Goal: Contribute content: Contribute content

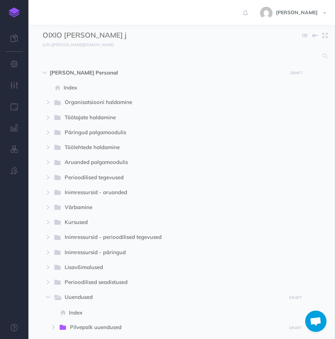
select select "null"
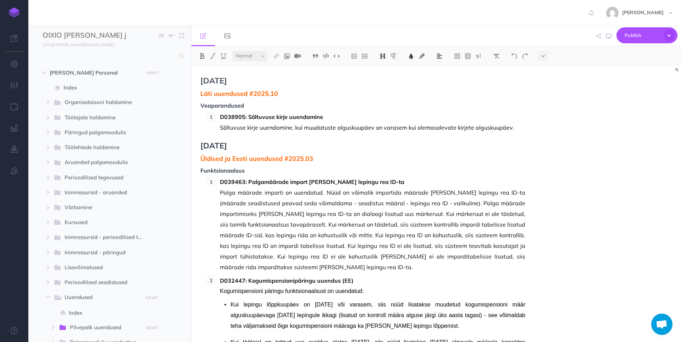
click at [288, 94] on span "Läti uuendused #2025.10" at bounding box center [362, 93] width 325 height 7
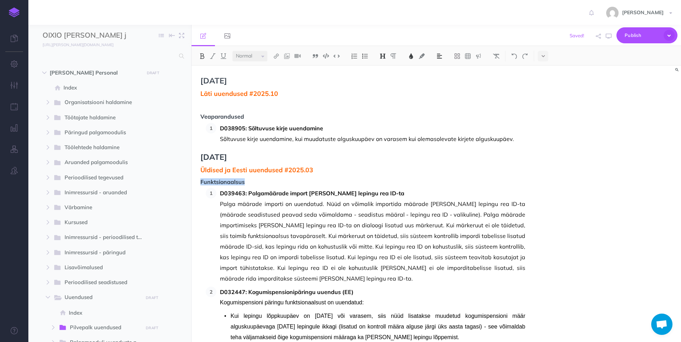
drag, startPoint x: 245, startPoint y: 181, endPoint x: 201, endPoint y: 183, distance: 44.0
click at [221, 105] on p at bounding box center [362, 104] width 325 height 9
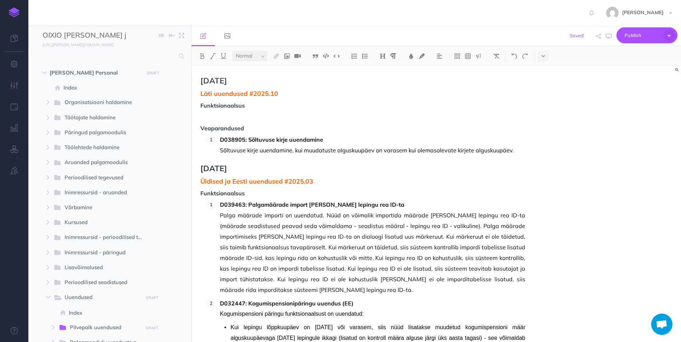
click at [339, 59] on button at bounding box center [354, 56] width 11 height 11
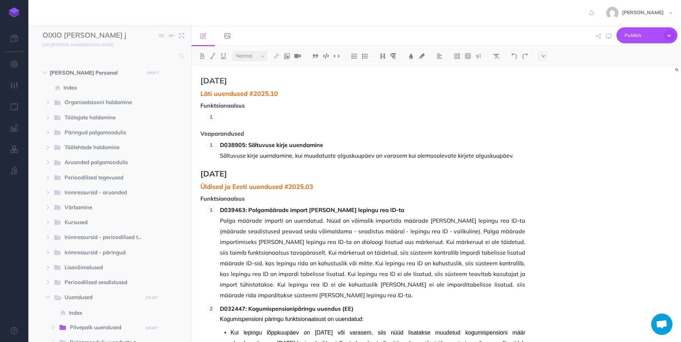
click at [275, 119] on p at bounding box center [372, 116] width 305 height 11
drag, startPoint x: 294, startPoint y: 145, endPoint x: 275, endPoint y: 148, distance: 19.3
click at [275, 148] on strong "D038905: Sõltuvuse kirje uuendamine" at bounding box center [271, 144] width 103 height 7
click at [339, 55] on button at bounding box center [543, 56] width 11 height 11
click at [339, 142] on p "D038905: Sõltuvuse kirje uuendamine" at bounding box center [372, 144] width 305 height 11
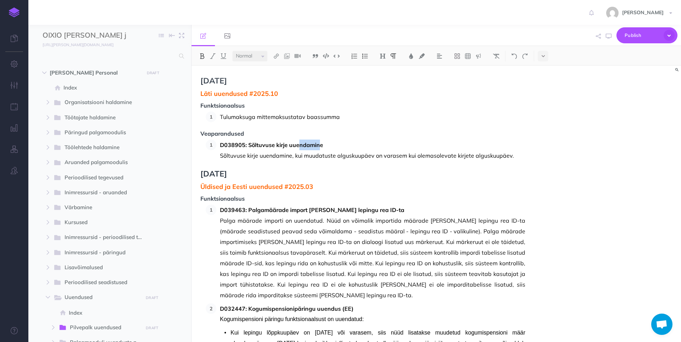
drag, startPoint x: 320, startPoint y: 146, endPoint x: 299, endPoint y: 145, distance: 20.9
click at [299, 145] on strong "D038905: Sõltuvuse kirje uuendamine" at bounding box center [271, 144] width 103 height 7
copy strong "ndamin"
drag, startPoint x: 220, startPoint y: 121, endPoint x: 340, endPoint y: 114, distance: 120.4
click at [339, 114] on p "Tulumaksuga mittemaksustatav baassumma" at bounding box center [372, 116] width 305 height 11
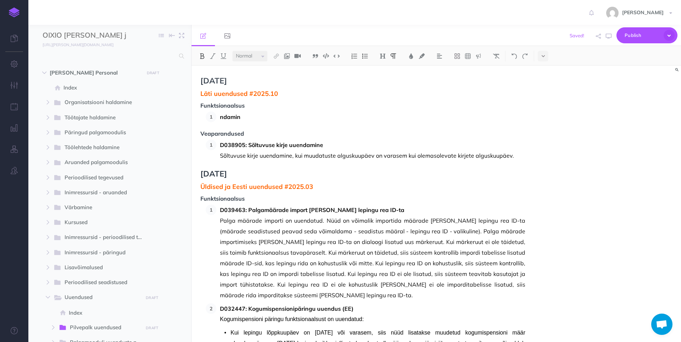
click at [221, 117] on strong "ndamin" at bounding box center [230, 116] width 21 height 7
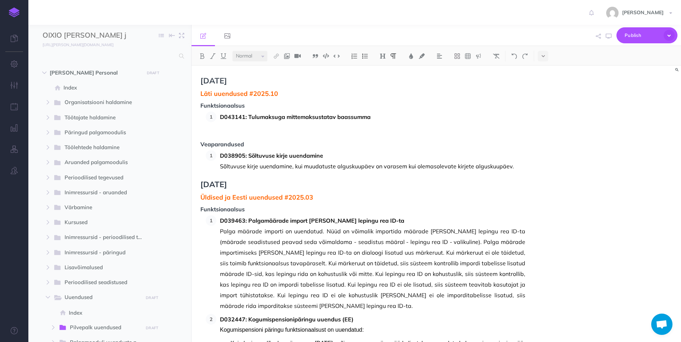
click at [251, 127] on p at bounding box center [372, 127] width 305 height 11
drag, startPoint x: 413, startPoint y: 128, endPoint x: 424, endPoint y: 123, distance: 12.5
click at [339, 128] on p "Tulumaksuga mittemaksustatav baassumma PCLIncomeTaxFree tabelist." at bounding box center [372, 127] width 305 height 11
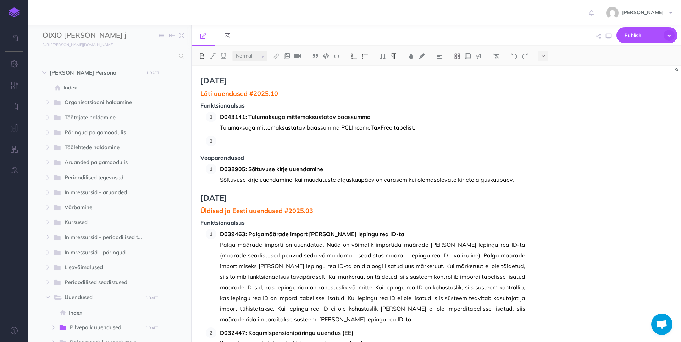
click at [233, 141] on p at bounding box center [372, 141] width 305 height 11
click at [221, 142] on p "D046348: AX2012 Remove Izmaksasdatums line from Social tax report" at bounding box center [372, 141] width 305 height 11
click at [288, 137] on strong "D046348: AX2012 Remove Izmaksasdatums line from Social tax report" at bounding box center [316, 140] width 192 height 7
drag, startPoint x: 248, startPoint y: 142, endPoint x: 414, endPoint y: 145, distance: 165.3
click at [339, 145] on p "D046348: AX2012 Remove Izmaksasdatums line from Social tax report" at bounding box center [372, 141] width 305 height 11
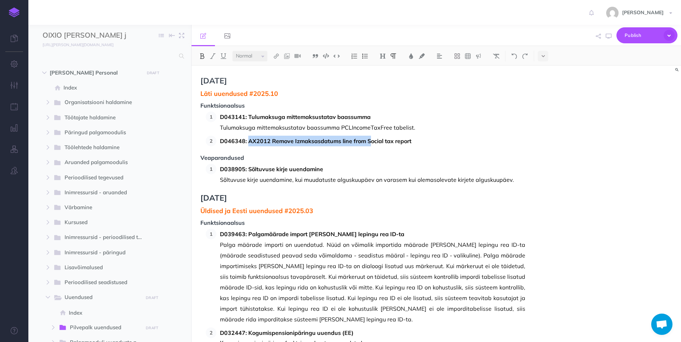
click at [339, 143] on strong "D046348: AX2012 Remove Izmaksasdatums line from Social tax report" at bounding box center [316, 140] width 192 height 7
click at [339, 142] on strong "D046348: AX2012 Remove Izmaksasdatums line from Social tax report" at bounding box center [316, 140] width 192 height 7
click at [320, 143] on p "D046348: Social tax report" at bounding box center [372, 141] width 305 height 11
click at [248, 143] on strong "D046348: Social tax report" at bounding box center [256, 140] width 72 height 7
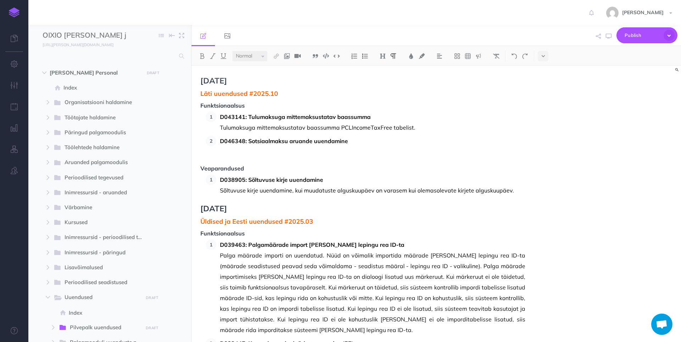
click at [314, 147] on p at bounding box center [372, 151] width 305 height 11
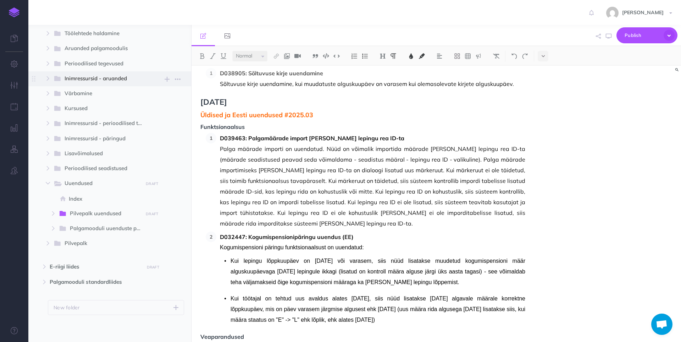
scroll to position [115, 0]
click at [54, 214] on button "button" at bounding box center [53, 212] width 13 height 9
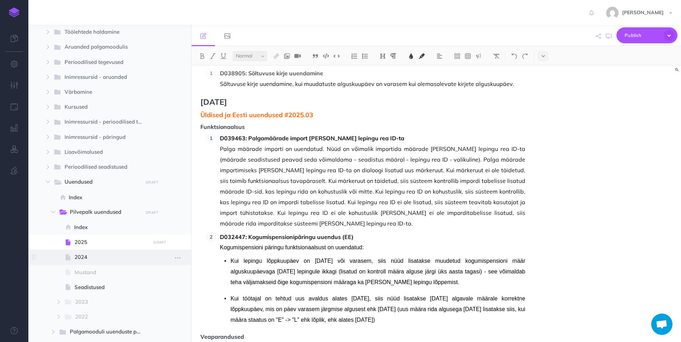
click at [94, 258] on span "2024" at bounding box center [111, 257] width 74 height 9
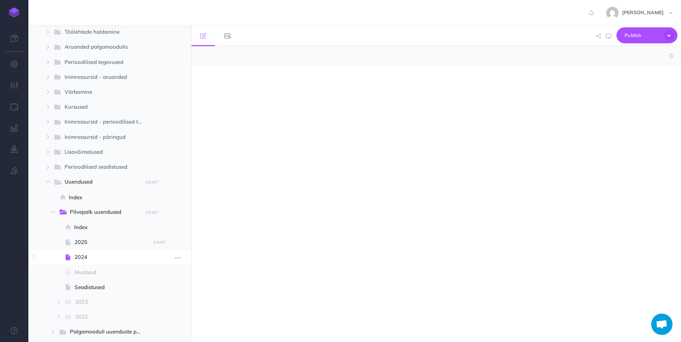
select select "null"
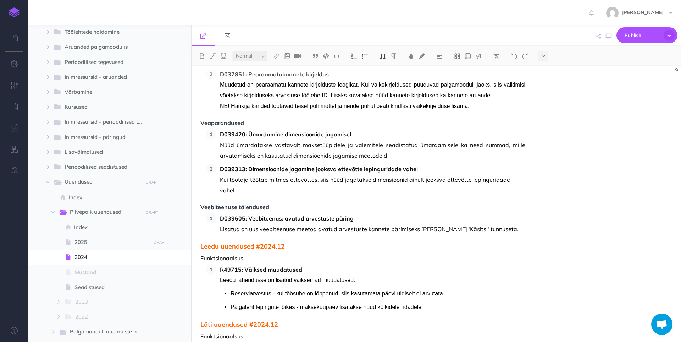
scroll to position [71, 0]
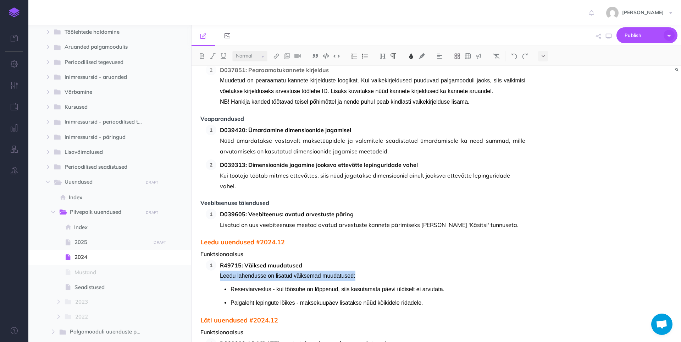
drag, startPoint x: 219, startPoint y: 264, endPoint x: 362, endPoint y: 263, distance: 142.6
click at [339, 263] on li "R49715: Väiksed muudatused Leedu lahendusse on lisatud väiksemad muudatused: Re…" at bounding box center [370, 284] width 309 height 48
copy span "Leedu lahendusse on lisatud väiksemad muudatused:"
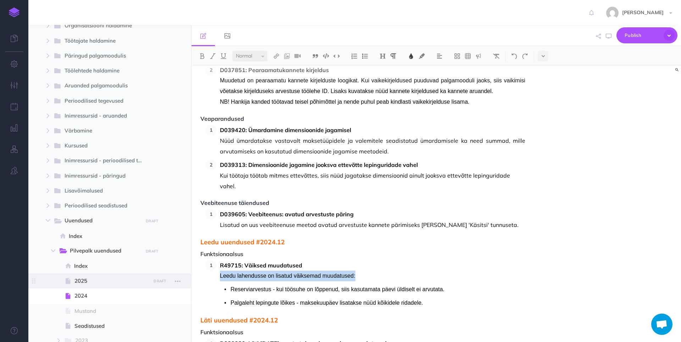
scroll to position [80, 0]
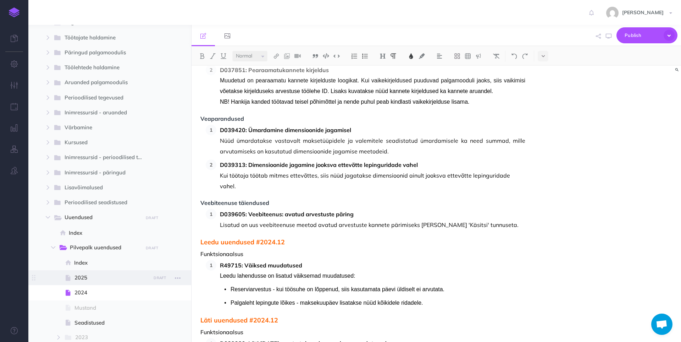
click at [82, 277] on span "2025" at bounding box center [111, 277] width 74 height 9
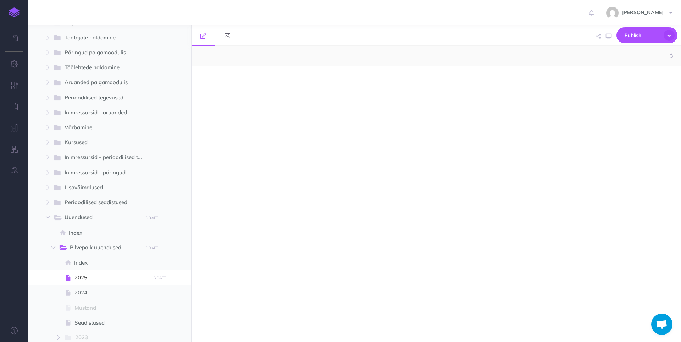
select select "null"
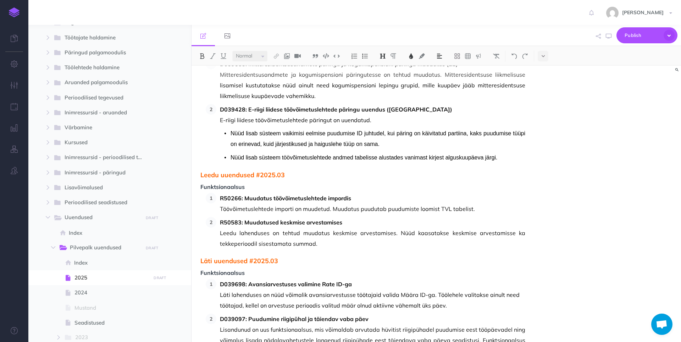
scroll to position [426, 0]
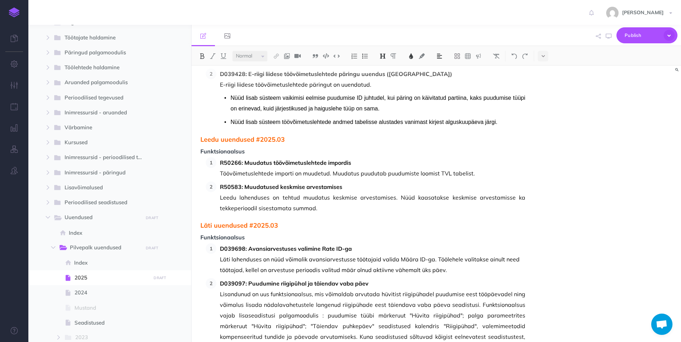
click at [286, 139] on span "Leedu uuendused #2025.03" at bounding box center [362, 139] width 325 height 7
drag, startPoint x: 257, startPoint y: 154, endPoint x: 197, endPoint y: 139, distance: 61.9
click at [197, 139] on div "Oktoober 2025 Läti uuendused #2025.10 Funktsionaalsus D043141: Tulumaksuga mitt…" at bounding box center [363, 113] width 343 height 947
copy div "Leedu uuendused #2025.03 Funktsionaalsus"
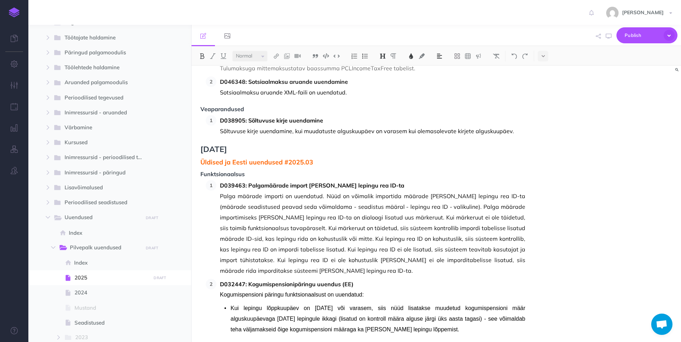
scroll to position [0, 0]
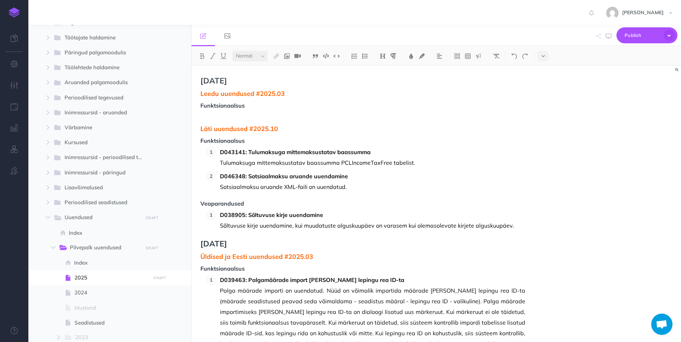
click at [339, 56] on img at bounding box center [354, 56] width 6 height 6
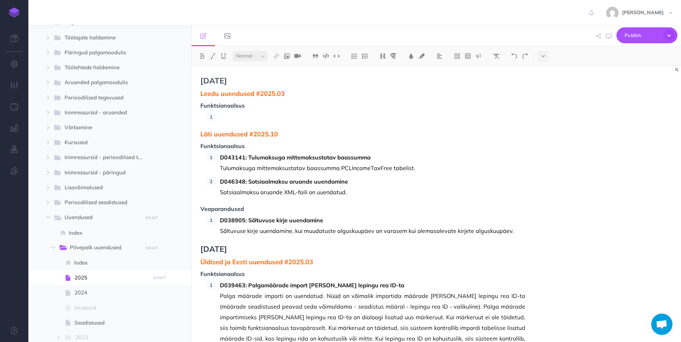
click at [244, 116] on p at bounding box center [372, 116] width 305 height 11
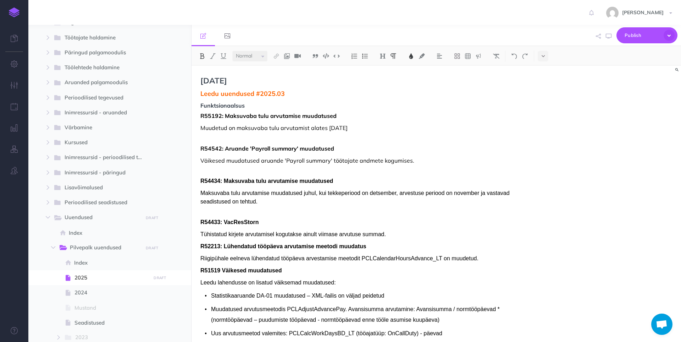
click at [200, 116] on span "R55192: Maksuvaba tulu arvutamise muudatused" at bounding box center [268, 115] width 136 height 7
click at [339, 61] on button at bounding box center [354, 56] width 11 height 11
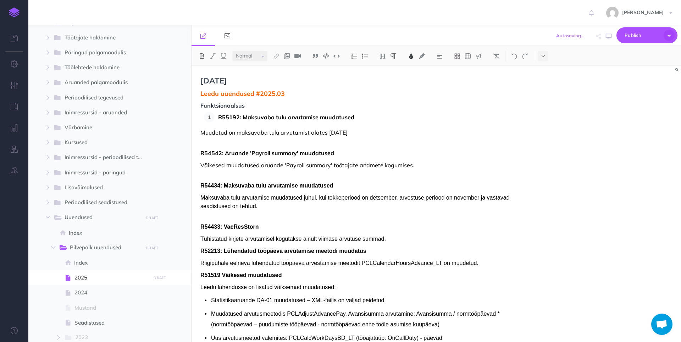
drag, startPoint x: 359, startPoint y: 121, endPoint x: 361, endPoint y: 117, distance: 4.1
click at [339, 120] on p "R55192: Maksuvaba tulu arvutamise muudatused" at bounding box center [371, 117] width 307 height 11
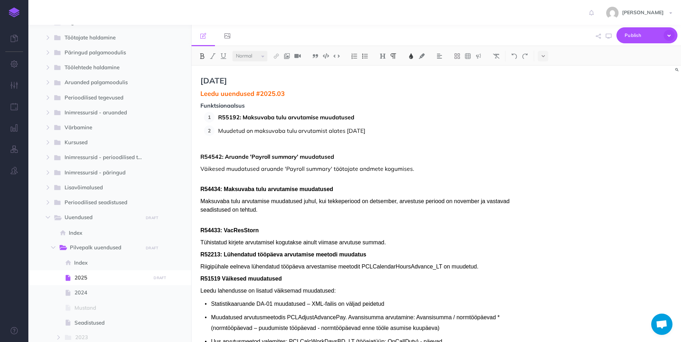
click at [219, 128] on span "Muudetud on maksuvaba tulu arvutamist alates 01.01.2026" at bounding box center [291, 130] width 147 height 7
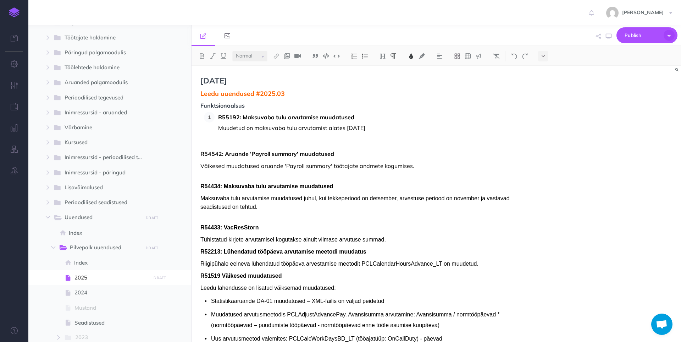
drag, startPoint x: 204, startPoint y: 142, endPoint x: 213, endPoint y: 140, distance: 8.6
click at [206, 141] on ol "R55192: Maksuvaba tulu arvutamise muudatused Muudetud on maksuvaba tulu arvutam…" at bounding box center [364, 128] width 321 height 32
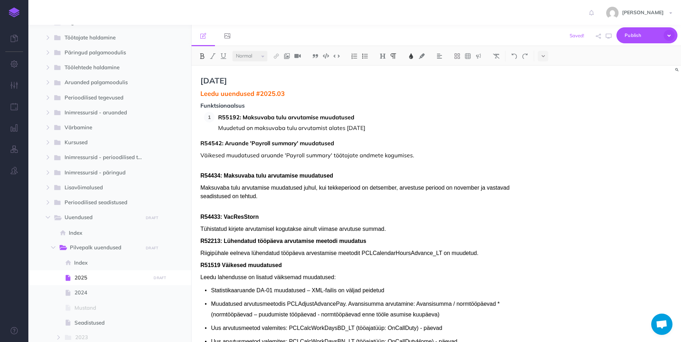
click at [339, 57] on img at bounding box center [354, 56] width 6 height 6
click at [339, 56] on img at bounding box center [354, 56] width 6 height 6
click at [339, 126] on p "Muudetud on maksuvaba tulu arvutamist alates 01.01.2026" at bounding box center [371, 127] width 307 height 11
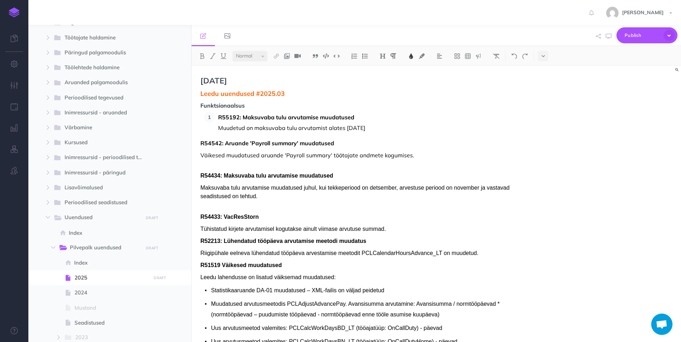
click at [203, 166] on p "Väikesed muudatused aruande 'Payroll summary' töötajate andmete kogumises." at bounding box center [362, 159] width 325 height 17
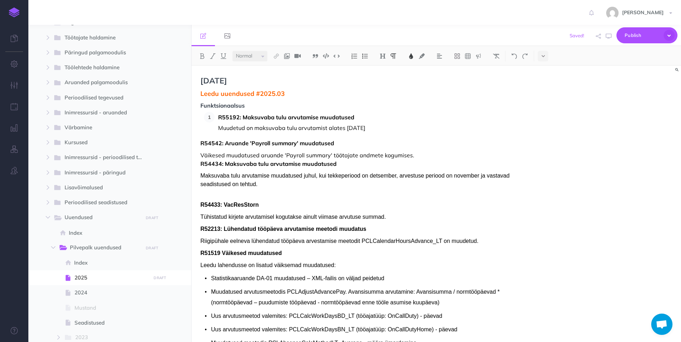
click at [339, 57] on img at bounding box center [354, 56] width 6 height 6
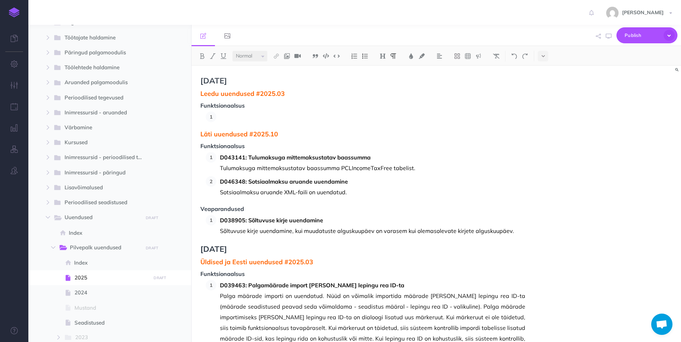
click at [242, 118] on p at bounding box center [372, 116] width 305 height 11
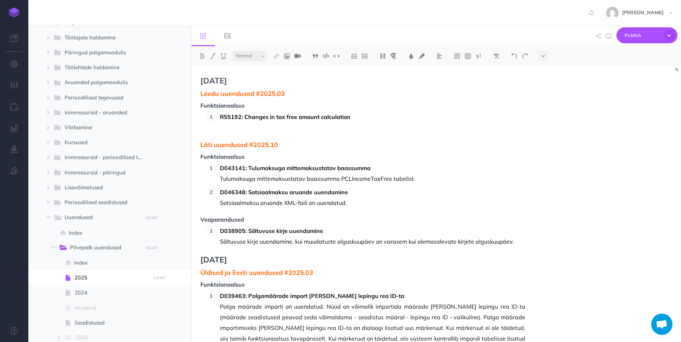
click at [298, 123] on p at bounding box center [372, 127] width 305 height 11
drag, startPoint x: 349, startPoint y: 118, endPoint x: 220, endPoint y: 120, distance: 129.8
click at [220, 120] on li "R55192: Changes in tax free amount calculation" at bounding box center [370, 121] width 309 height 21
drag, startPoint x: 238, startPoint y: 133, endPoint x: 257, endPoint y: 127, distance: 19.5
click at [238, 133] on p at bounding box center [372, 127] width 305 height 11
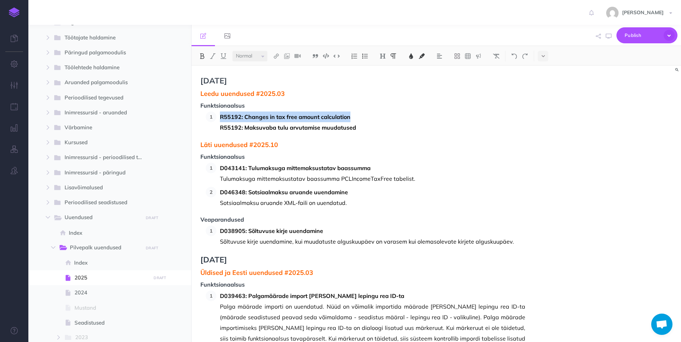
drag, startPoint x: 356, startPoint y: 118, endPoint x: 221, endPoint y: 116, distance: 134.8
click at [221, 116] on p "R55192: Changes in tax free amount calculation" at bounding box center [372, 116] width 305 height 11
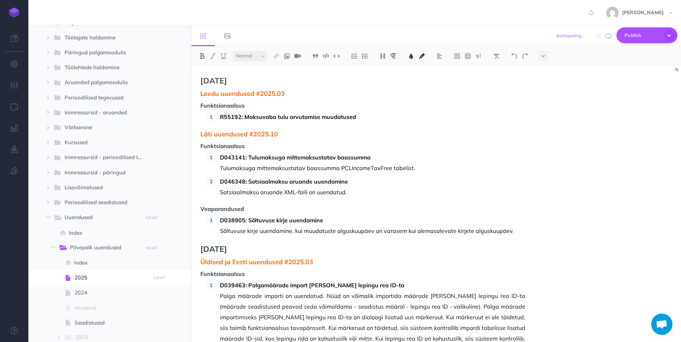
click at [339, 118] on p "R55192: Maksuvaba tulu arvutamise muudatused" at bounding box center [372, 116] width 305 height 11
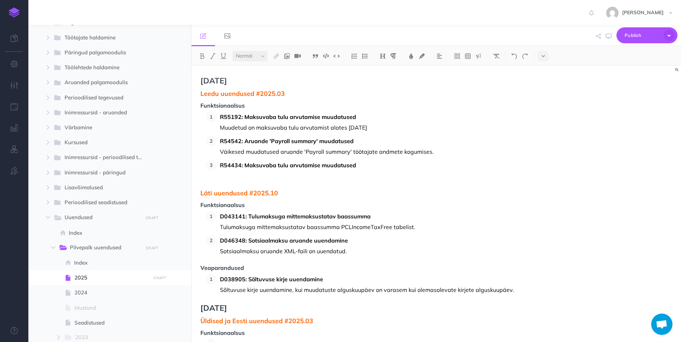
click at [240, 178] on p at bounding box center [372, 175] width 305 height 11
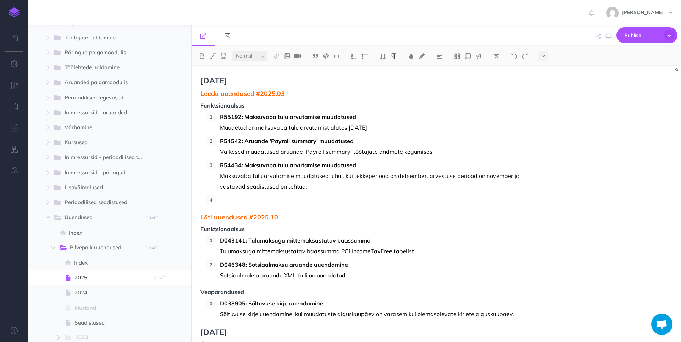
click at [226, 203] on p at bounding box center [372, 199] width 305 height 11
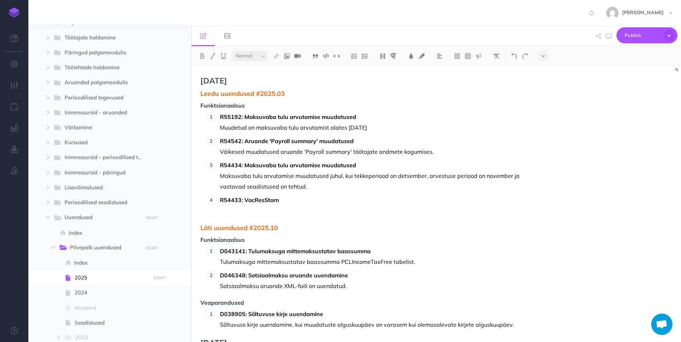
click at [244, 212] on p at bounding box center [372, 210] width 305 height 11
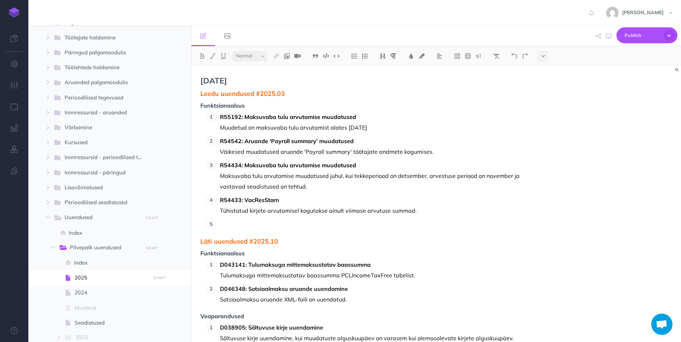
click at [232, 227] on p at bounding box center [372, 224] width 305 height 11
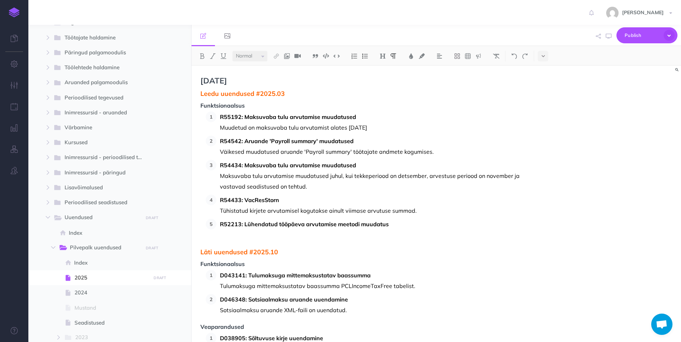
click at [226, 234] on p at bounding box center [372, 234] width 305 height 11
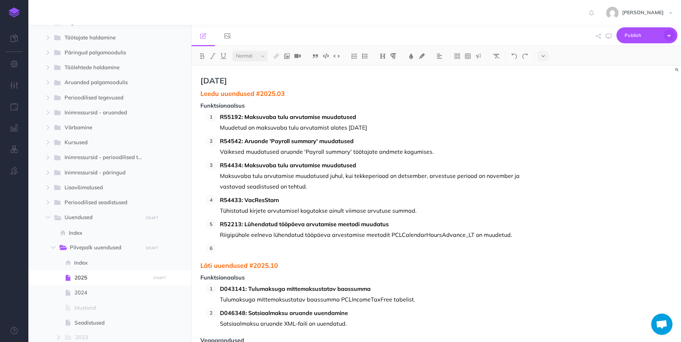
click at [220, 246] on p at bounding box center [372, 248] width 305 height 11
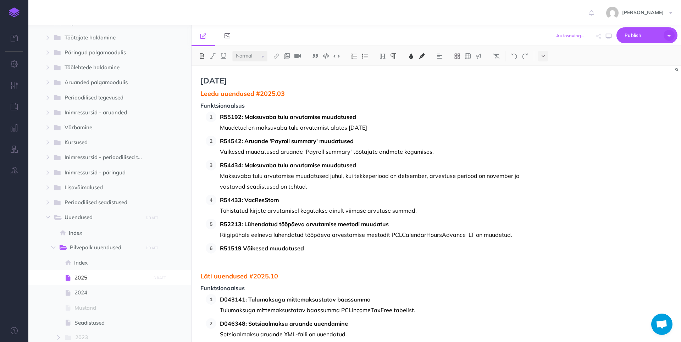
click at [242, 246] on span "R51519 Väikesed muudatused" at bounding box center [262, 247] width 84 height 7
drag, startPoint x: 227, startPoint y: 259, endPoint x: 241, endPoint y: 248, distance: 16.7
click at [227, 259] on p at bounding box center [372, 258] width 305 height 11
click at [253, 256] on p at bounding box center [372, 258] width 305 height 11
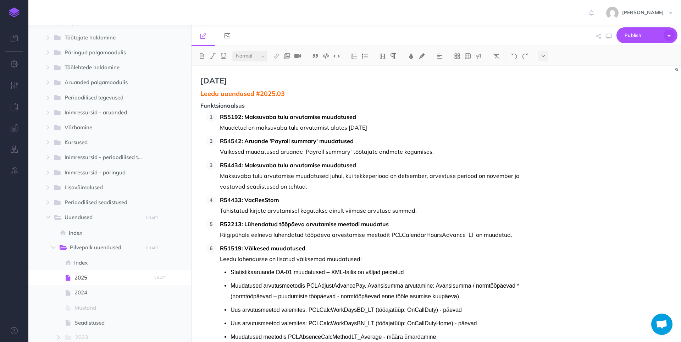
scroll to position [41, 0]
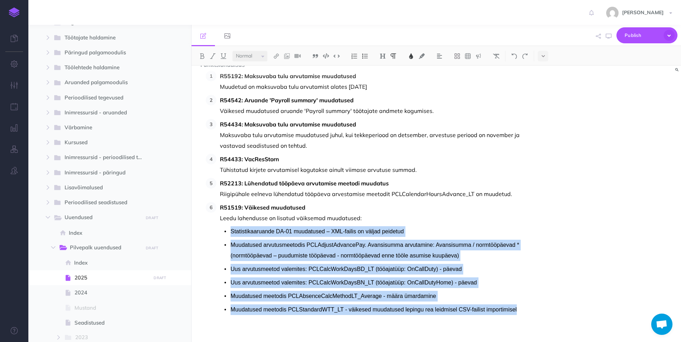
drag, startPoint x: 527, startPoint y: 308, endPoint x: 221, endPoint y: 232, distance: 314.9
click at [339, 56] on img at bounding box center [365, 56] width 6 height 6
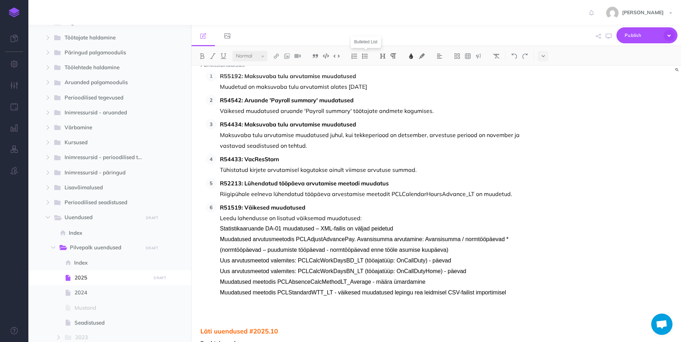
click at [339, 56] on img at bounding box center [365, 56] width 6 height 6
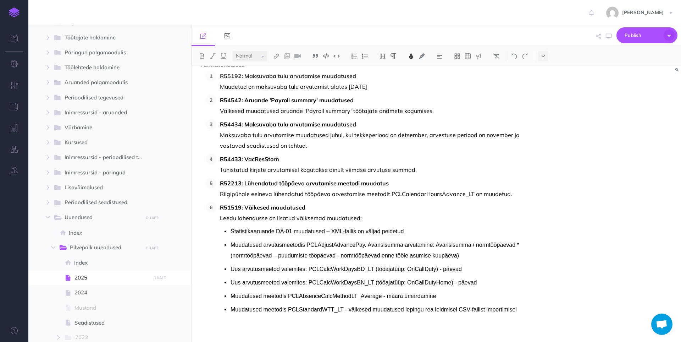
click at [339, 216] on div "Oktoober 2025 Leedu uuendused #2025.03 Funktsionaalsus R55192: Maksuvaba tulu a…" at bounding box center [437, 204] width 490 height 276
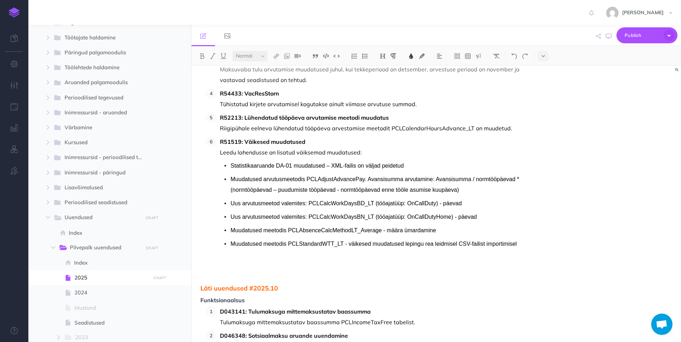
scroll to position [112, 0]
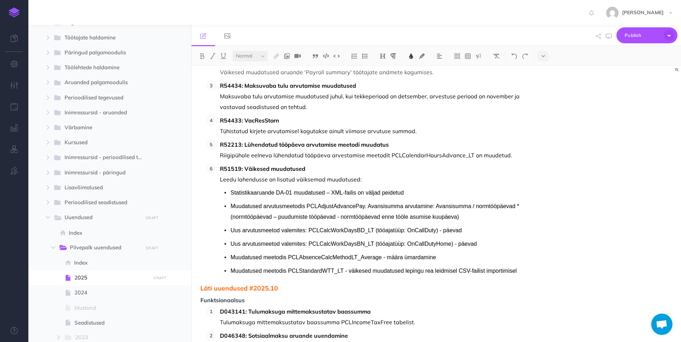
scroll to position [0, 0]
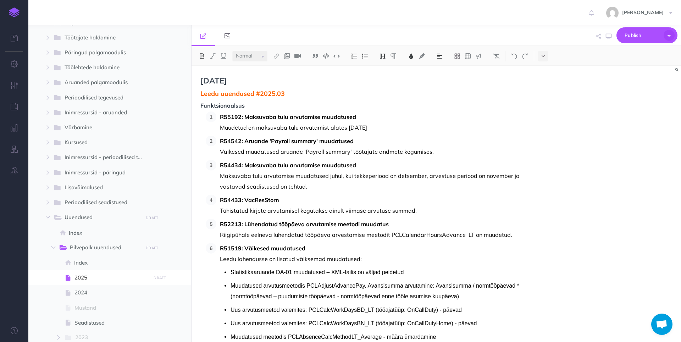
click at [283, 94] on span "Leedu uuendused #2025.03" at bounding box center [362, 93] width 325 height 7
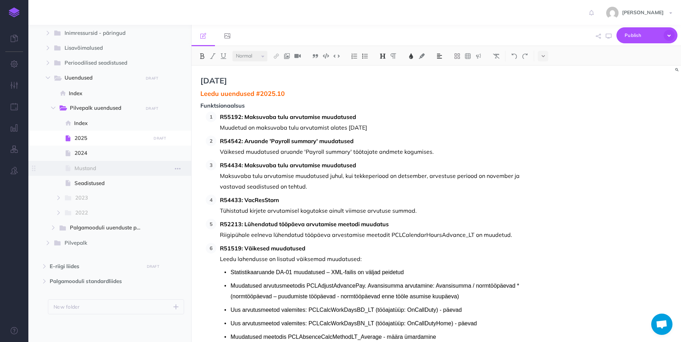
scroll to position [220, 0]
click at [85, 150] on span "2024" at bounding box center [111, 152] width 74 height 9
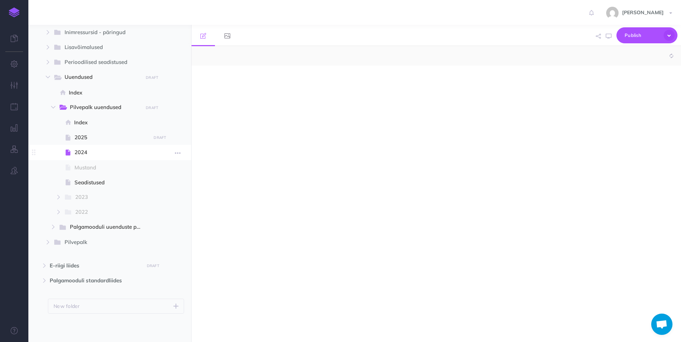
select select "null"
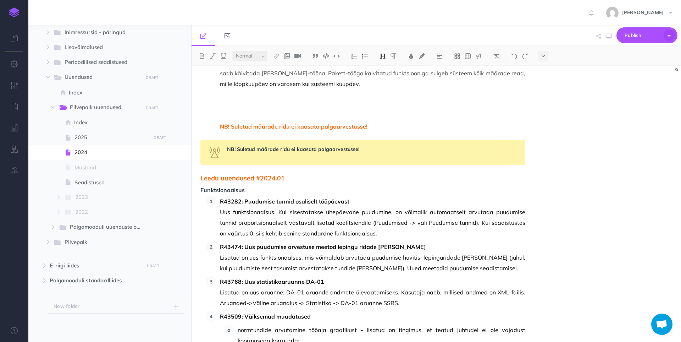
scroll to position [6596, 0]
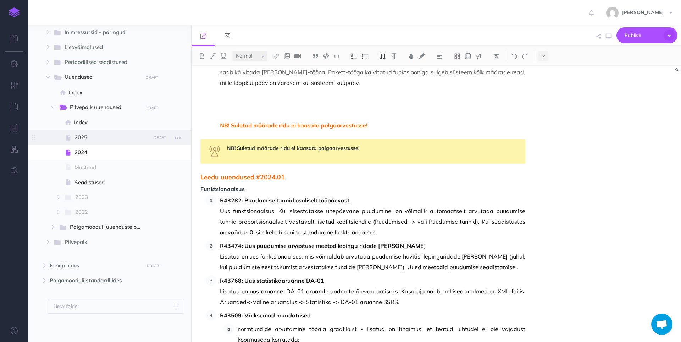
click at [107, 136] on span "2025" at bounding box center [111, 137] width 74 height 9
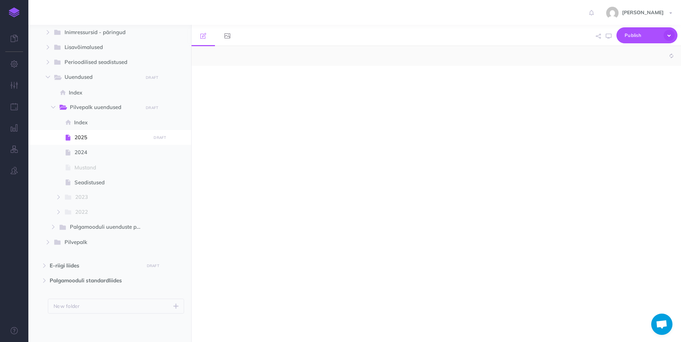
select select "null"
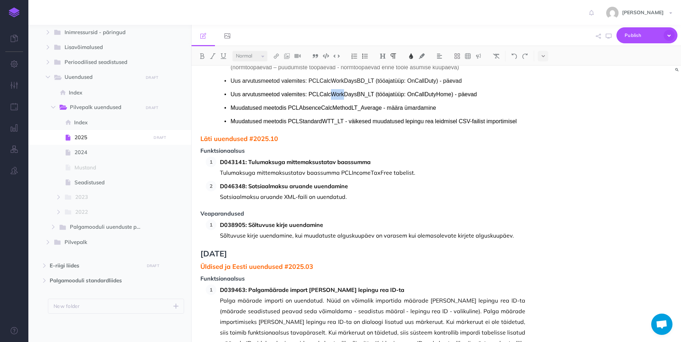
scroll to position [248, 0]
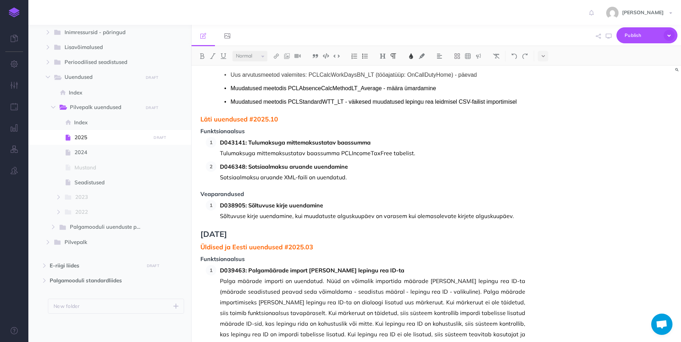
click at [245, 195] on span "Veaparandused" at bounding box center [362, 194] width 325 height 6
click at [221, 204] on strong "D038905: Sõltuvuse kirje uuendamine" at bounding box center [271, 204] width 103 height 7
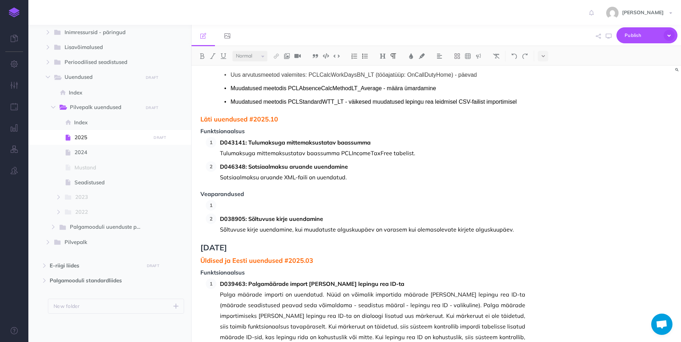
click at [227, 205] on p at bounding box center [372, 205] width 305 height 11
click at [222, 204] on p "D033623: LV Non-taxable recalculation doesn't work if employee has zero income" at bounding box center [372, 205] width 305 height 11
click at [248, 203] on strong "D033623: LV Non-taxable recalculation doesn't work if employee has zero income" at bounding box center [330, 204] width 220 height 7
click at [339, 213] on p "D038905: Sõltuvuse kirje uuendamine" at bounding box center [372, 218] width 305 height 11
drag, startPoint x: 441, startPoint y: 207, endPoint x: 247, endPoint y: 209, distance: 194.0
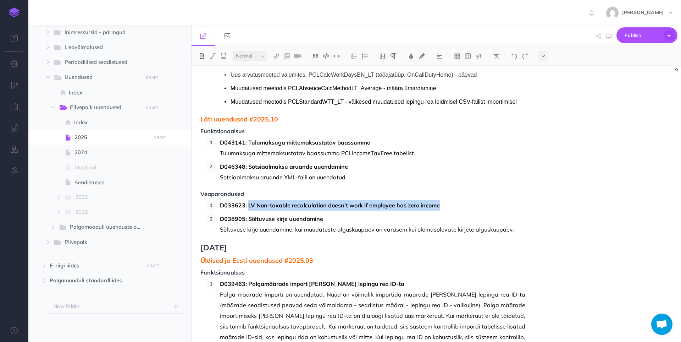
click at [247, 209] on p "D033623: LV Non-taxable recalculation doesn't work if employee has zero income" at bounding box center [372, 205] width 305 height 11
click at [259, 205] on strong "D033623: LV Non-taxable recalculation doesn't work if employee has zero income" at bounding box center [330, 204] width 220 height 7
click at [249, 205] on strong "D033623: LV Non-taxable recalculation doesn't work if employee has zero income" at bounding box center [330, 204] width 220 height 7
drag, startPoint x: 248, startPoint y: 205, endPoint x: 344, endPoint y: 206, distance: 96.5
click at [339, 206] on strong "D033623: LV Non-taxable recalculation doesn't work if employee has zero income" at bounding box center [330, 204] width 220 height 7
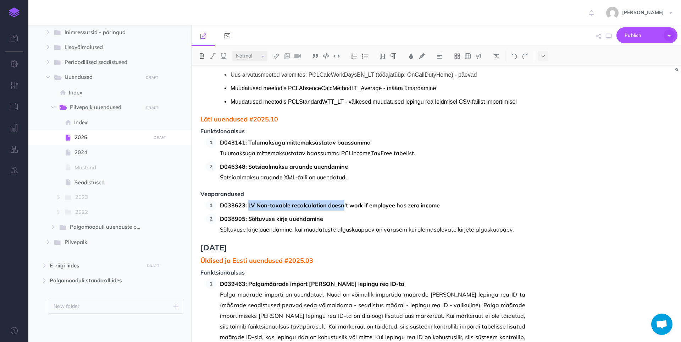
click at [275, 203] on strong "D033623: LV Non-taxable recalculation doesn't work if employee has zero income" at bounding box center [330, 204] width 220 height 7
drag, startPoint x: 248, startPoint y: 205, endPoint x: 445, endPoint y: 203, distance: 197.2
click at [339, 203] on p "D033623: LV Non-taxable recalculation doesn't work if employee has zero income" at bounding box center [372, 205] width 305 height 11
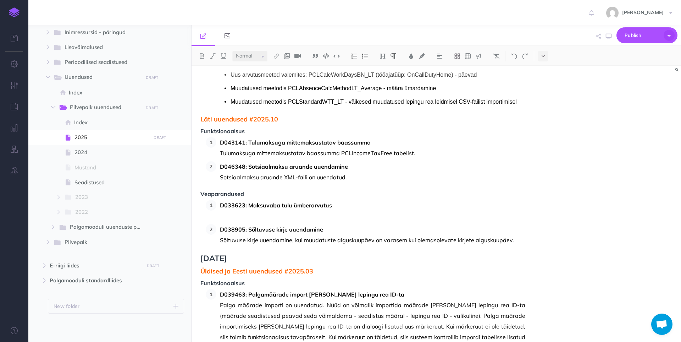
drag, startPoint x: 289, startPoint y: 216, endPoint x: 294, endPoint y: 212, distance: 5.9
click at [289, 216] on p at bounding box center [372, 215] width 305 height 11
drag, startPoint x: 331, startPoint y: 206, endPoint x: 222, endPoint y: 204, distance: 108.9
click at [222, 204] on p "D033623: Maksuvaba tulu ümberarvutus" at bounding box center [372, 205] width 305 height 11
copy strong "D033623: Maksuvaba tulu ümberarvutus"
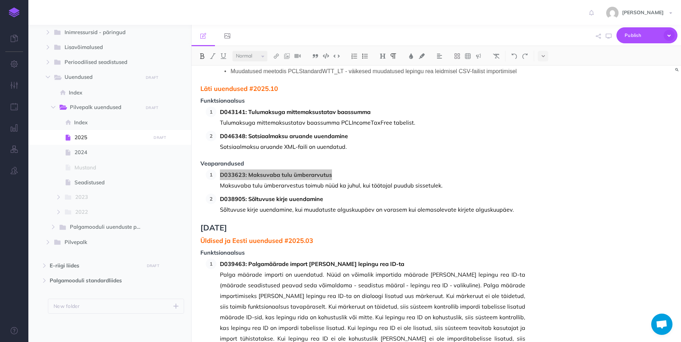
scroll to position [284, 0]
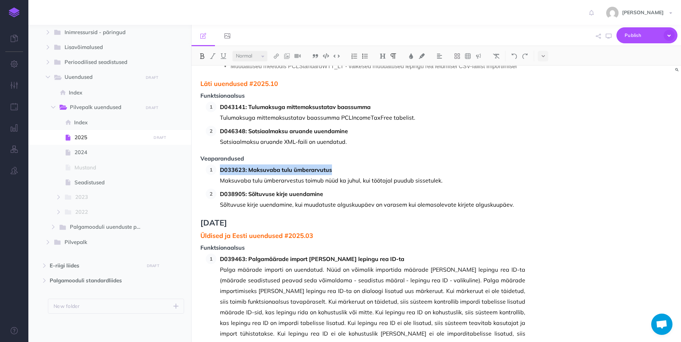
click at [339, 170] on p "D033623: Maksuvaba tulu ümberarvutus" at bounding box center [372, 169] width 305 height 11
click at [339, 203] on p "Sõltuvuse kirje uuendamine, kui muudatuste alguskuupäev on varasem kui olemasol…" at bounding box center [372, 204] width 305 height 11
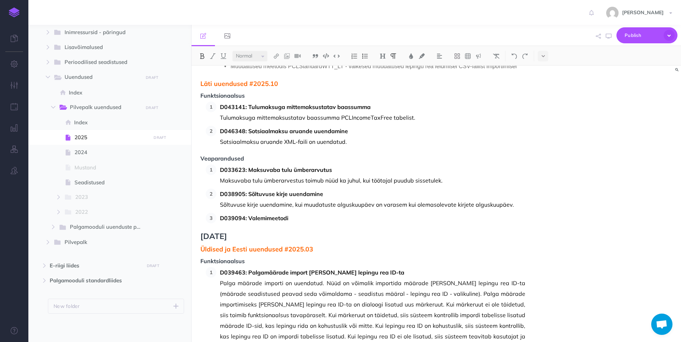
click at [249, 220] on strong "D039094: Valemimeetodi" at bounding box center [254, 217] width 68 height 7
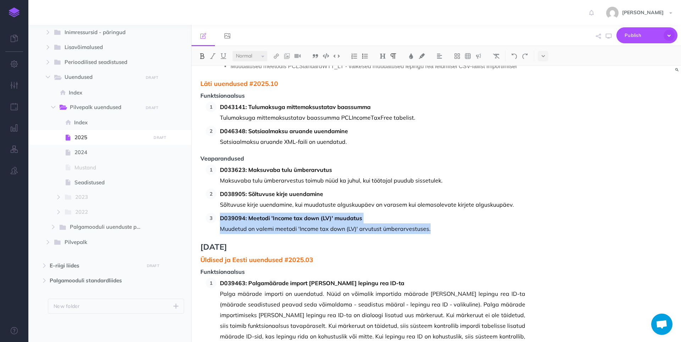
drag, startPoint x: 434, startPoint y: 231, endPoint x: 220, endPoint y: 222, distance: 214.1
click at [220, 222] on li "D039094: Meetodi 'Income tax down (LV)' muudatus Muudetud on valemi meetodi 'In…" at bounding box center [370, 222] width 309 height 21
copy li "D039094: Meetodi 'Income tax down (LV)' muudatus Muudetud on valemi meetodi 'In…"
click at [339, 233] on p "Muudetud on valemi meetodi 'Income tax down (LV)' arvutust ümberarvestuses." at bounding box center [372, 228] width 305 height 11
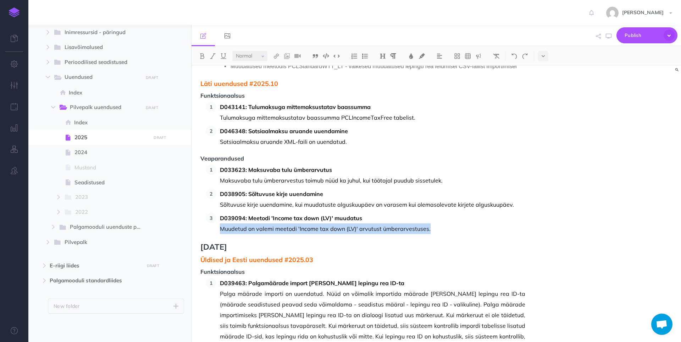
drag, startPoint x: 430, startPoint y: 230, endPoint x: 217, endPoint y: 228, distance: 213.2
click at [217, 228] on li "D039094: Meetodi 'Income tax down (LV)' muudatus Muudetud on valemi meetodi 'In…" at bounding box center [370, 222] width 309 height 21
copy p "Muudetud on valemi meetodi 'Income tax down (LV)' arvutust ümberarvestuses."
click at [339, 230] on p "Muudetud on valemi meetodi 'Income tax down (LV)' arvutust ümberarvestuses." at bounding box center [372, 228] width 305 height 11
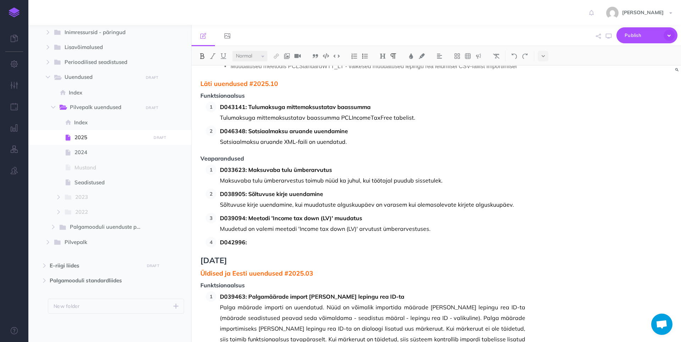
click at [270, 241] on p "D042996:" at bounding box center [372, 242] width 305 height 11
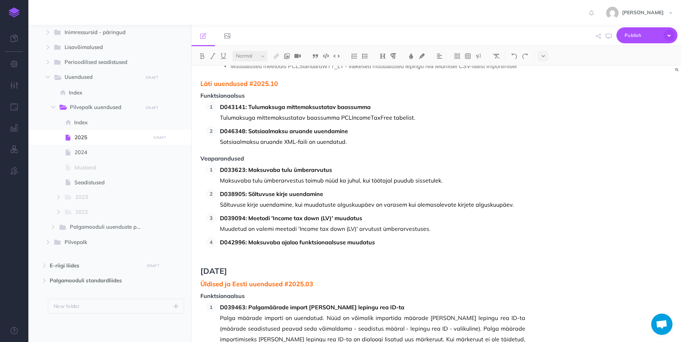
click at [267, 247] on p "D042996: Maksuvaba ajaloo funktsionaalsuse muudatus" at bounding box center [372, 242] width 305 height 11
click at [308, 254] on p at bounding box center [372, 252] width 305 height 11
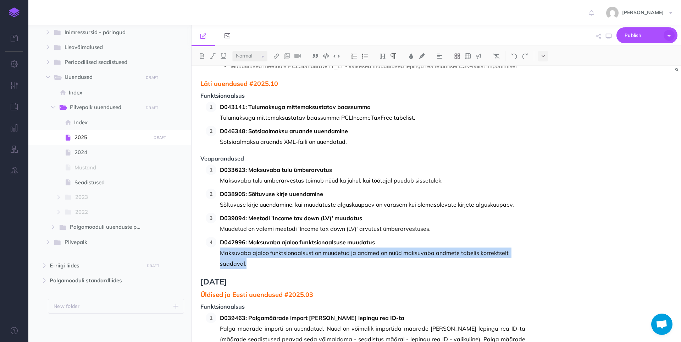
drag, startPoint x: 250, startPoint y: 264, endPoint x: 220, endPoint y: 254, distance: 31.7
click at [220, 254] on p "Maksuvaba ajaloo funktsionaalsust on muudetud ja andmed on nüüd maksuvaba andme…" at bounding box center [372, 257] width 305 height 21
copy p "Maksuvaba ajaloo funktsionaalsust on muudetud ja andmed on nüüd maksuvaba andme…"
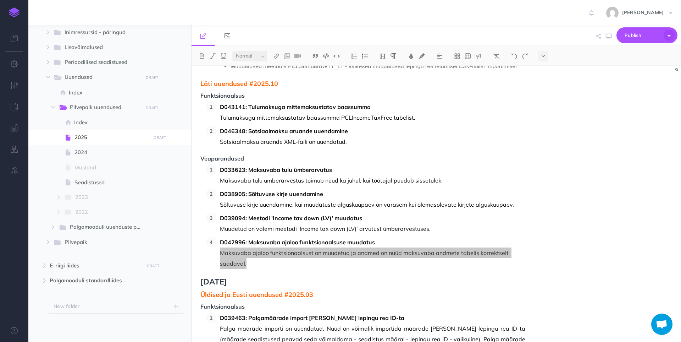
scroll to position [0, 0]
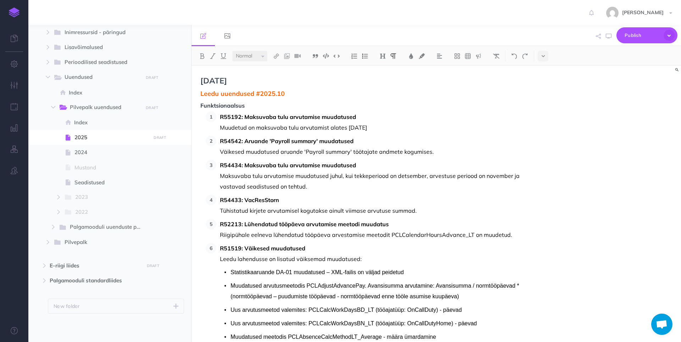
click at [202, 95] on span "Leedu uuendused #2025.10" at bounding box center [362, 93] width 325 height 7
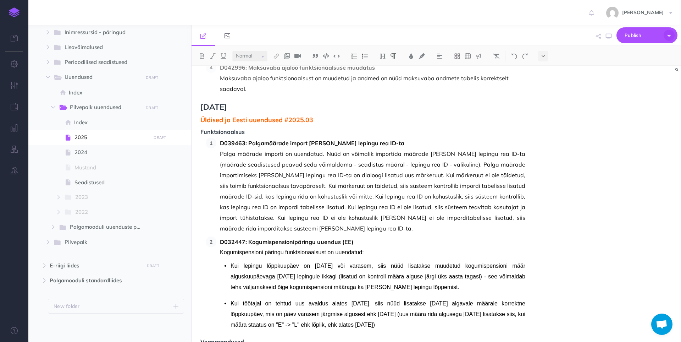
scroll to position [461, 0]
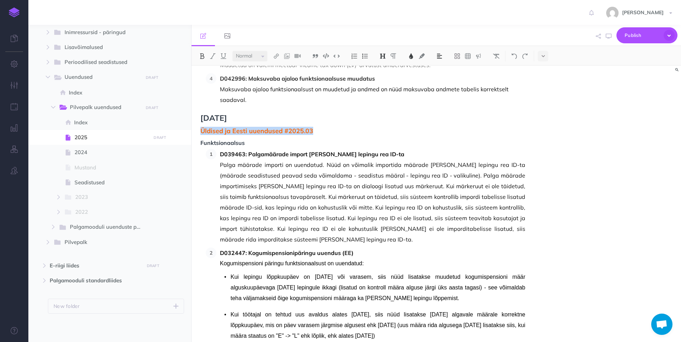
drag, startPoint x: 320, startPoint y: 132, endPoint x: 202, endPoint y: 133, distance: 118.5
click at [202, 133] on span "Üldised ja Eesti uuendused #2025.03" at bounding box center [362, 130] width 325 height 7
copy span "Üldised ja Eesti uuendused #2025.03"
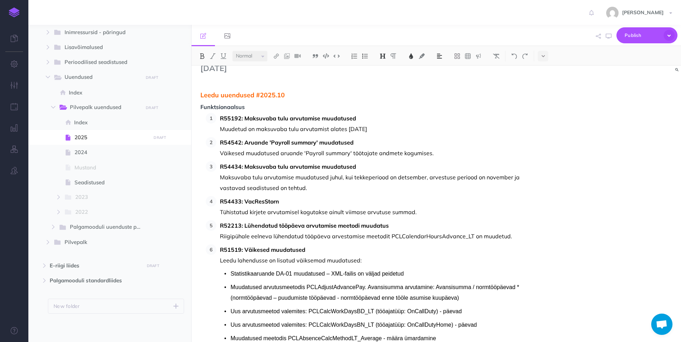
scroll to position [0, 0]
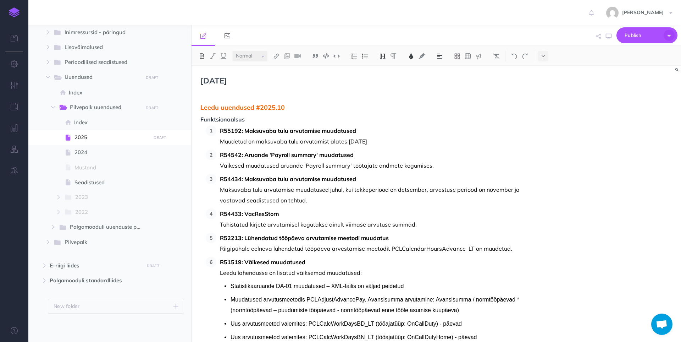
click at [205, 94] on p at bounding box center [362, 94] width 325 height 9
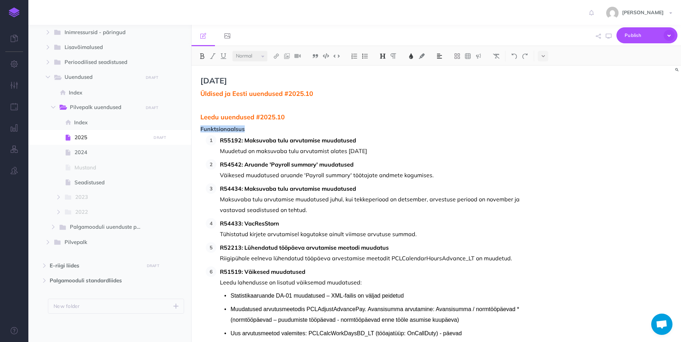
drag, startPoint x: 247, startPoint y: 130, endPoint x: 199, endPoint y: 128, distance: 47.9
click at [203, 106] on p at bounding box center [362, 104] width 325 height 9
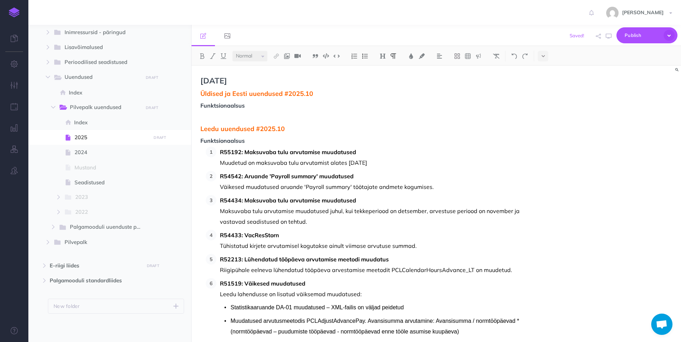
click at [339, 55] on img at bounding box center [354, 56] width 6 height 6
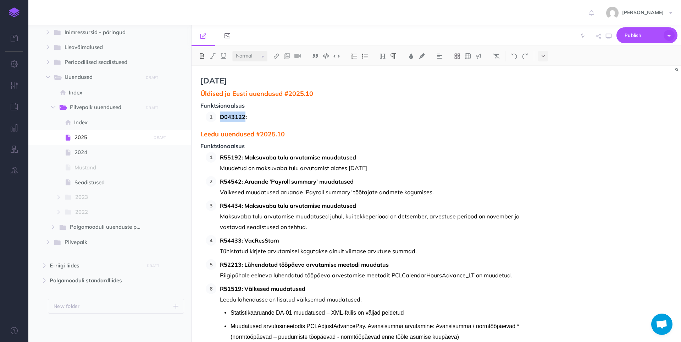
copy strong "D043122"
click at [297, 117] on p "D043122:" at bounding box center [372, 116] width 305 height 11
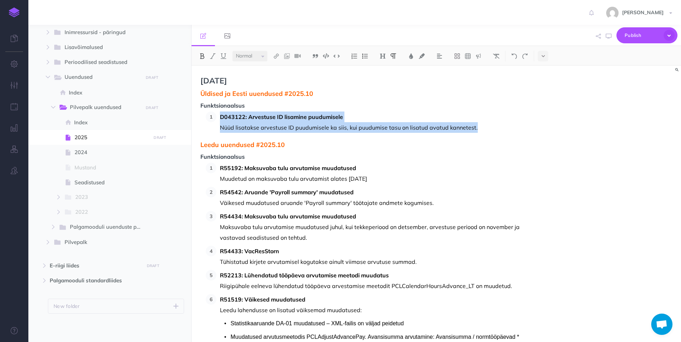
drag, startPoint x: 496, startPoint y: 128, endPoint x: 216, endPoint y: 115, distance: 280.2
click at [216, 115] on li "D043122: Arvestuse ID lisamine puudumisele Nüüd lisatakse arvestuse ID puudumis…" at bounding box center [370, 121] width 309 height 21
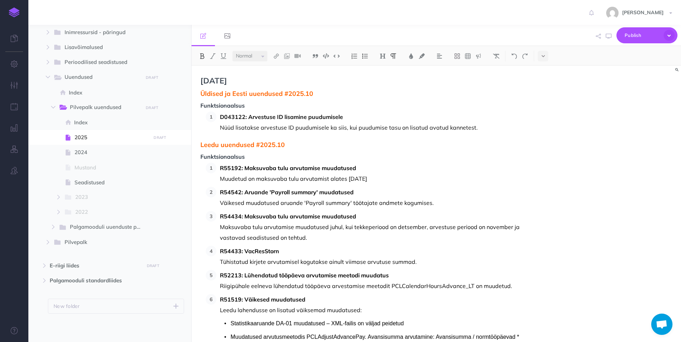
click at [309, 128] on p "Nüüd lisatakse arvestuse ID puudumisele ka siis, kui puudumise tasu on lisatud …" at bounding box center [372, 127] width 305 height 11
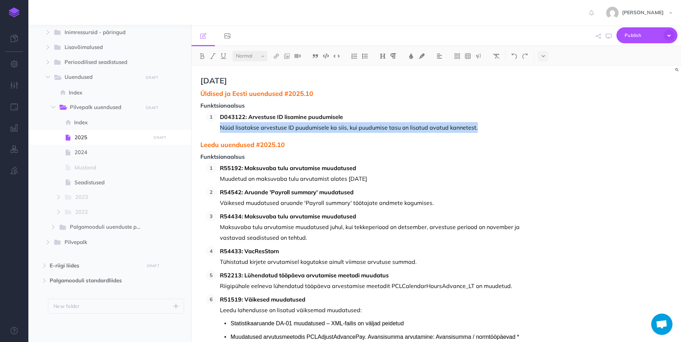
drag, startPoint x: 220, startPoint y: 127, endPoint x: 482, endPoint y: 131, distance: 262.2
click at [339, 131] on p "Nüüd lisatakse arvestuse ID puudumisele ka siis, kui puudumise tasu on lisatud …" at bounding box center [372, 127] width 305 height 11
click at [339, 129] on p "Nüüd lisatakse arvestuse ID puudumisele ka siis, kui puudumise tasu on lisatud …" at bounding box center [372, 127] width 305 height 11
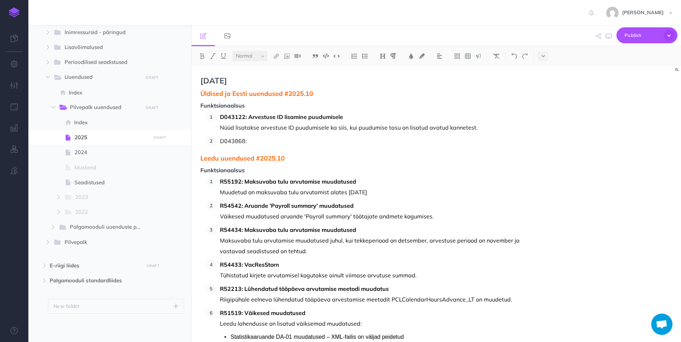
drag, startPoint x: 254, startPoint y: 140, endPoint x: 216, endPoint y: 142, distance: 37.3
click at [216, 142] on li "D043868:" at bounding box center [370, 141] width 309 height 11
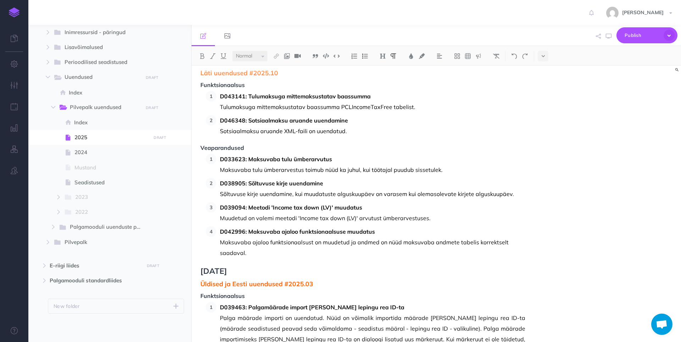
scroll to position [390, 0]
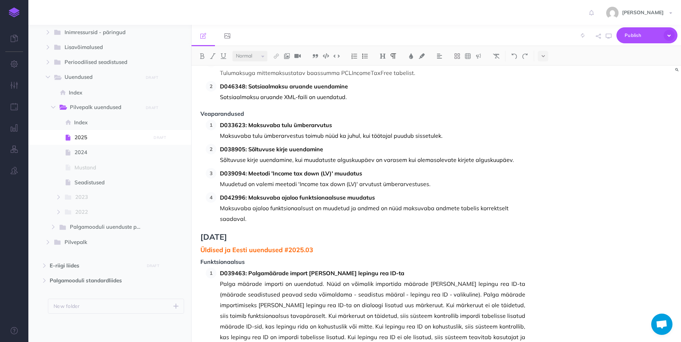
click at [266, 216] on p "Maksuvaba ajaloo funktsionaalsust on muudetud ja andmed on nüüd maksuvaba andme…" at bounding box center [372, 213] width 305 height 21
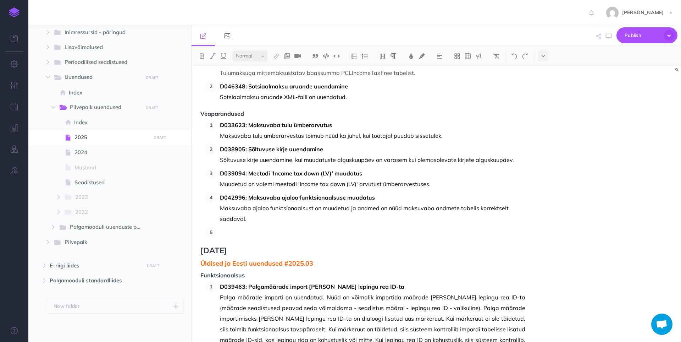
click at [232, 227] on p at bounding box center [372, 232] width 305 height 11
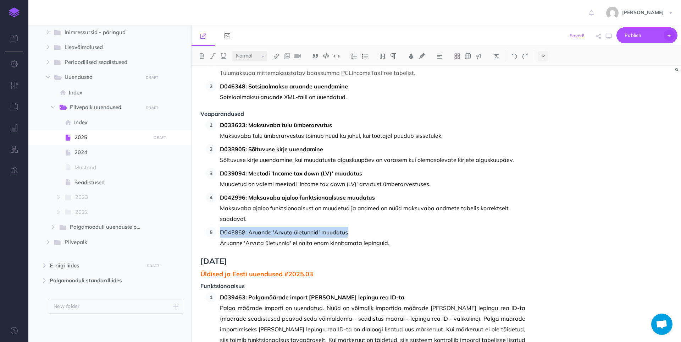
drag, startPoint x: 351, startPoint y: 234, endPoint x: 221, endPoint y: 233, distance: 129.5
click at [221, 233] on p "D043868: Aruande 'Arvuta ületunnid' muudatus" at bounding box center [372, 232] width 305 height 11
click at [339, 222] on p "Maksuvaba ajaloo funktsionaalsust on muudetud ja andmed on nüüd maksuvaba andme…" at bounding box center [372, 213] width 305 height 21
drag, startPoint x: 397, startPoint y: 243, endPoint x: 217, endPoint y: 227, distance: 180.9
click at [217, 227] on li "D043868: Aruande 'Arvuta ületunnid' muudatus Aruanne 'Arvuta ületunnid' ei näit…" at bounding box center [370, 237] width 309 height 21
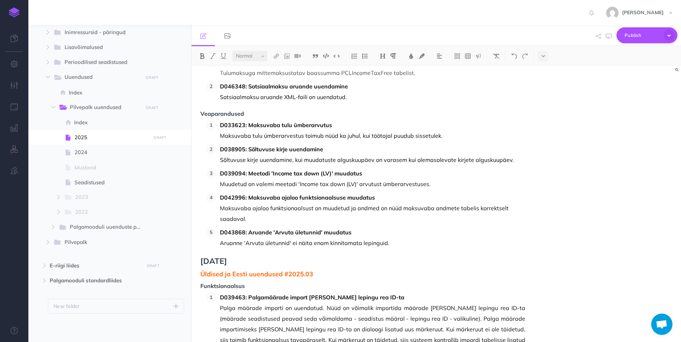
click at [293, 231] on strong "D043868: Aruande 'Arvuta ületunnid' muudatus" at bounding box center [286, 231] width 132 height 7
drag, startPoint x: 248, startPoint y: 231, endPoint x: 360, endPoint y: 225, distance: 112.3
click at [339, 225] on ol "D033623: Maksuvaba tulu ümberarvutus Maksuvaba tulu ümberarvestus toimub nüüd k…" at bounding box center [366, 184] width 320 height 128
click at [240, 230] on strong "D043868: Aruande 'Arvesta ületunnid' muudatus" at bounding box center [287, 231] width 134 height 7
drag, startPoint x: 221, startPoint y: 232, endPoint x: 358, endPoint y: 225, distance: 137.8
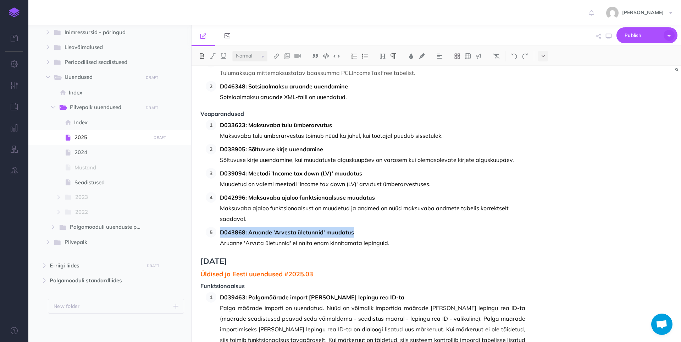
click at [339, 225] on ol "D033623: Maksuvaba tulu ümberarvutus Maksuvaba tulu ümberarvestus toimub nüüd k…" at bounding box center [366, 184] width 320 height 128
click at [339, 245] on p "Aruanne 'Arvuta ületunnid' ei näita enam kinnitamata lepinguid." at bounding box center [372, 242] width 305 height 11
drag, startPoint x: 389, startPoint y: 244, endPoint x: 221, endPoint y: 239, distance: 167.9
click at [221, 239] on p "Aruanne 'Arvuta ületunnid' ei näita enam kinnitamata lepinguid." at bounding box center [372, 242] width 305 height 11
click at [339, 247] on p "Aruanne 'Arvuta ületunnid' ei näita enam kinnitamata lepinguid." at bounding box center [372, 242] width 305 height 11
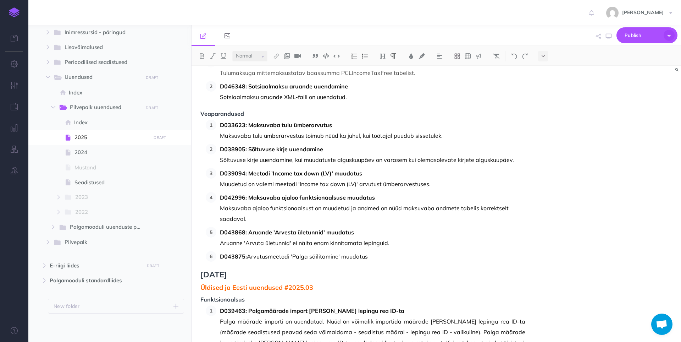
click at [218, 256] on li "D043875: Arvutusmeetodi 'Palga säilitamine' muudatus" at bounding box center [370, 256] width 309 height 11
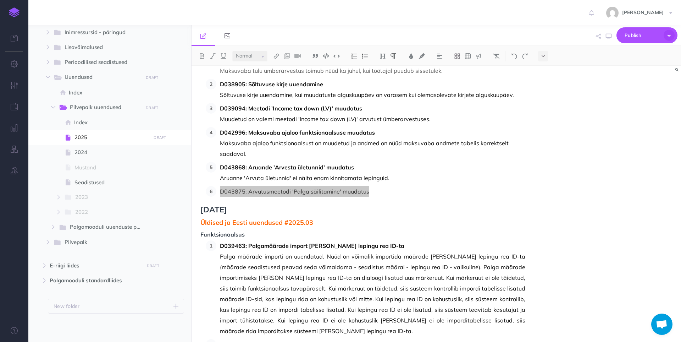
scroll to position [461, 0]
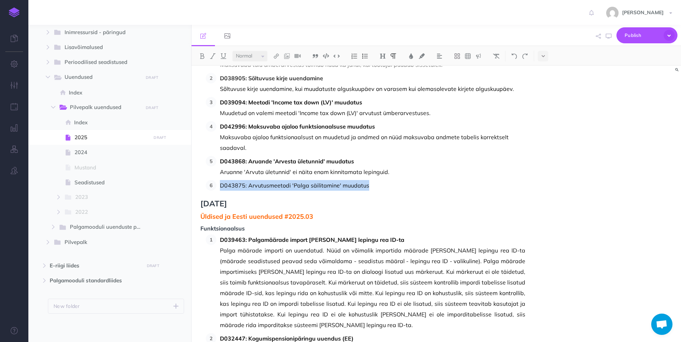
click at [339, 184] on p "D043875: Arvutusmeetodi 'Palga säilitamine' muudatus" at bounding box center [372, 185] width 305 height 11
click at [339, 187] on p "D043875: Arvutusmeetodi 'Palga säilitamine' muudatus" at bounding box center [372, 185] width 305 height 11
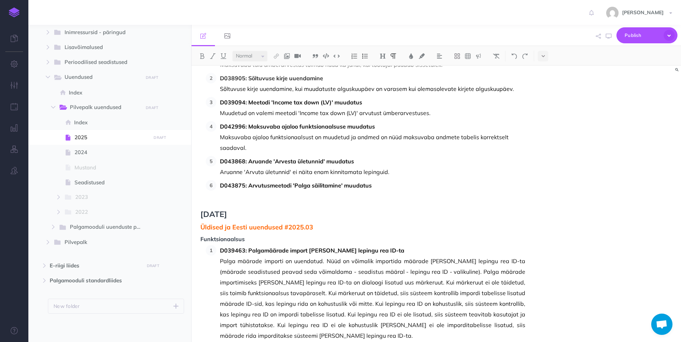
click at [322, 194] on p at bounding box center [372, 195] width 305 height 11
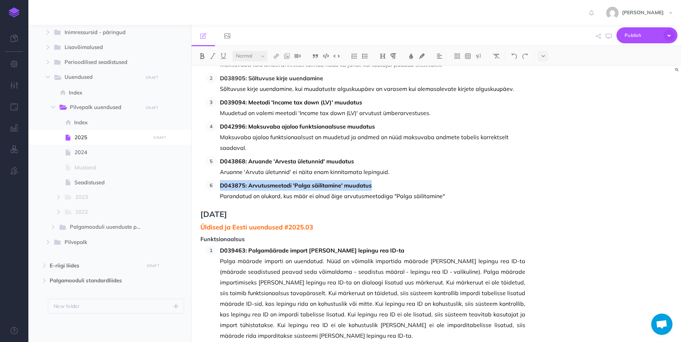
drag, startPoint x: 374, startPoint y: 186, endPoint x: 219, endPoint y: 185, distance: 155.4
click at [219, 185] on li "D043875: Arvutusmeetodi 'Palga säilitamine' muudatus Parandatud on olukord, kus…" at bounding box center [370, 190] width 309 height 21
click at [339, 197] on p "Parandatud on olukord, kus määr ei olnud õige arvutusmeetodiga "Palga säilitami…" at bounding box center [372, 195] width 305 height 11
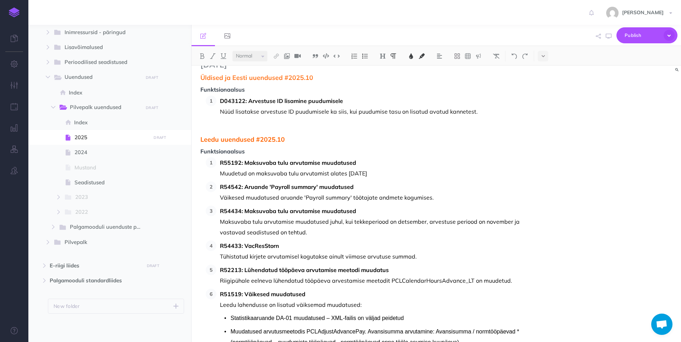
scroll to position [0, 0]
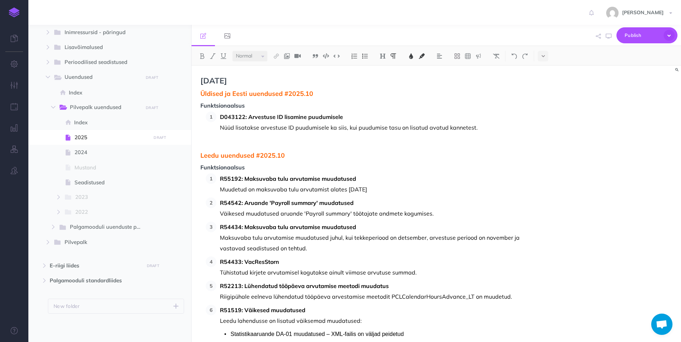
click at [271, 137] on p at bounding box center [372, 138] width 305 height 11
click at [339, 128] on p "Nüüd lisatakse arvestuse ID puudumisele ka siis, kui puudumise tasu on lisatud …" at bounding box center [372, 127] width 305 height 11
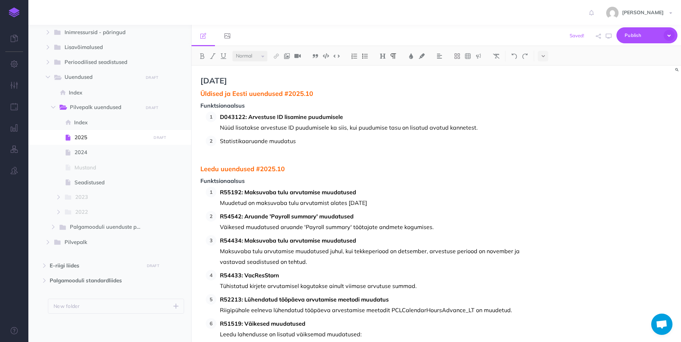
click at [221, 140] on p "Statistikaaruande muudatus" at bounding box center [372, 141] width 305 height 11
drag, startPoint x: 309, startPoint y: 143, endPoint x: 220, endPoint y: 143, distance: 89.0
click at [220, 143] on li "D044132: Statistikaaruande muudatus" at bounding box center [370, 146] width 309 height 21
click at [231, 152] on p at bounding box center [372, 151] width 305 height 11
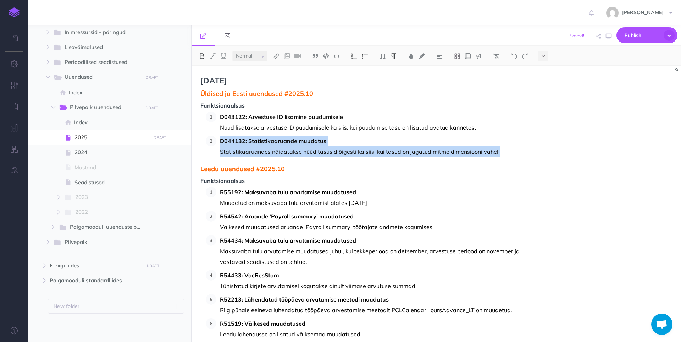
drag, startPoint x: 509, startPoint y: 155, endPoint x: 211, endPoint y: 143, distance: 298.2
click at [216, 143] on li "D044132: Statistikaaruande muudatus Statistikaaruandes näidatakse nüüd tasusid …" at bounding box center [370, 146] width 309 height 21
click at [339, 155] on p "Statistikaaruandes näidatakse nüüd tasusid õigesti ka siis, kui tasud on jagatu…" at bounding box center [372, 151] width 305 height 11
drag, startPoint x: 498, startPoint y: 151, endPoint x: 207, endPoint y: 152, distance: 290.9
click at [207, 152] on ol "D043122: Arvestuse ID lisamine puudumisele Nüüd lisatakse arvestuse ID puudumis…" at bounding box center [366, 133] width 320 height 45
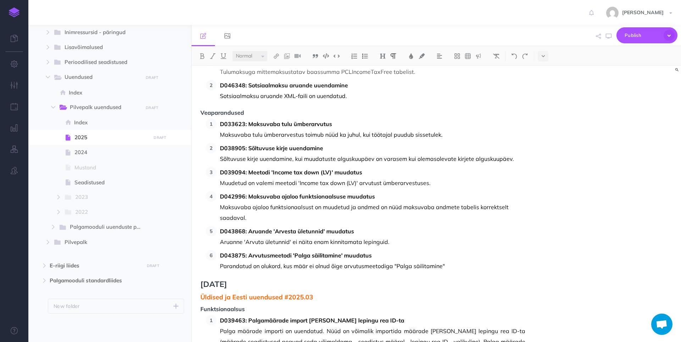
scroll to position [426, 0]
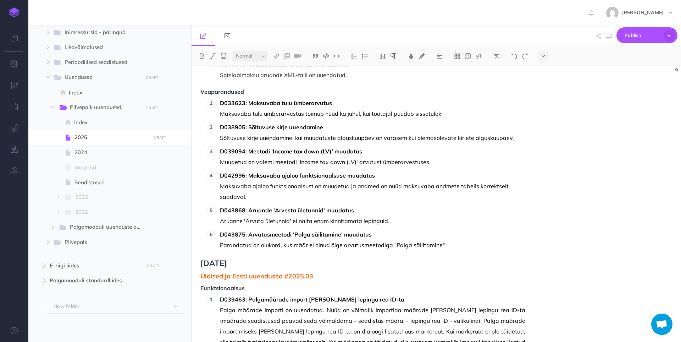
click at [339, 243] on p "Parandatud on olukord, kus määr ei olnud õige arvutusmeetodiga "Palga säilitami…" at bounding box center [372, 244] width 305 height 11
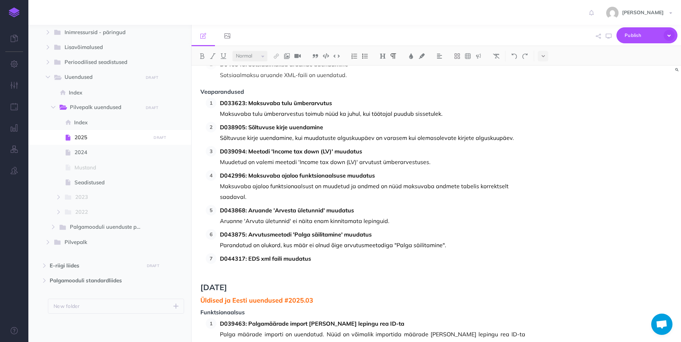
click at [286, 262] on p "D044317: EDS xml faili muudatus" at bounding box center [372, 258] width 305 height 11
click at [297, 272] on p at bounding box center [372, 269] width 305 height 11
click at [339, 271] on p "Parandatud olukord, kus pensionäride liikmelisuse lõppkuupäev täideti ebakorrek…" at bounding box center [372, 269] width 305 height 11
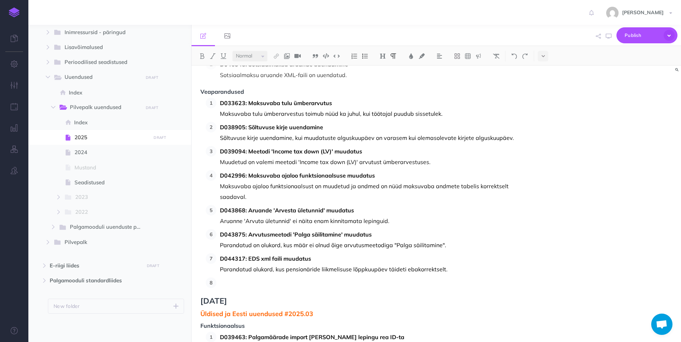
drag, startPoint x: 227, startPoint y: 280, endPoint x: 236, endPoint y: 275, distance: 10.6
click at [227, 280] on p at bounding box center [372, 282] width 305 height 11
drag, startPoint x: 247, startPoint y: 283, endPoint x: 332, endPoint y: 279, distance: 85.2
click at [332, 279] on p "D044933: AX2012 change formula method PCLCoefFTE_LT" at bounding box center [372, 282] width 305 height 11
click at [339, 284] on p "D044933: Valemimeetodi 'PCLCoefFTE_LT" at bounding box center [372, 282] width 305 height 11
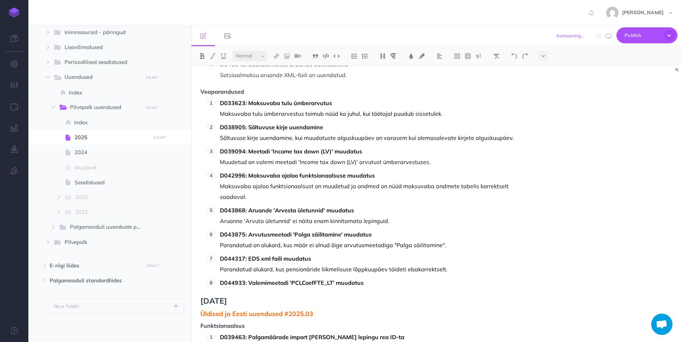
click at [339, 286] on p "D044933: Valemimeetodi 'PCLCoefFTE_LT' muudatus" at bounding box center [372, 282] width 305 height 11
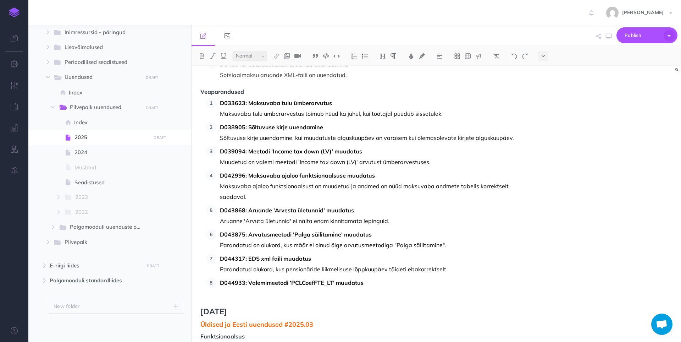
click at [251, 292] on p at bounding box center [372, 293] width 305 height 11
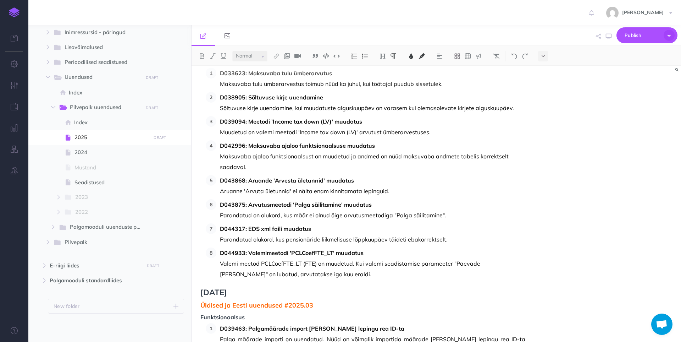
scroll to position [532, 0]
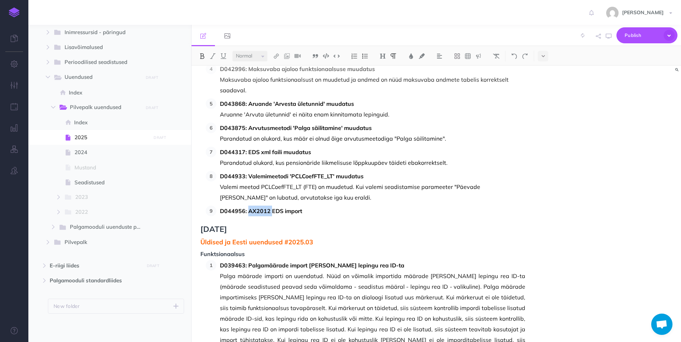
drag, startPoint x: 249, startPoint y: 210, endPoint x: 271, endPoint y: 211, distance: 21.6
click at [271, 211] on strong "D044956: AX2012 EDS import" at bounding box center [261, 210] width 82 height 7
drag, startPoint x: 295, startPoint y: 213, endPoint x: 299, endPoint y: 212, distance: 4.2
click at [297, 213] on p "D044956: EDS import" at bounding box center [372, 210] width 305 height 11
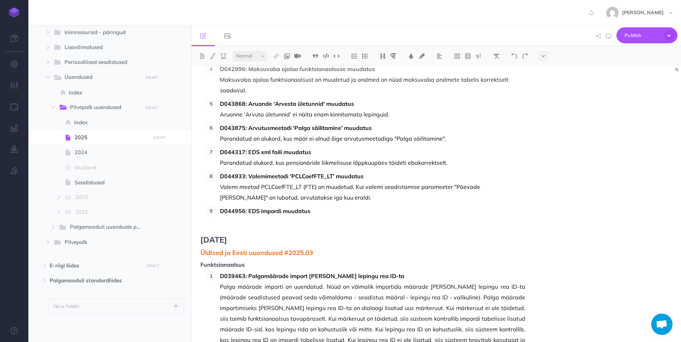
click at [305, 220] on p at bounding box center [372, 221] width 305 height 11
click at [309, 225] on p "D044956: AX2012 EDS import" at bounding box center [372, 221] width 305 height 11
drag, startPoint x: 315, startPoint y: 223, endPoint x: 215, endPoint y: 221, distance: 100.8
click at [215, 221] on ol "D033623: Maksuvaba tulu ümberarvutus Maksuvaba tulu ümberarvestus toimub nüüd k…" at bounding box center [366, 109] width 320 height 236
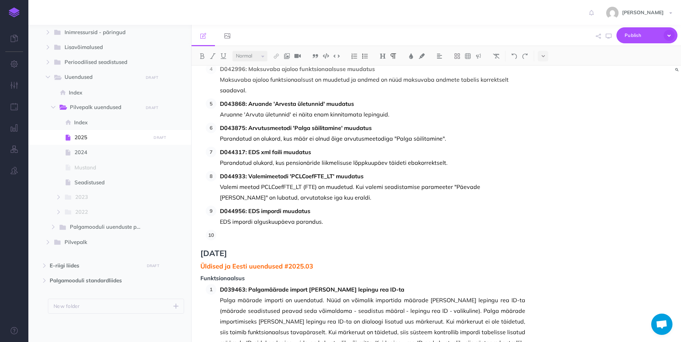
click at [234, 230] on p at bounding box center [372, 235] width 305 height 11
click at [219, 236] on li "Negatiivsete summade arvestamine tulumaksu arvutamisel" at bounding box center [370, 235] width 309 height 11
click at [220, 236] on strong "Negatiivsete summade arvestamine tulumaksu arvutamisel" at bounding box center [300, 234] width 161 height 7
click at [339, 237] on p "D045213: Negatiivsete summade arvestamine tulumaksu arvutamisel" at bounding box center [372, 235] width 305 height 11
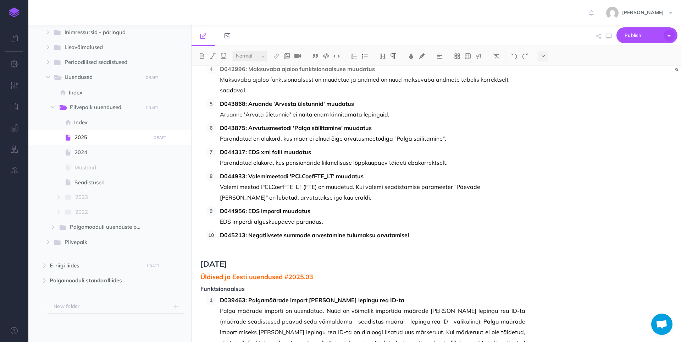
drag, startPoint x: 261, startPoint y: 241, endPoint x: 267, endPoint y: 237, distance: 7.5
click at [261, 241] on p at bounding box center [372, 245] width 305 height 11
click at [247, 242] on p at bounding box center [372, 245] width 305 height 11
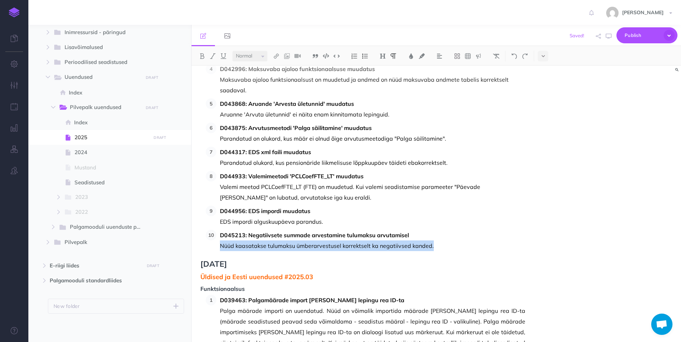
drag, startPoint x: 221, startPoint y: 245, endPoint x: 456, endPoint y: 244, distance: 234.8
click at [339, 244] on p "Nüüd kaasatakse tulumaksu ümberarvestusel korrektselt ka negatiivsed kanded." at bounding box center [372, 245] width 305 height 11
click at [339, 248] on p "Nüüd kaasatakse tulumaksu ümberarvestusel korrektselt ka negatiivsed kanded." at bounding box center [372, 245] width 305 height 11
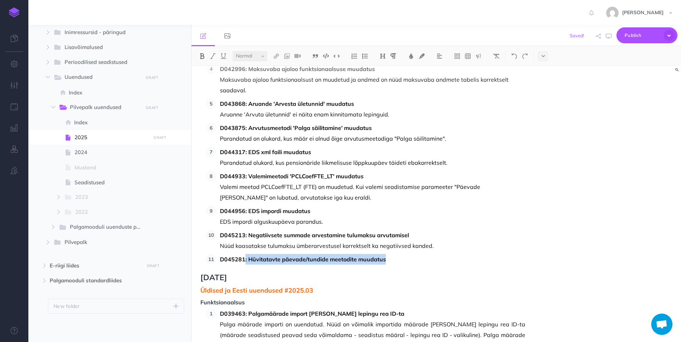
click at [276, 257] on strong "D045281: Hüvitatavte päevade/tundide meetodite muudatus" at bounding box center [303, 258] width 166 height 7
click at [273, 258] on strong "D045281: Hüvitatavte päevade/tundide meetodite muudatus" at bounding box center [303, 258] width 166 height 7
click at [339, 259] on p "D045281: Hüvitatavate päevade/tundide meetodite muudatus" at bounding box center [372, 259] width 305 height 11
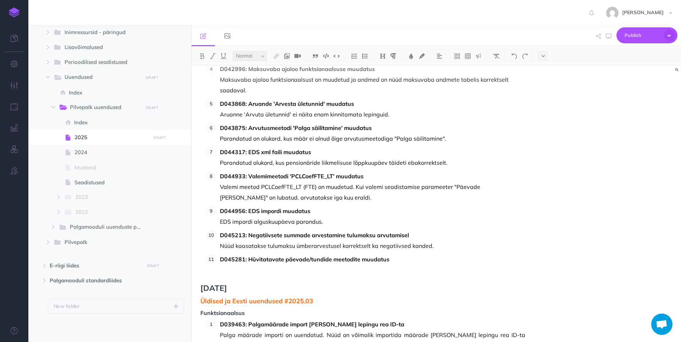
click at [294, 268] on p at bounding box center [372, 269] width 305 height 11
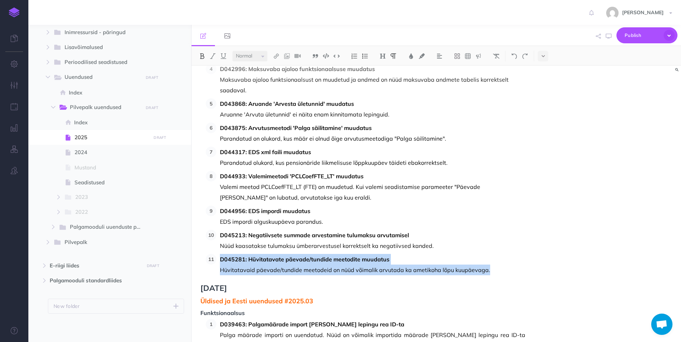
drag, startPoint x: 492, startPoint y: 271, endPoint x: 215, endPoint y: 255, distance: 277.2
click at [215, 255] on ol "D033623: Maksuvaba tulu ümberarvutus Maksuvaba tulu ümberarvestus toimub nüüd k…" at bounding box center [366, 133] width 320 height 284
click at [339, 273] on p "Hüvitatavaid päevade/tundide meetodeid on nüüd võimalik arvutada ka ametikoha l…" at bounding box center [372, 269] width 305 height 11
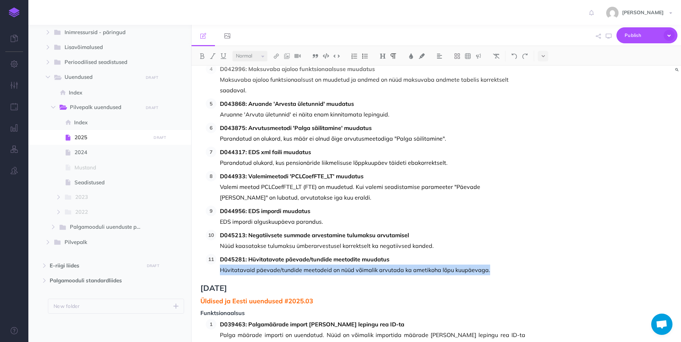
drag, startPoint x: 495, startPoint y: 271, endPoint x: 209, endPoint y: 271, distance: 286.6
click at [209, 271] on ol "D033623: Maksuvaba tulu ümberarvutus Maksuvaba tulu ümberarvestus toimub nüüd k…" at bounding box center [366, 133] width 320 height 284
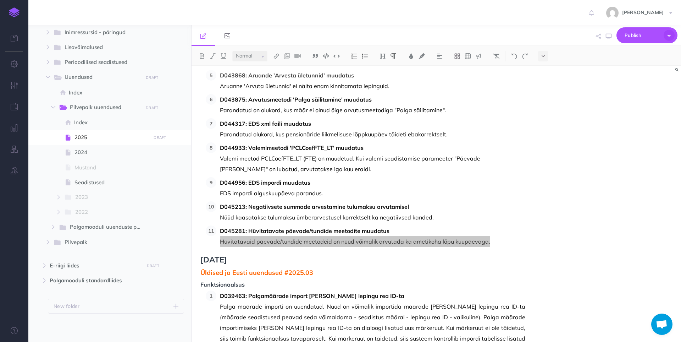
scroll to position [638, 0]
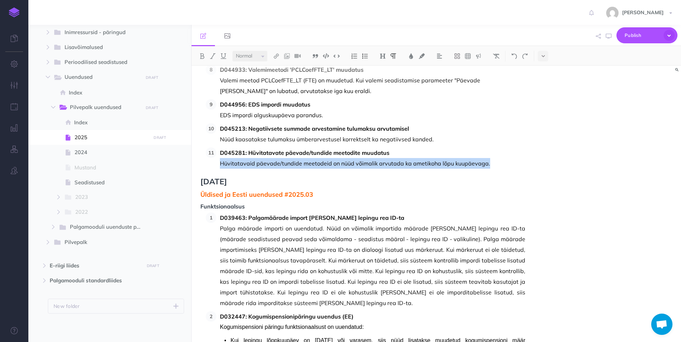
click at [339, 164] on p "Hüvitatavaid päevade/tundide meetodeid on nüüd võimalik arvutada ka ametikoha l…" at bounding box center [372, 163] width 305 height 11
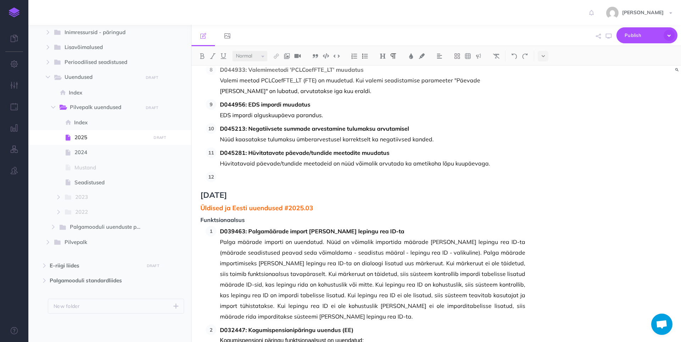
click at [273, 178] on p at bounding box center [372, 176] width 305 height 11
click at [239, 175] on p at bounding box center [372, 176] width 305 height 11
click at [220, 175] on li "D045339:" at bounding box center [370, 176] width 309 height 11
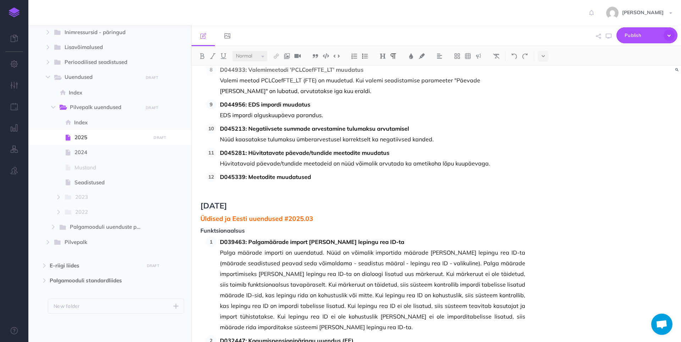
drag, startPoint x: 303, startPoint y: 183, endPoint x: 331, endPoint y: 174, distance: 29.3
click at [303, 183] on p at bounding box center [372, 187] width 305 height 11
click at [339, 187] on p "Väikesed parandused Läti meetodites Compensated days/hours ja Absences not comp…" at bounding box center [372, 187] width 305 height 11
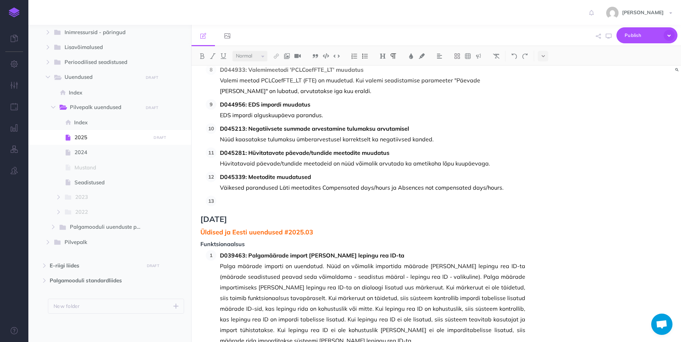
drag, startPoint x: 238, startPoint y: 200, endPoint x: 245, endPoint y: 197, distance: 8.1
click at [238, 200] on p at bounding box center [372, 200] width 305 height 11
click at [219, 202] on li "D046000: 2012AX additional vacation for children LV" at bounding box center [370, 200] width 309 height 11
click at [287, 197] on strong "D046000: 2012AX additional vacation for children LV" at bounding box center [292, 200] width 144 height 7
drag, startPoint x: 249, startPoint y: 200, endPoint x: 369, endPoint y: 199, distance: 120.6
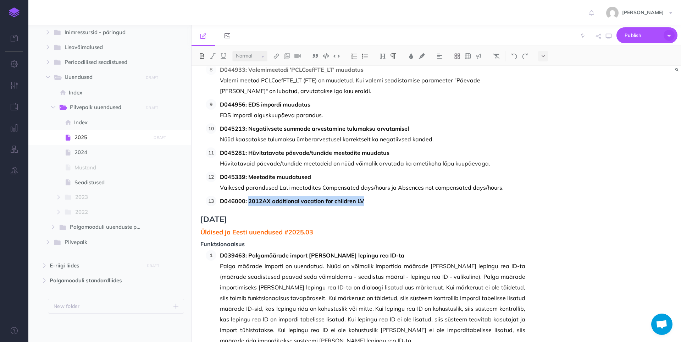
click at [339, 199] on p "D046000: 2012AX additional vacation for children LV" at bounding box center [372, 200] width 305 height 11
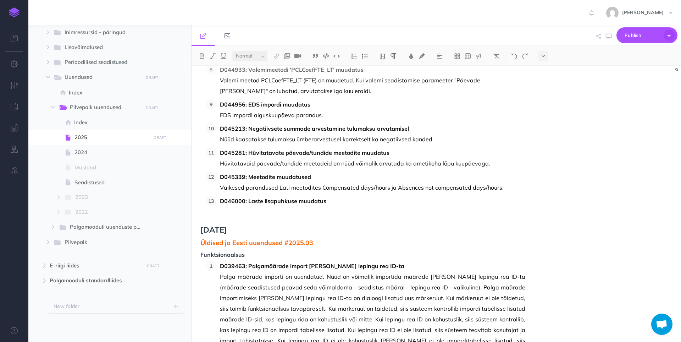
click at [294, 210] on p at bounding box center [372, 211] width 305 height 11
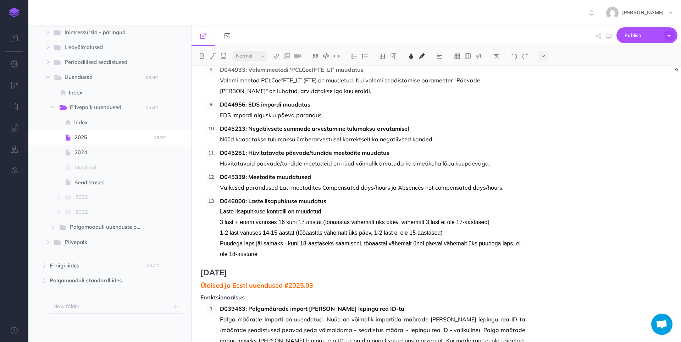
click at [262, 258] on p "Puudega laps jäi samaks - kuni 18-aastaseks saamiseni, tööaastal vähemalt ühel …" at bounding box center [372, 248] width 305 height 21
drag, startPoint x: 220, startPoint y: 211, endPoint x: 257, endPoint y: 251, distance: 54.2
click at [257, 251] on li "D046000: Laste lisapuhkuse muudatus Laste lisapuhkuse kontrolli on muudetud: 3 …" at bounding box center [370, 227] width 309 height 64
click at [249, 256] on p "Puudega laps jäi samaks - kuni 18-aastaseks saamiseni, tööaastal vähemalt ühel …" at bounding box center [372, 248] width 305 height 21
click at [265, 256] on p "Puudega laps jäi samaks - kuni 18-aastaseks saamiseni, tööaastal vähemalt ühel …" at bounding box center [372, 248] width 305 height 21
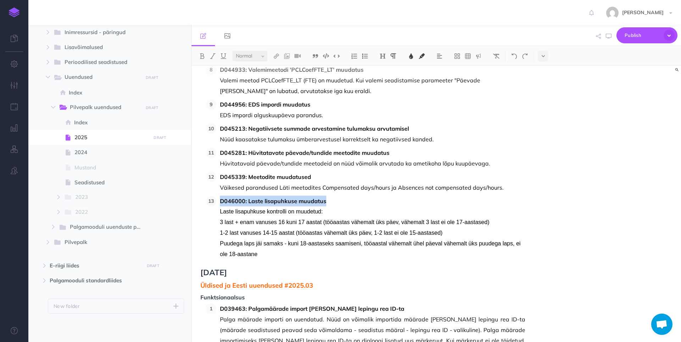
click at [265, 256] on p "Puudega laps jäi samaks - kuni 18-aastaseks saamiseni, tööaastal vähemalt ühel …" at bounding box center [372, 248] width 305 height 21
click at [255, 252] on p "Puudega laps jäi samaks - kuni 18-aastaseks saamiseni, tööaastal vähemalt ühel …" at bounding box center [372, 248] width 305 height 21
click at [219, 221] on li "D046000: Laste lisapuhkuse muudatus Laste lisapuhkuse kontrolli on muudetud: 3 …" at bounding box center [370, 227] width 309 height 64
click at [240, 226] on p "3 last + enam vanuses 16 kuni 17 aastat (tööaastas vähemalt üks päev, vähemalt …" at bounding box center [372, 222] width 305 height 11
click at [219, 224] on li "D046000: Laste lisapuhkuse muudatus Laste lisapuhkuse kontrolli on muudetud: 3 …" at bounding box center [370, 227] width 309 height 64
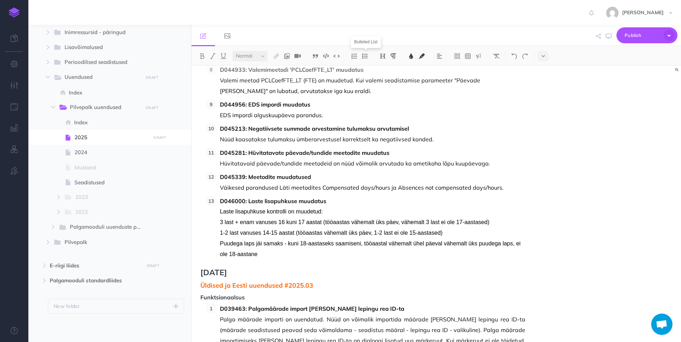
click at [339, 59] on button at bounding box center [365, 56] width 11 height 11
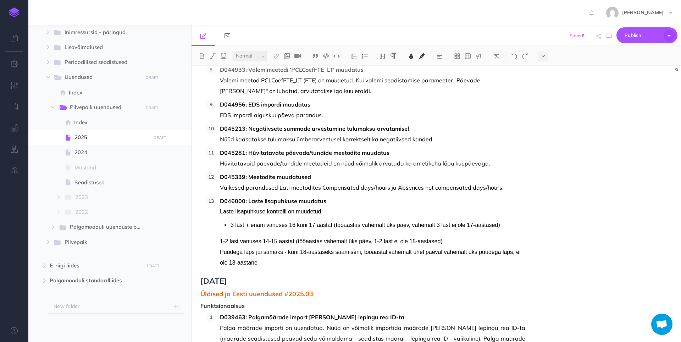
click at [217, 243] on li "D046000: Laste lisapuhkuse muudatus Laste lisapuhkuse kontrolli on muudetud: 3 …" at bounding box center [370, 231] width 309 height 72
click at [339, 55] on img at bounding box center [365, 56] width 6 height 6
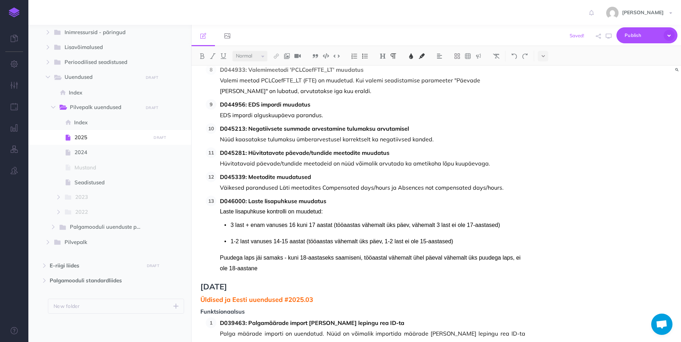
drag, startPoint x: 219, startPoint y: 258, endPoint x: 250, endPoint y: 230, distance: 42.2
click at [219, 258] on li "D046000: Laste lisapuhkuse muudatus Laste lisapuhkuse kontrolli on muudetud: 3 …" at bounding box center [370, 234] width 309 height 78
click at [339, 61] on button at bounding box center [365, 56] width 11 height 11
click at [267, 270] on p "Puudega laps jäi samaks - kuni 18-aastaseks saamiseni, tööaastal vähemalt ühel …" at bounding box center [378, 262] width 295 height 21
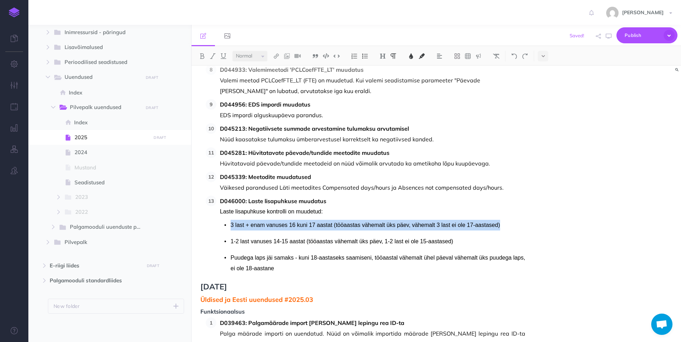
drag, startPoint x: 276, startPoint y: 271, endPoint x: 229, endPoint y: 232, distance: 61.1
click at [229, 232] on div "3 last + enam vanuses 16 kuni 17 aastat (tööaastas vähemalt üks päev, vähemalt …" at bounding box center [372, 247] width 305 height 54
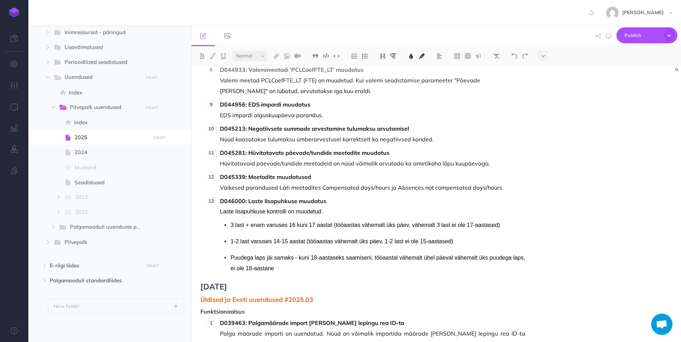
click at [250, 226] on span "3 last + enam vanuses 16 kuni 17 aastat (tööaastas vähemalt üks päev, vähemalt …" at bounding box center [366, 225] width 270 height 6
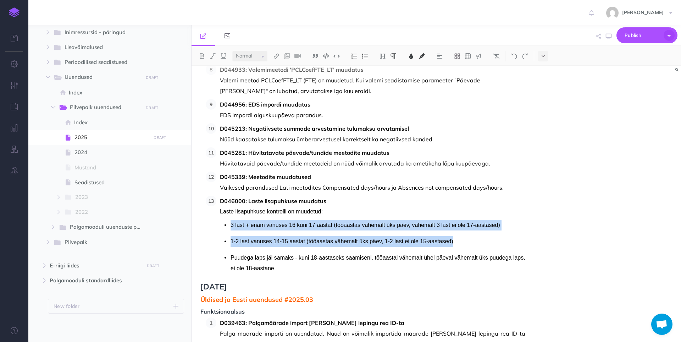
drag, startPoint x: 267, startPoint y: 270, endPoint x: 224, endPoint y: 222, distance: 64.3
click at [224, 222] on div "3 last + enam vanuses 16 kuni 17 aastat (tööaastas vähemalt üks päev, vähemalt …" at bounding box center [372, 247] width 305 height 54
click at [339, 56] on icon at bounding box center [543, 56] width 3 height 5
click at [339, 55] on img at bounding box center [496, 56] width 6 height 6
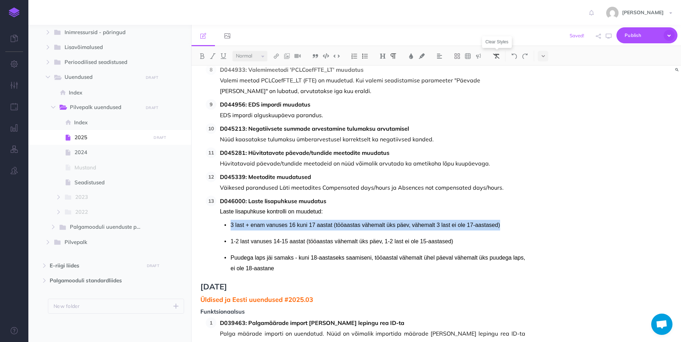
click at [339, 55] on img at bounding box center [496, 56] width 6 height 6
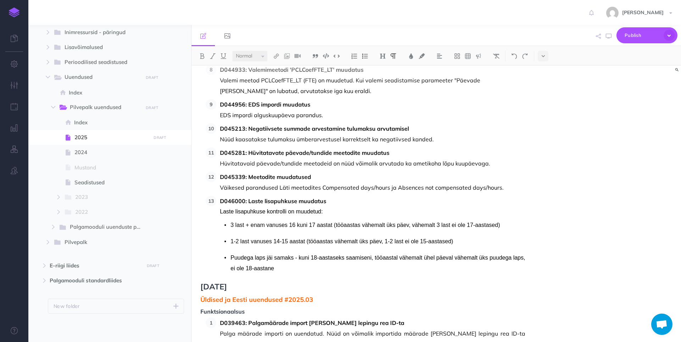
click at [276, 273] on p "Puudega laps jäi samaks - kuni 18-aastaseks saamiseni, tööaastal vähemalt ühel …" at bounding box center [378, 262] width 295 height 21
click at [280, 233] on div "3 last + enam vanuses 16 kuni 17 aastat (tööaastas vähemalt üks päev, vähemalt …" at bounding box center [372, 247] width 305 height 54
click at [262, 266] on span "Puudega laps jäi samaks - kuni 18-aastaseks saamiseni, tööaastal vähemalt ühel …" at bounding box center [378, 262] width 295 height 17
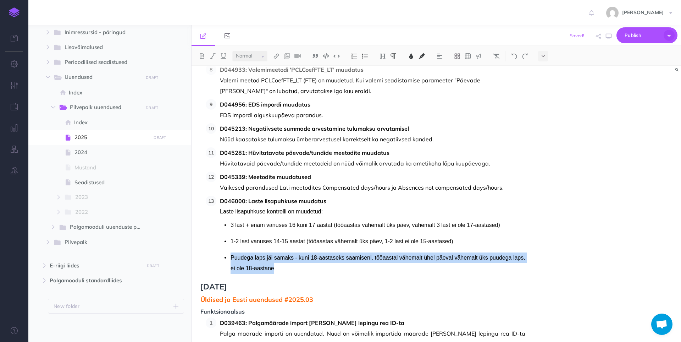
drag, startPoint x: 267, startPoint y: 267, endPoint x: 231, endPoint y: 258, distance: 37.8
click at [231, 258] on span "Puudega laps jäi samaks - kuni 18-aastaseks saamiseni, tööaastal vähemalt ühel …" at bounding box center [378, 262] width 295 height 17
click at [339, 56] on img at bounding box center [496, 56] width 6 height 6
click at [301, 253] on p "Puudega laps jäi samaks - kuni 18-aastaseks saamiseni, tööaastal vähemalt ühel …" at bounding box center [378, 262] width 295 height 21
click at [266, 267] on p "Puudega laps jäi samaks - kuni 18-aastaseks saamiseni, tööaastal vähemalt ühel …" at bounding box center [378, 262] width 295 height 21
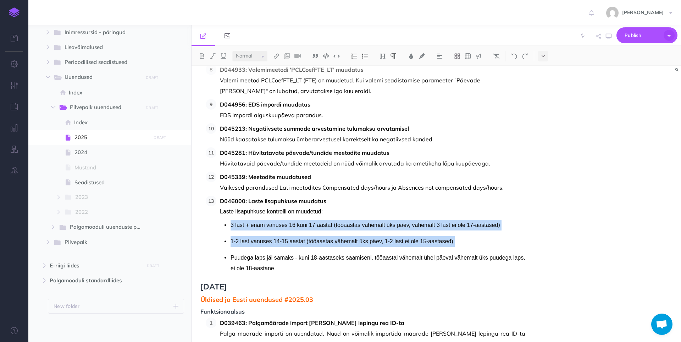
drag, startPoint x: 267, startPoint y: 269, endPoint x: 230, endPoint y: 225, distance: 58.1
click at [230, 225] on div "3 last + enam vanuses 16 kuni 17 aastat (tööaastas vähemalt üks päev, vähemalt …" at bounding box center [372, 247] width 305 height 54
click at [339, 54] on img at bounding box center [365, 56] width 6 height 6
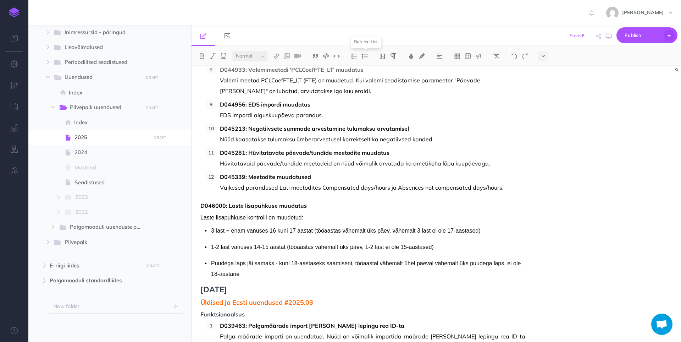
click at [339, 54] on img at bounding box center [365, 56] width 6 height 6
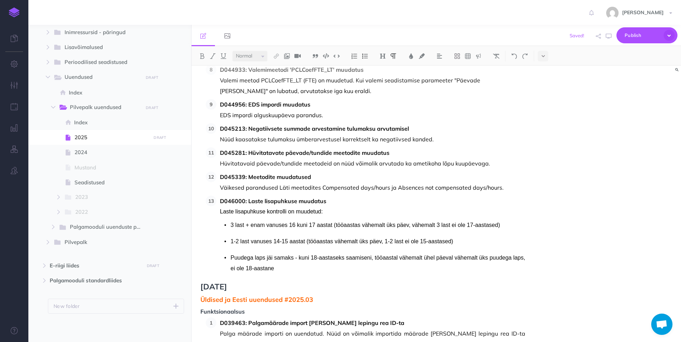
click at [339, 262] on p "Puudega laps jäi samaks - kuni 18-aastaseks saamiseni, tööaastal vähemalt ühel …" at bounding box center [378, 262] width 295 height 21
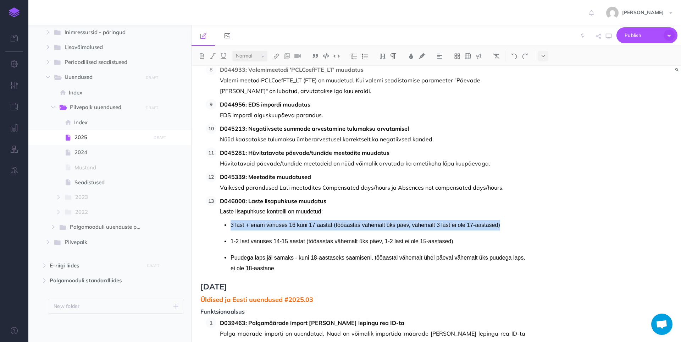
drag, startPoint x: 269, startPoint y: 268, endPoint x: 236, endPoint y: 226, distance: 54.3
click at [236, 226] on div "3 last + enam vanuses 16 kuni 17 aastat (tööaastas vähemalt üks päev, vähemalt …" at bounding box center [372, 247] width 305 height 54
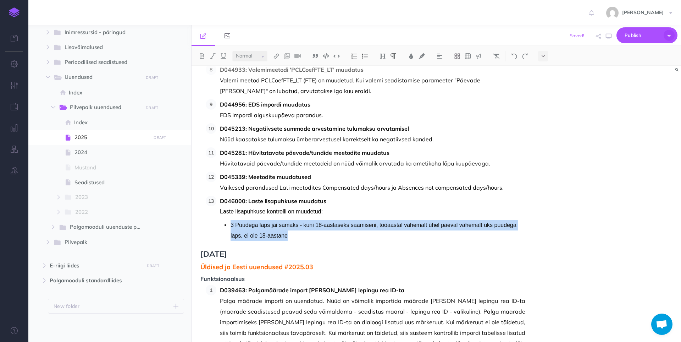
drag, startPoint x: 290, startPoint y: 236, endPoint x: 226, endPoint y: 225, distance: 64.4
click at [231, 225] on li "3 Puudega laps jäi samaks - kuni 18-aastaseks saamiseni, tööaastal vähemalt ühe…" at bounding box center [378, 230] width 295 height 21
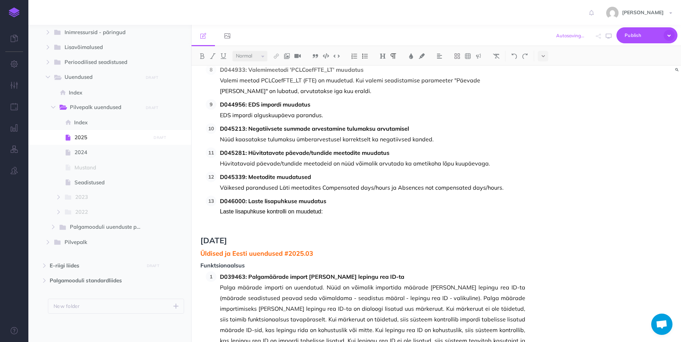
click at [339, 57] on img at bounding box center [365, 56] width 6 height 6
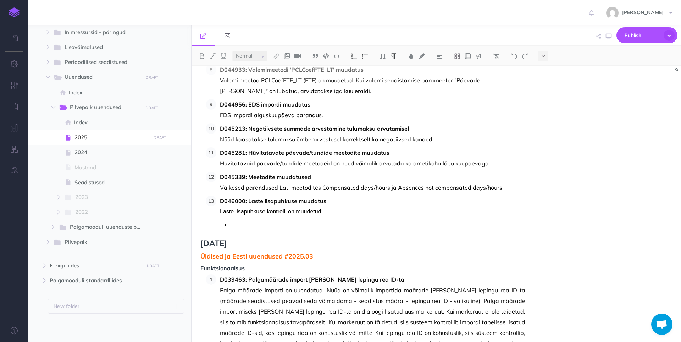
drag, startPoint x: 295, startPoint y: 223, endPoint x: 302, endPoint y: 218, distance: 8.9
click at [295, 223] on p at bounding box center [378, 225] width 295 height 11
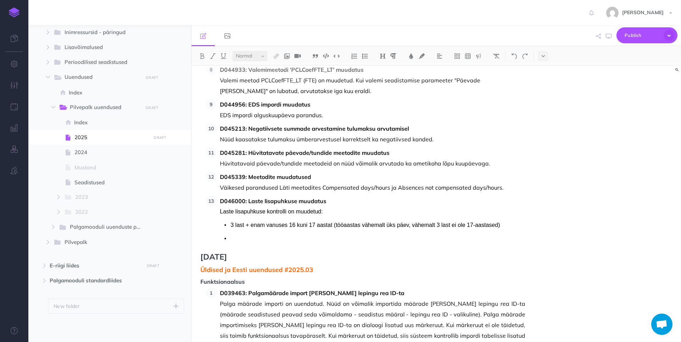
click at [249, 239] on p at bounding box center [378, 238] width 295 height 11
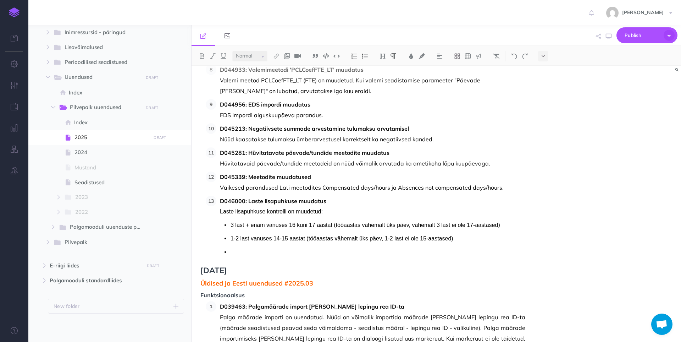
drag, startPoint x: 244, startPoint y: 254, endPoint x: 252, endPoint y: 249, distance: 9.4
click at [244, 254] on p at bounding box center [378, 252] width 295 height 11
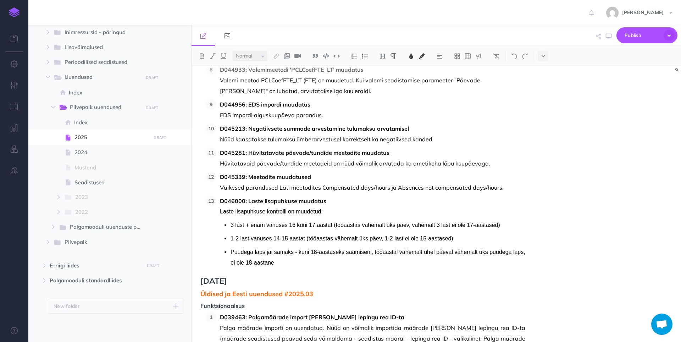
drag, startPoint x: 284, startPoint y: 263, endPoint x: 288, endPoint y: 261, distance: 4.0
click at [285, 262] on p "Puudega laps jäi samaks - kuni 18-aastaseks saamiseni, tööaastal vähemalt ühel …" at bounding box center [378, 257] width 295 height 21
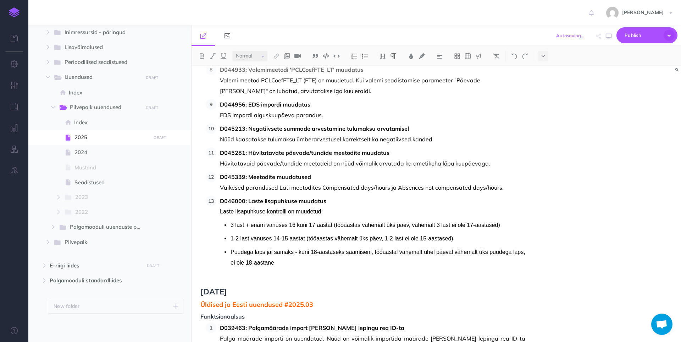
click at [339, 57] on img at bounding box center [354, 56] width 6 height 6
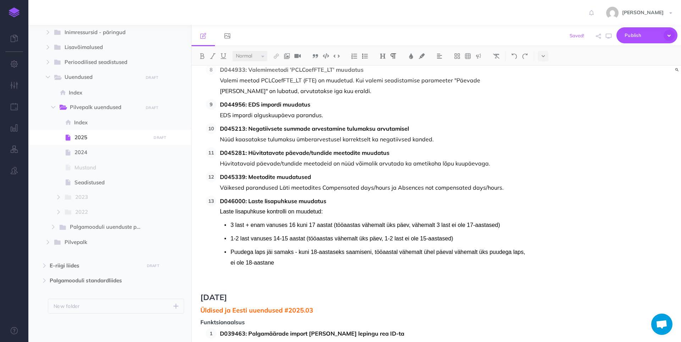
click at [339, 55] on img at bounding box center [354, 56] width 6 height 6
click at [339, 57] on img at bounding box center [354, 56] width 6 height 6
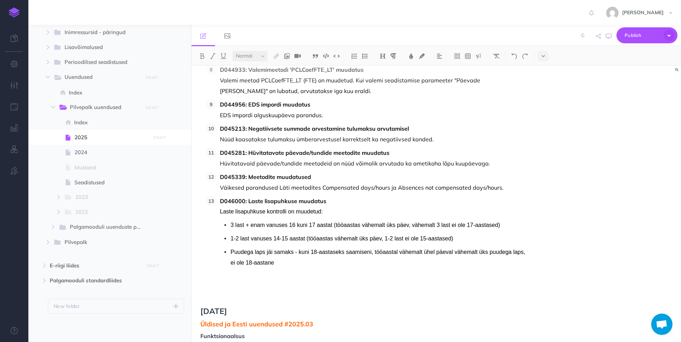
click at [339, 56] on img at bounding box center [354, 56] width 6 height 6
click at [329, 199] on p "D046000: Laste lisapuhkuse muudatus" at bounding box center [372, 200] width 305 height 11
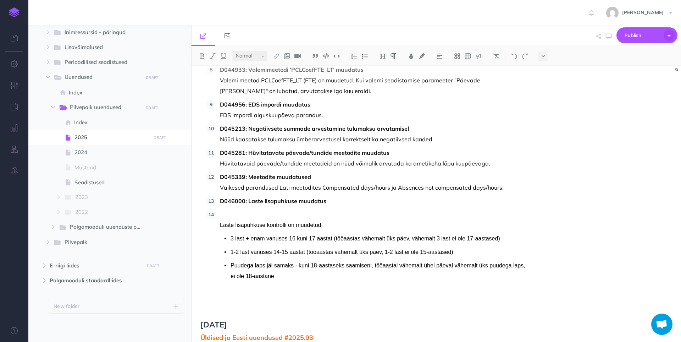
drag, startPoint x: 240, startPoint y: 215, endPoint x: 264, endPoint y: 212, distance: 23.9
click at [240, 215] on p at bounding box center [372, 214] width 305 height 11
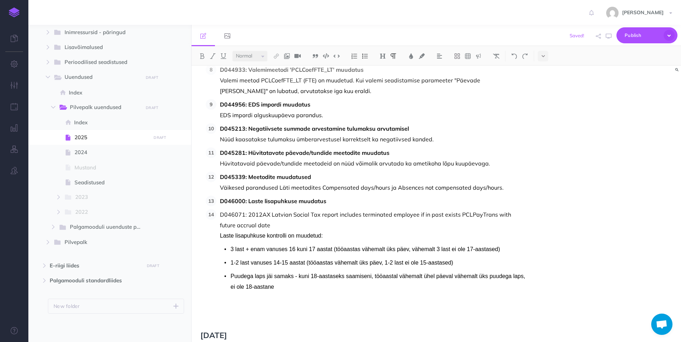
click at [339, 200] on p "D046000: Laste lisapuhkuse muudatus" at bounding box center [372, 200] width 305 height 11
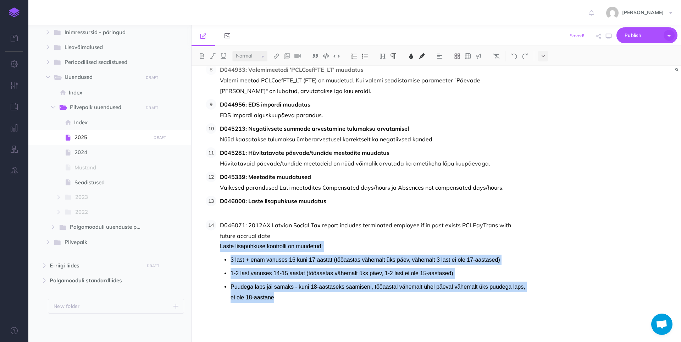
drag, startPoint x: 276, startPoint y: 298, endPoint x: 214, endPoint y: 243, distance: 83.9
click at [214, 243] on ol "D033623: Maksuvaba tulu ümberarvutus Maksuvaba tulu ümberarvestus toimub nüüd k…" at bounding box center [366, 102] width 320 height 434
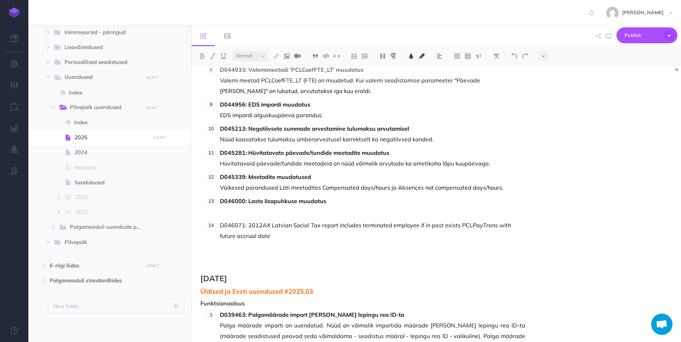
drag, startPoint x: 223, startPoint y: 217, endPoint x: 237, endPoint y: 216, distance: 13.2
click at [223, 217] on ol "D033623: Maksuvaba tulu ümberarvutus Maksuvaba tulu ümberarvestus toimub nüüd k…" at bounding box center [366, 68] width 320 height 367
drag, startPoint x: 223, startPoint y: 213, endPoint x: 312, endPoint y: 212, distance: 88.7
click at [224, 212] on p at bounding box center [372, 211] width 305 height 11
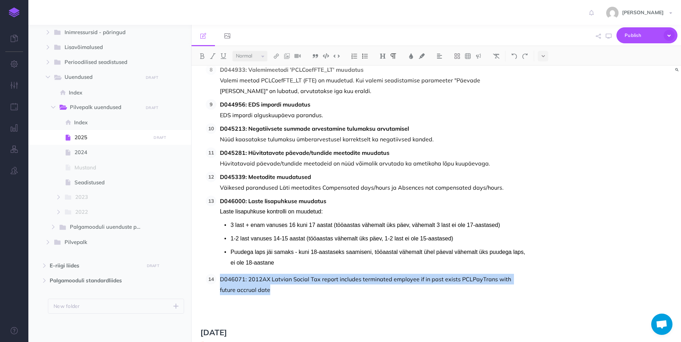
drag, startPoint x: 221, startPoint y: 280, endPoint x: 268, endPoint y: 288, distance: 47.8
click at [268, 288] on p "D046071: 2012AX Latvian Social Tax report includes terminated employee if in pa…" at bounding box center [372, 283] width 305 height 21
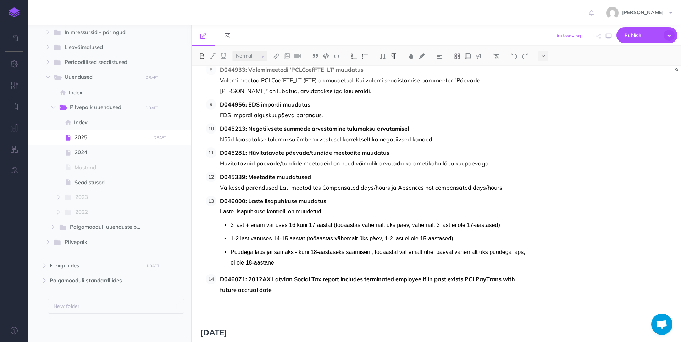
click at [319, 279] on strong "D046071: 2012AX Latvian Social Tax report includes terminated employee if in pa…" at bounding box center [368, 284] width 297 height 18
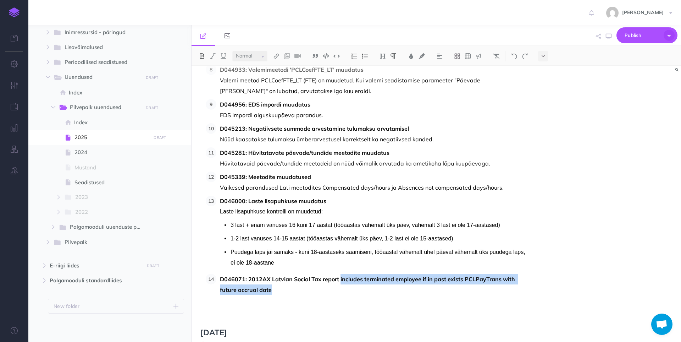
drag, startPoint x: 340, startPoint y: 279, endPoint x: 337, endPoint y: 285, distance: 6.5
click at [337, 285] on p "D046071: 2012AX Latvian Social Tax report includes terminated employee if in pa…" at bounding box center [372, 283] width 305 height 21
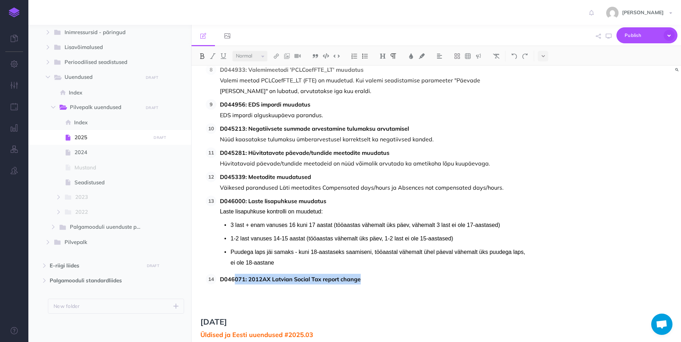
drag, startPoint x: 364, startPoint y: 280, endPoint x: 257, endPoint y: 282, distance: 107.5
click at [234, 283] on p "D046071: 2012AX Latvian Social Tax report change" at bounding box center [372, 278] width 305 height 11
click at [265, 282] on strong "D046071: 2012AX Latvian Social Tax report change" at bounding box center [290, 278] width 141 height 7
drag, startPoint x: 249, startPoint y: 278, endPoint x: 270, endPoint y: 279, distance: 21.3
click at [270, 279] on strong "D046071: 2012AX Latvian Social Tax report change" at bounding box center [290, 278] width 141 height 7
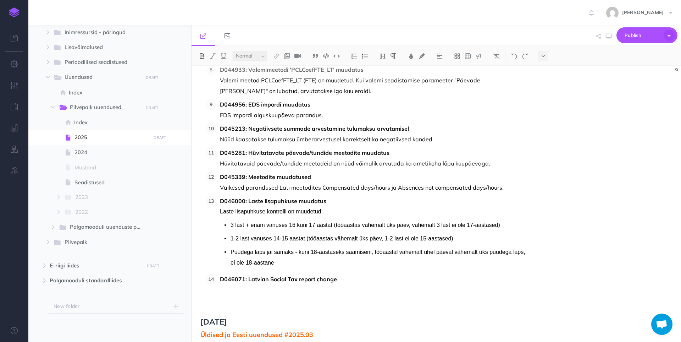
click at [336, 278] on strong "D046071: Latvian Social Tax report change" at bounding box center [278, 278] width 117 height 7
drag, startPoint x: 341, startPoint y: 283, endPoint x: 191, endPoint y: 283, distance: 149.3
click at [191, 283] on div "OIXIO Palk juhend Collapse all Expand all Expand to root folders https://palk-p…" at bounding box center [354, 183] width 653 height 317
click at [320, 287] on p at bounding box center [372, 289] width 305 height 11
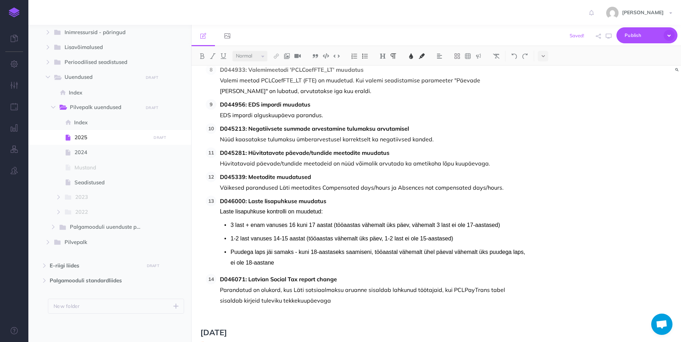
click at [339, 279] on p "D046071: Latvian Social Tax report change" at bounding box center [372, 278] width 305 height 11
drag, startPoint x: 337, startPoint y: 280, endPoint x: 247, endPoint y: 281, distance: 90.1
click at [247, 281] on strong "D046071: Latvian Social Tax report change" at bounding box center [278, 278] width 117 height 7
click at [322, 301] on p "Parandatud on olukord, kus Läti sotsiaalmaksu aruanne sisaldab lahkunud töötaja…" at bounding box center [372, 294] width 305 height 21
click at [242, 313] on p at bounding box center [372, 313] width 305 height 11
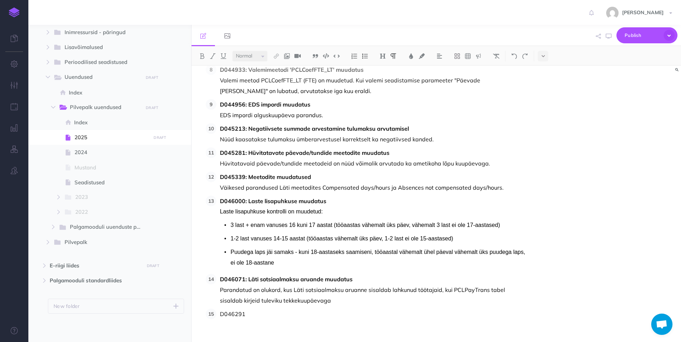
click at [230, 314] on p "D046291" at bounding box center [372, 313] width 305 height 11
click at [256, 316] on p "D046291:" at bounding box center [372, 313] width 305 height 11
click at [322, 319] on p at bounding box center [372, 324] width 305 height 11
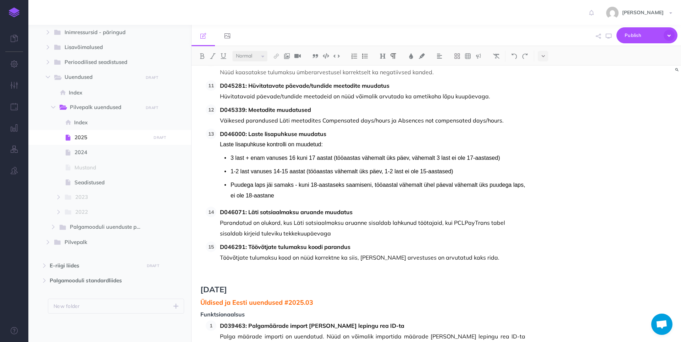
scroll to position [709, 0]
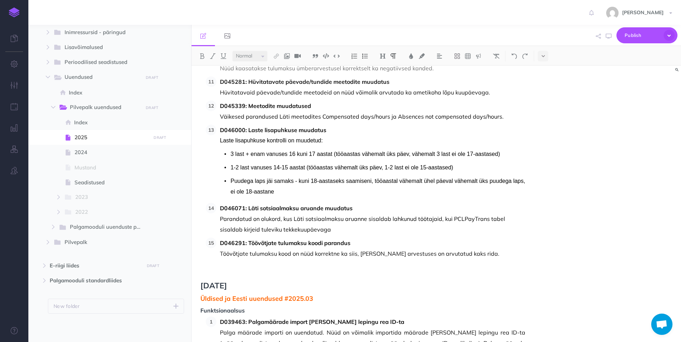
click at [261, 243] on strong "D046291: Töövõtjate tulumaksu koodi parandus" at bounding box center [285, 242] width 131 height 7
drag, startPoint x: 221, startPoint y: 244, endPoint x: 365, endPoint y: 243, distance: 143.7
click at [339, 243] on p "D046291: Töövõtjate tulumaksu koodi parandus" at bounding box center [372, 242] width 305 height 11
click at [339, 251] on p "Töövõtjate tulumaksu kood on nüüd korrektne ka siis, kui samas arvestuses on ar…" at bounding box center [372, 253] width 305 height 11
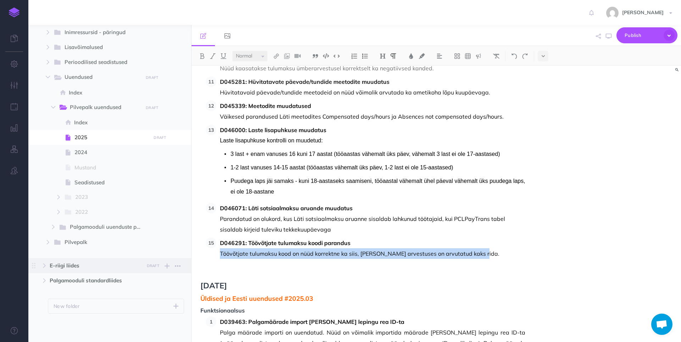
drag, startPoint x: 483, startPoint y: 254, endPoint x: 191, endPoint y: 258, distance: 292.7
click at [191, 258] on div "OIXIO Palk juhend Collapse all Expand all Expand to root folders https://palk-p…" at bounding box center [354, 183] width 653 height 317
click at [339, 252] on p "Töövõtjate tulumaksu kood on nüüd korrektne ka siis, kui samas arvestuses on ar…" at bounding box center [372, 253] width 305 height 11
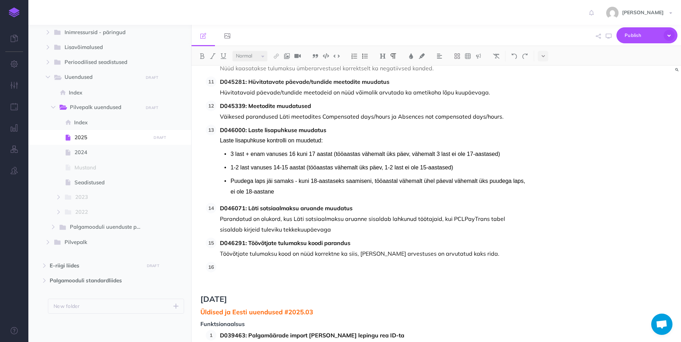
click at [226, 269] on p at bounding box center [372, 266] width 305 height 11
click at [234, 266] on p "D046989: 2012AX Non-taxables works incorrect in calculation adjustment" at bounding box center [372, 266] width 305 height 11
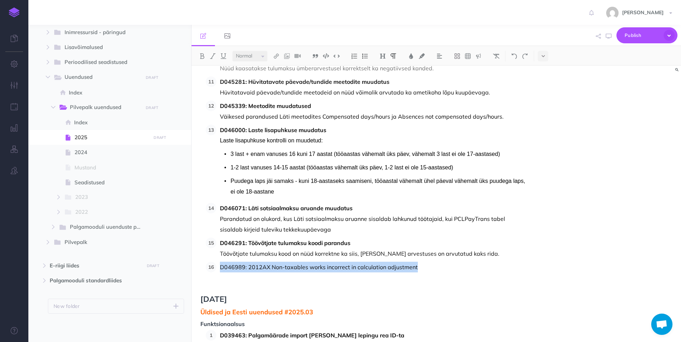
click at [234, 266] on p "D046989: 2012AX Non-taxables works incorrect in calculation adjustment" at bounding box center [372, 266] width 305 height 11
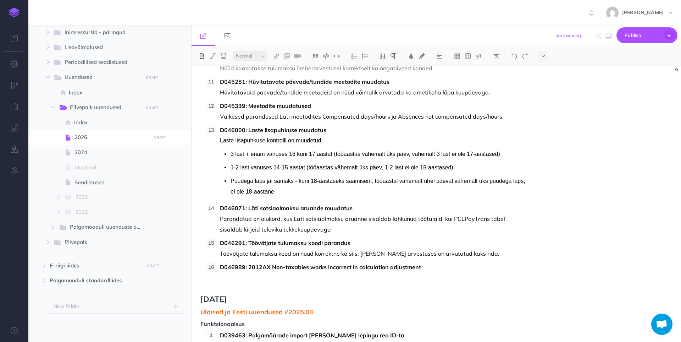
click at [270, 268] on strong "D046989: 2012AX Non-taxables works incorrect in calculation adjustment" at bounding box center [320, 266] width 201 height 7
drag, startPoint x: 248, startPoint y: 266, endPoint x: 272, endPoint y: 269, distance: 23.9
click at [272, 269] on strong "D046989: 2012AX Non-taxables works incorrect in calculation adjustment" at bounding box center [320, 266] width 201 height 7
click at [339, 268] on p "D046989: Non-taxables works incorrect in calculation adjustment" at bounding box center [372, 266] width 305 height 11
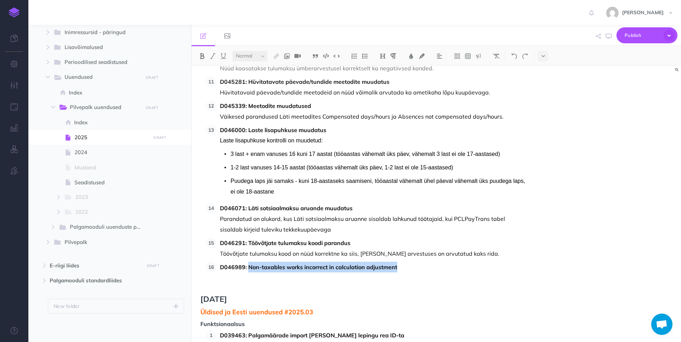
drag, startPoint x: 248, startPoint y: 268, endPoint x: 253, endPoint y: 269, distance: 4.4
click at [248, 268] on strong "D046989: Non-taxables works incorrect in calculation adjustment" at bounding box center [308, 266] width 177 height 7
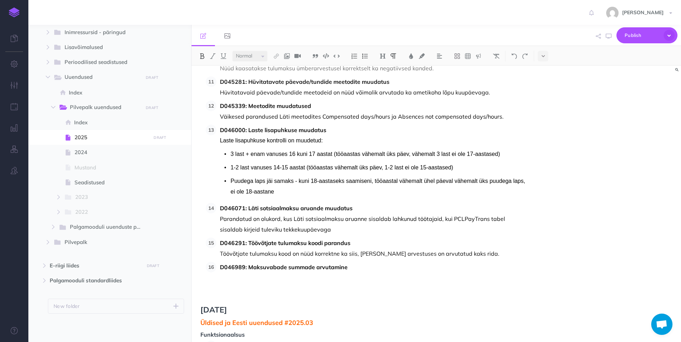
drag, startPoint x: 354, startPoint y: 267, endPoint x: 375, endPoint y: 265, distance: 20.4
click at [339, 267] on p "D046989: Maksuvabade summade arvutamine" at bounding box center [372, 266] width 305 height 11
click at [302, 274] on p at bounding box center [372, 277] width 305 height 11
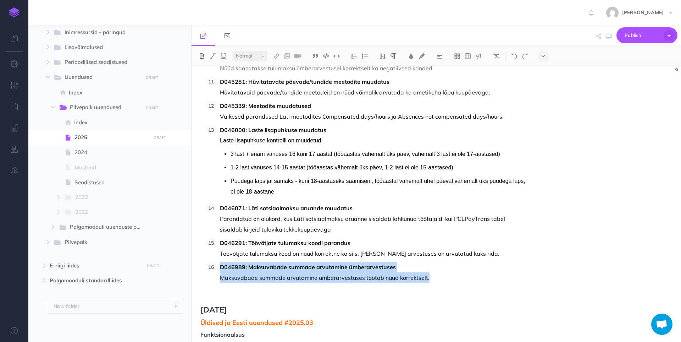
drag, startPoint x: 438, startPoint y: 280, endPoint x: 216, endPoint y: 266, distance: 223.2
click at [216, 266] on li "D046989: Maksuvabade summade arvutamine ümberarvestuses Maksuvabade summade arv…" at bounding box center [370, 271] width 309 height 21
click at [339, 272] on li "D046989: Maksuvabade summade arvutamine ümberarvestuses Maksuvabade summade arv…" at bounding box center [370, 271] width 309 height 21
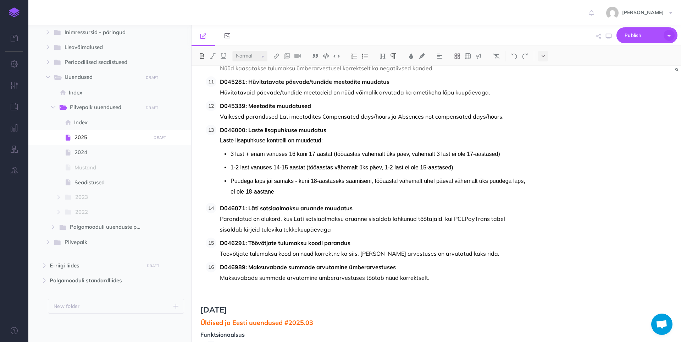
click at [339, 283] on div "Oktoober 2025 Üldised ja Eesti uuendused #2025.10 Funktsionaalsus D043122: Arve…" at bounding box center [363, 235] width 343 height 1758
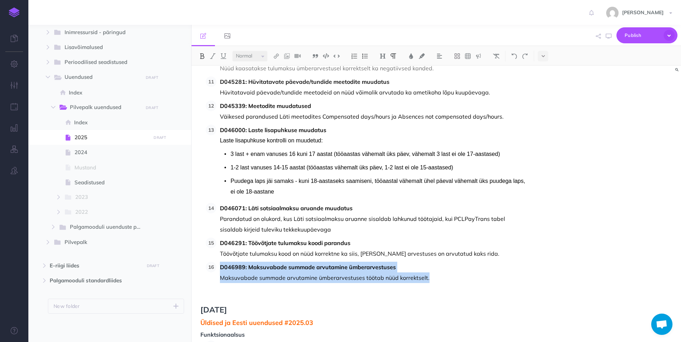
drag, startPoint x: 433, startPoint y: 279, endPoint x: 206, endPoint y: 268, distance: 227.0
click at [216, 268] on li "D046989: Maksuvabade summade arvutamine ümberarvestuses Maksuvabade summade arv…" at bounding box center [370, 271] width 309 height 21
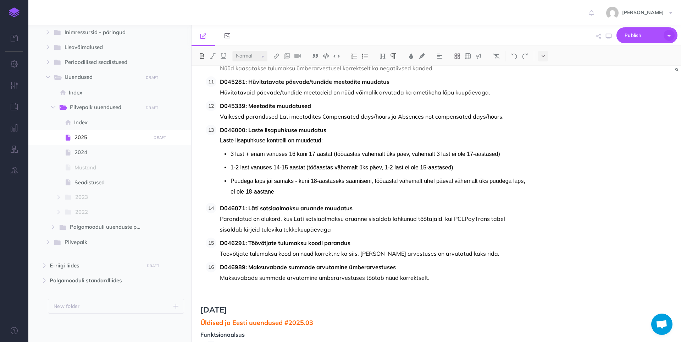
click at [216, 265] on li "D046989: Maksuvabade summade arvutamine ümberarvestuses Maksuvabade summade arv…" at bounding box center [370, 271] width 309 height 21
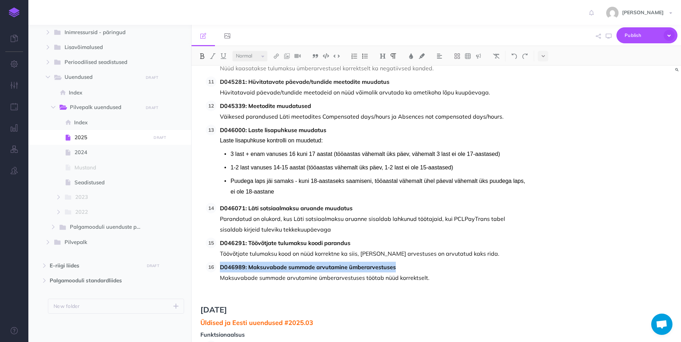
drag, startPoint x: 397, startPoint y: 265, endPoint x: 206, endPoint y: 263, distance: 191.2
click at [206, 263] on ol "D033623: Maksuvaba tulu ümberarvutus Maksuvaba tulu ümberarvestus toimub nüüd k…" at bounding box center [366, 48] width 320 height 469
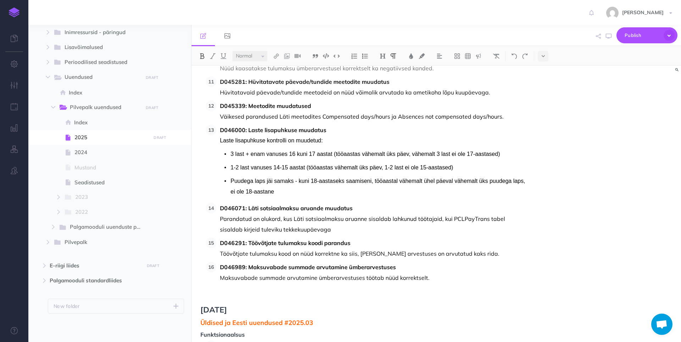
click at [339, 283] on div "Oktoober 2025 Üldised ja Eesti uuendused #2025.10 Funktsionaalsus D043122: Arve…" at bounding box center [363, 235] width 343 height 1758
click at [339, 275] on p "Maksuvabade summade arvutamine ümberarvestuses töötab nüüd korrektselt." at bounding box center [372, 277] width 305 height 11
drag, startPoint x: 434, startPoint y: 278, endPoint x: 221, endPoint y: 276, distance: 213.2
click at [221, 276] on p "Maksuvabade summade arvutamine ümberarvestuses töötab nüüd korrektselt." at bounding box center [372, 277] width 305 height 11
click at [339, 277] on p "Maksuvabade summade arvutamine ümberarvestuses töötab nüüd korrektselt." at bounding box center [372, 277] width 305 height 11
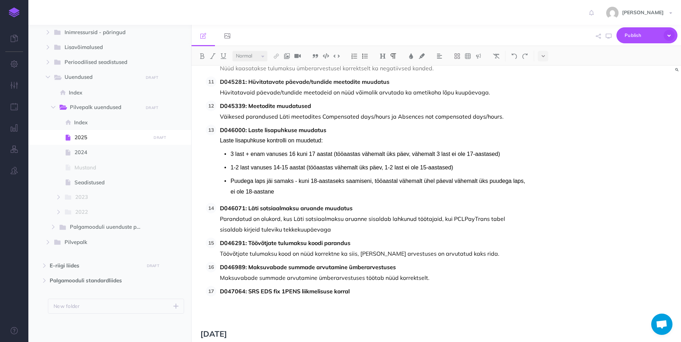
click at [290, 297] on p at bounding box center [372, 301] width 305 height 11
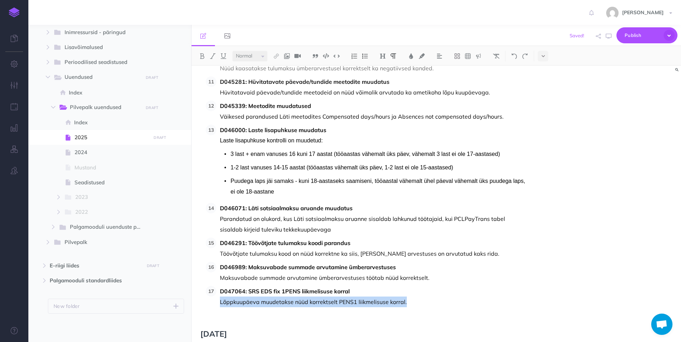
click at [220, 303] on p "Lõppkuupäeva muudetakse nüüd korrektselt PENS1 liikmelisuse korral." at bounding box center [372, 301] width 305 height 11
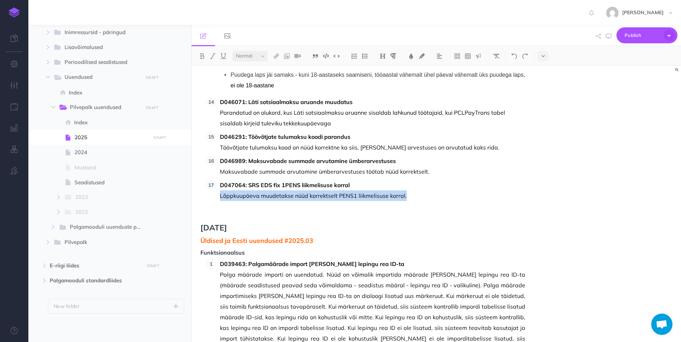
scroll to position [816, 0]
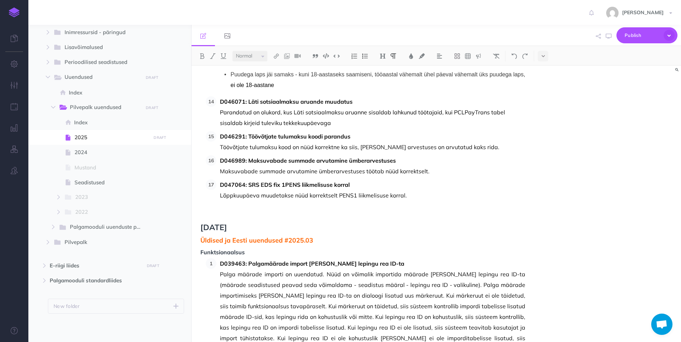
click at [202, 210] on p at bounding box center [362, 213] width 325 height 9
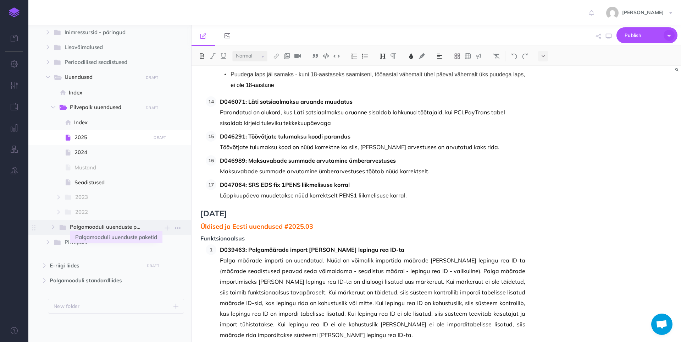
click at [101, 231] on span "Palgamooduli uuenduste paketid" at bounding box center [109, 226] width 79 height 9
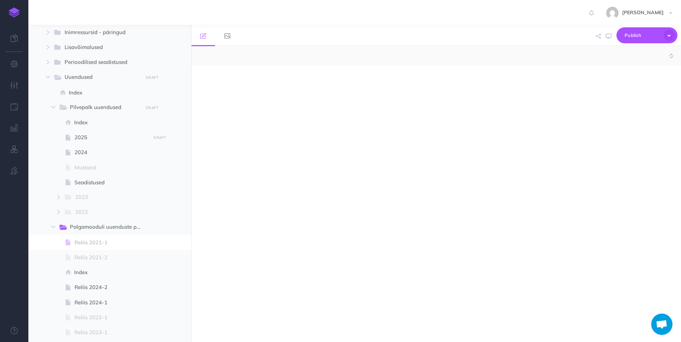
select select "null"
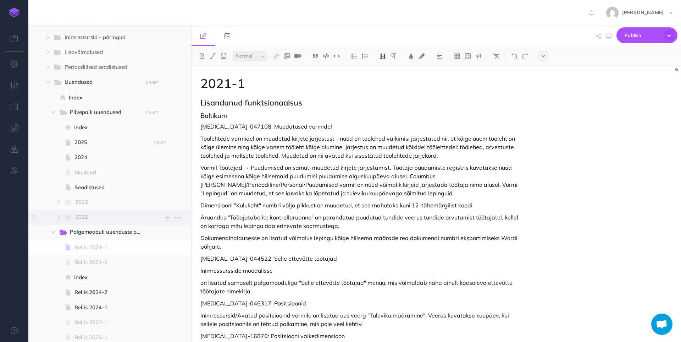
scroll to position [248, 0]
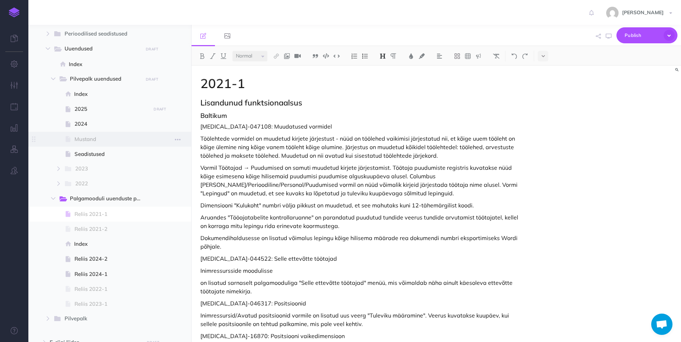
click at [102, 140] on span "Mustand" at bounding box center [111, 139] width 74 height 9
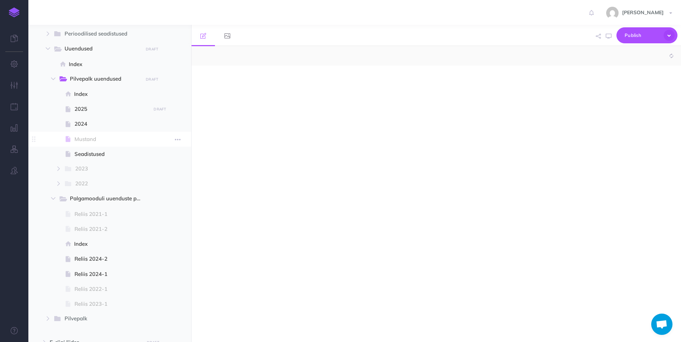
select select "null"
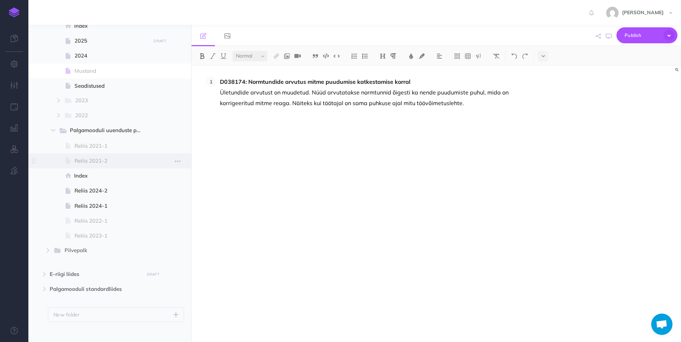
scroll to position [325, 0]
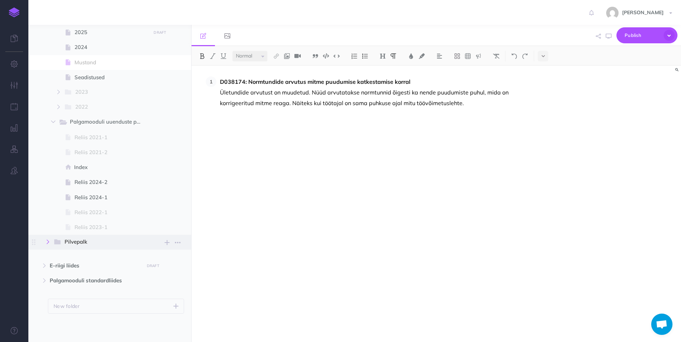
click at [45, 244] on button "button" at bounding box center [48, 241] width 13 height 9
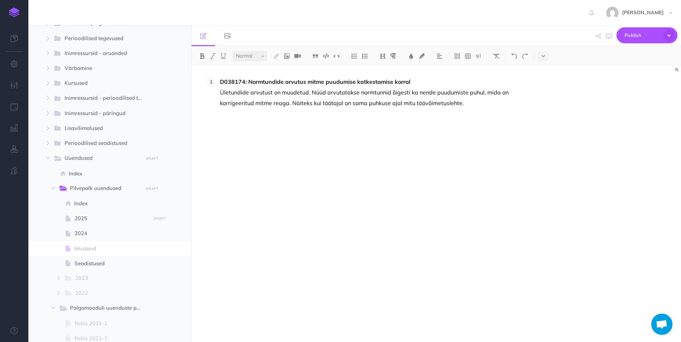
scroll to position [131, 0]
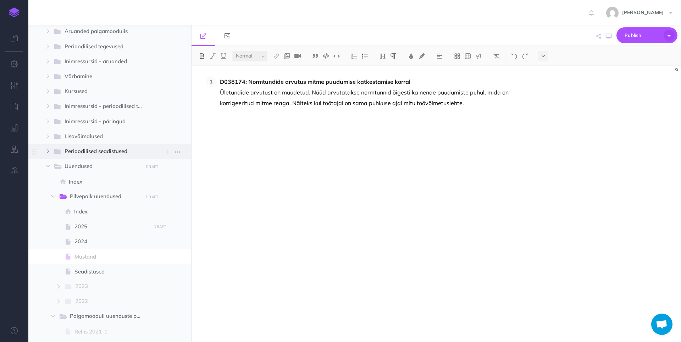
click at [47, 153] on icon "button" at bounding box center [48, 151] width 4 height 4
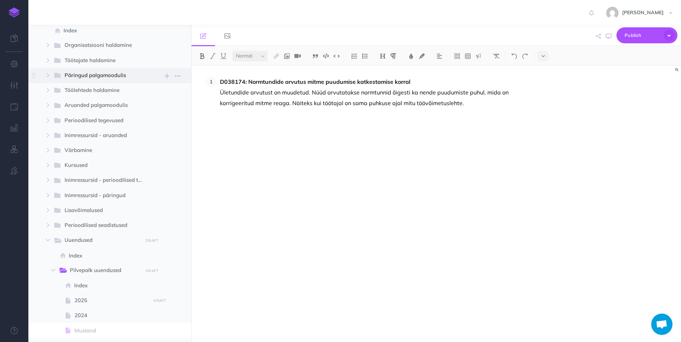
scroll to position [71, 0]
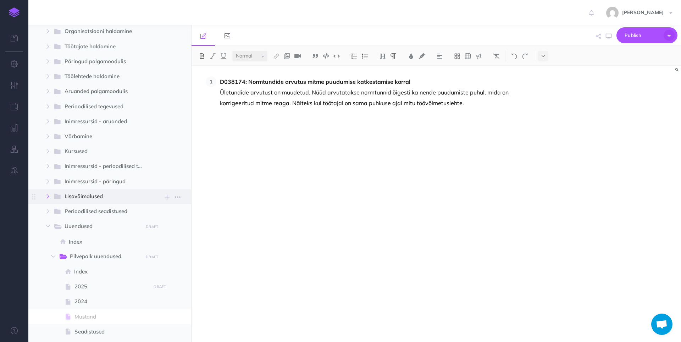
click at [50, 196] on button "button" at bounding box center [48, 196] width 13 height 9
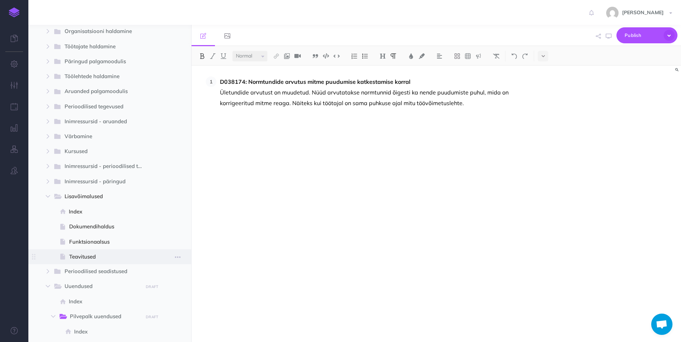
click at [92, 255] on span "Teavitused" at bounding box center [108, 256] width 79 height 9
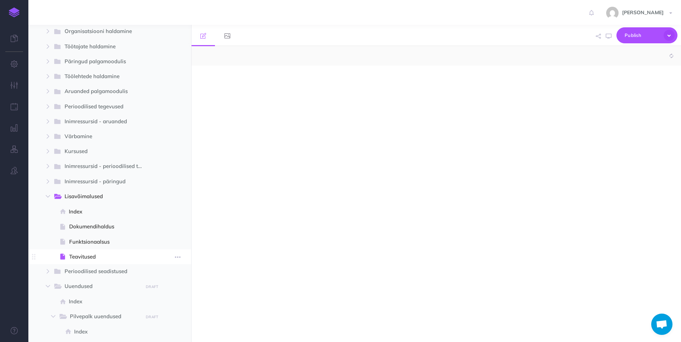
select select "null"
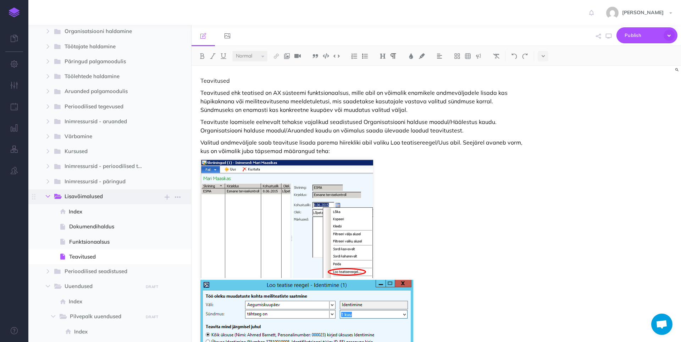
click at [52, 196] on button "button" at bounding box center [48, 196] width 13 height 9
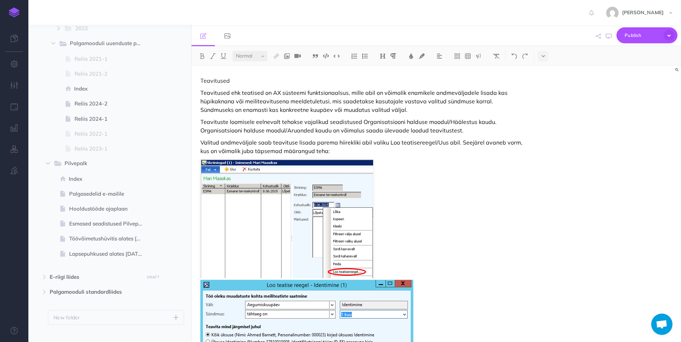
scroll to position [415, 0]
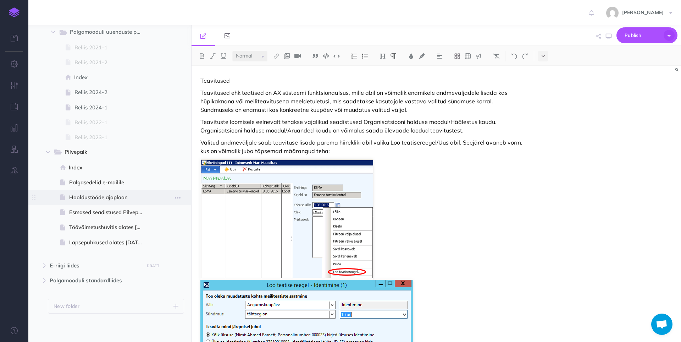
click at [88, 194] on span "Hooldustööde ajaplaan" at bounding box center [108, 197] width 79 height 9
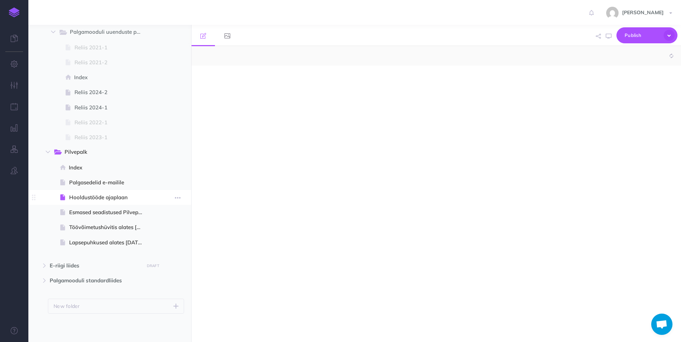
select select "null"
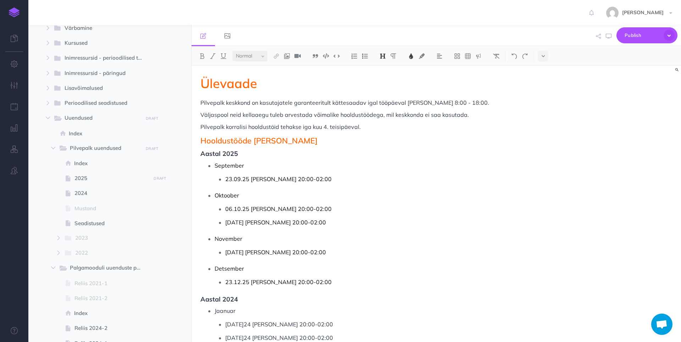
scroll to position [95, 0]
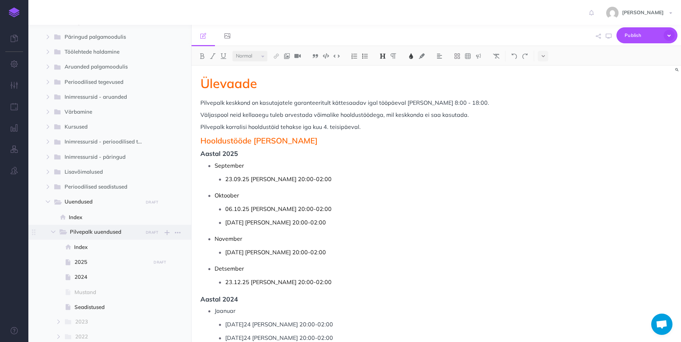
click at [97, 228] on span "Pilvepalk uuendused" at bounding box center [104, 231] width 68 height 9
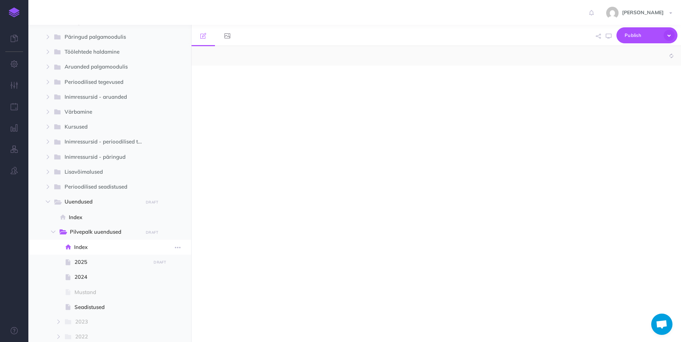
select select "null"
click at [114, 265] on span "2025" at bounding box center [111, 262] width 74 height 9
select select "null"
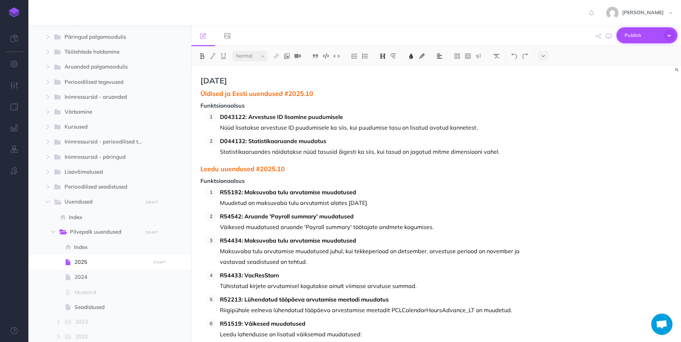
click at [339, 37] on span "Publish" at bounding box center [642, 35] width 35 height 11
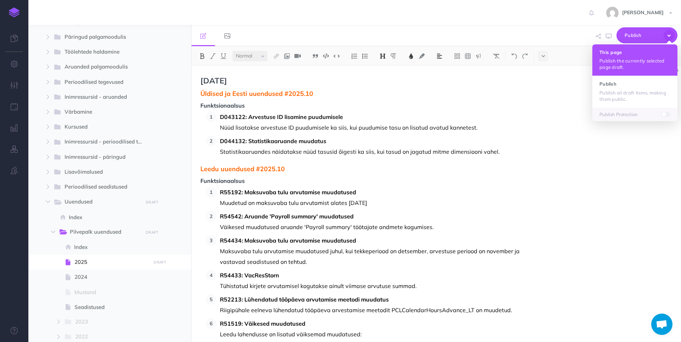
click at [339, 58] on p "Publish the currently selected page draft." at bounding box center [634, 63] width 71 height 13
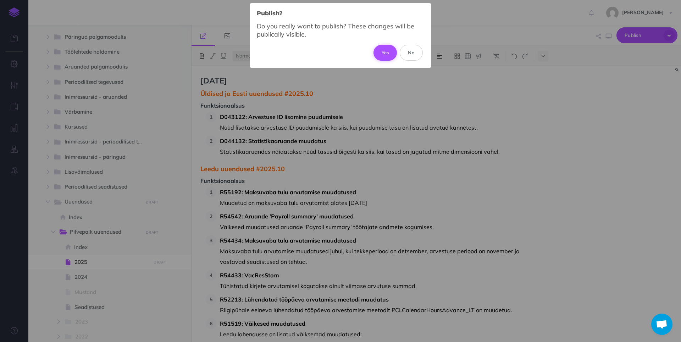
click at [339, 51] on button "Yes" at bounding box center [386, 53] width 24 height 16
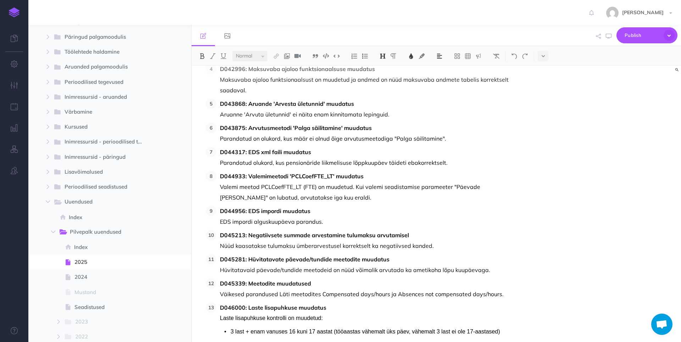
scroll to position [816, 0]
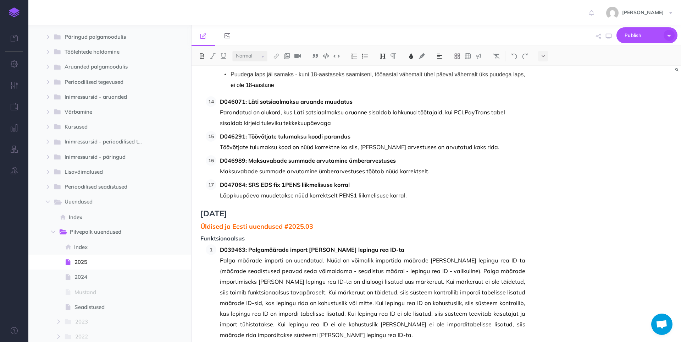
click at [339, 195] on p "Lõppkuupäeva muudetakse nüüd korrektselt PENS1 liikmelisuse korral." at bounding box center [372, 195] width 305 height 11
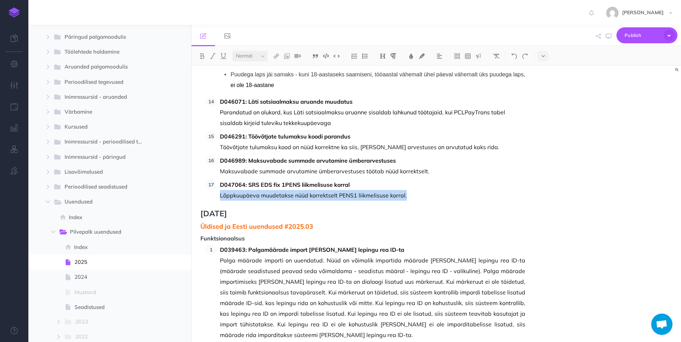
drag, startPoint x: 431, startPoint y: 197, endPoint x: 195, endPoint y: 195, distance: 235.9
click at [195, 195] on div "Oktoober 2025 Üldised ja Eesti uuendused #2025.10 Funktsionaalsus D043122: Arve…" at bounding box center [363, 134] width 343 height 1768
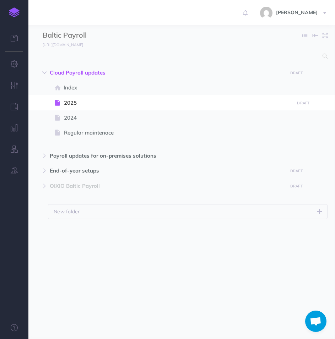
select select "null"
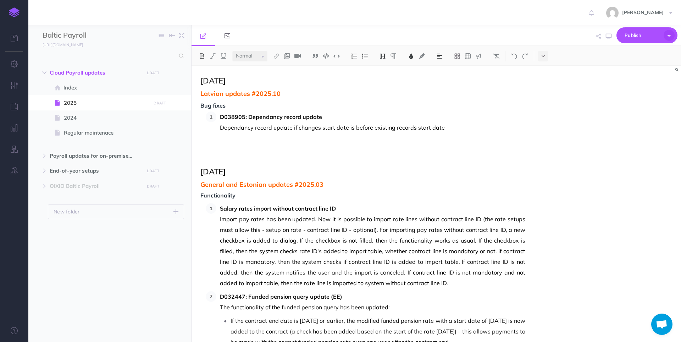
click at [201, 105] on span "Bug fixes" at bounding box center [362, 106] width 325 height 6
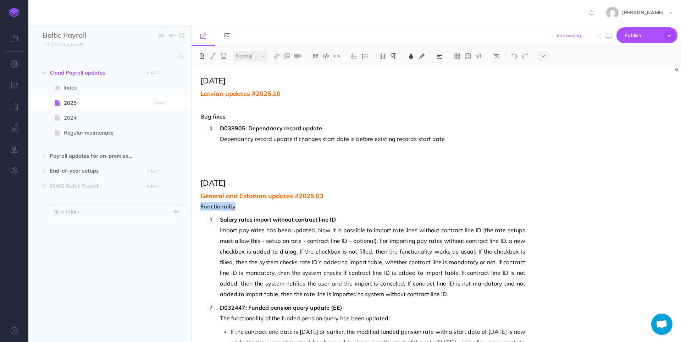
drag, startPoint x: 245, startPoint y: 210, endPoint x: 194, endPoint y: 208, distance: 51.5
copy span "Functionality"
click at [201, 105] on p at bounding box center [362, 104] width 325 height 9
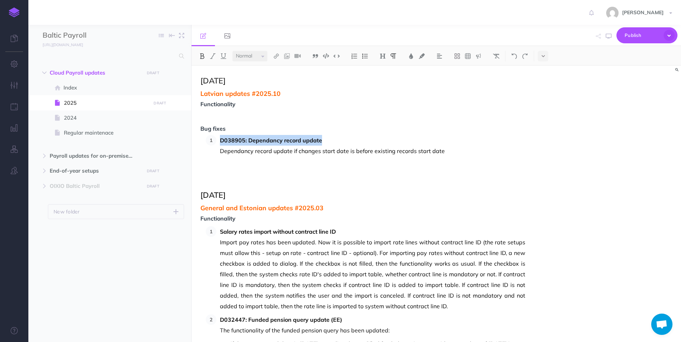
drag, startPoint x: 327, startPoint y: 141, endPoint x: 205, endPoint y: 144, distance: 122.4
copy strong "D038905: Dependancy record update"
click at [210, 114] on p at bounding box center [362, 116] width 325 height 9
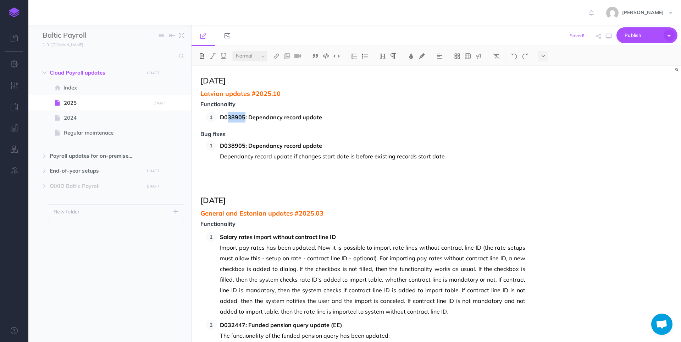
drag, startPoint x: 227, startPoint y: 118, endPoint x: 245, endPoint y: 118, distance: 18.1
click at [245, 118] on strong "D038905: Dependancy record update" at bounding box center [271, 117] width 102 height 7
click at [268, 115] on strong "D043141: Dependancy record update" at bounding box center [271, 117] width 102 height 7
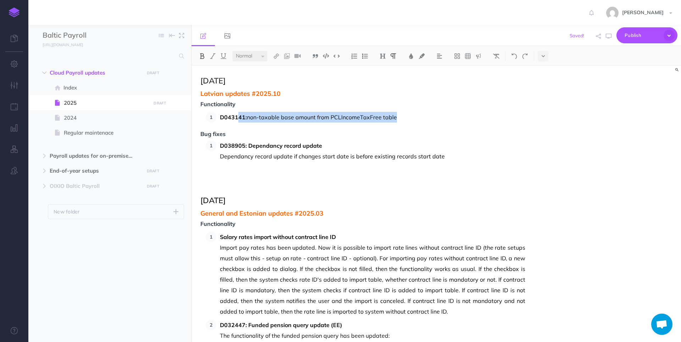
drag, startPoint x: 410, startPoint y: 114, endPoint x: 238, endPoint y: 115, distance: 171.3
click at [238, 115] on p "D043141: non-taxable base amount from PCLIncomeTaxFree table" at bounding box center [372, 117] width 305 height 11
click at [201, 56] on img at bounding box center [202, 56] width 6 height 6
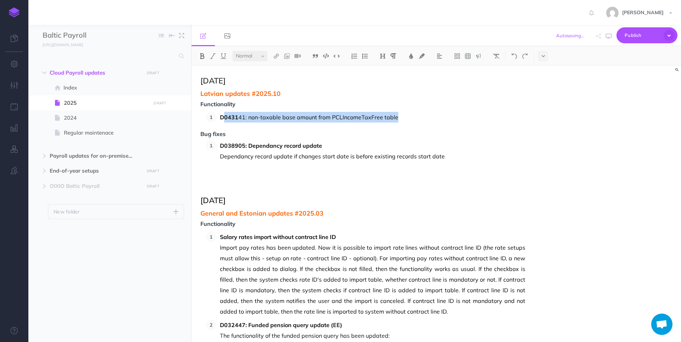
drag, startPoint x: 404, startPoint y: 118, endPoint x: 225, endPoint y: 119, distance: 179.1
click at [225, 119] on p "D0431 41: non-taxable base amount from PCLIncomeTaxFree table" at bounding box center [372, 117] width 305 height 11
click at [199, 55] on img at bounding box center [202, 56] width 6 height 6
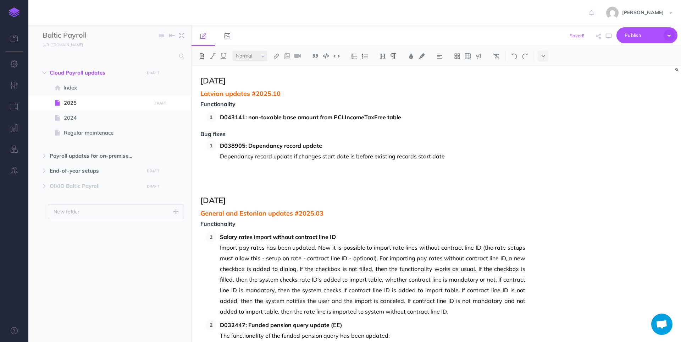
click at [250, 118] on strong "D043141: non-taxable base amount from PCLIncomeTaxFree table" at bounding box center [310, 117] width 181 height 7
click at [339, 120] on p "D043141: Non-taxable base amount from PCLIncomeTaxFree table" at bounding box center [372, 117] width 305 height 11
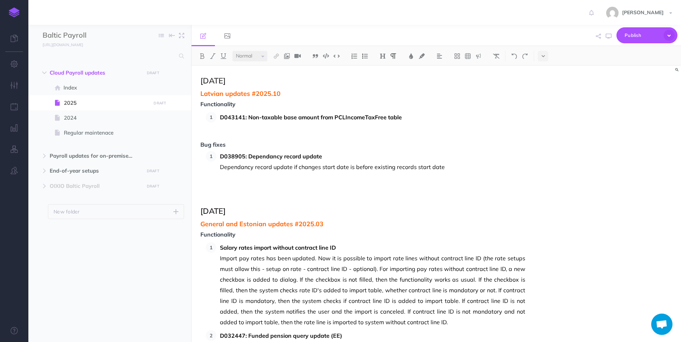
click at [271, 128] on p at bounding box center [372, 127] width 305 height 11
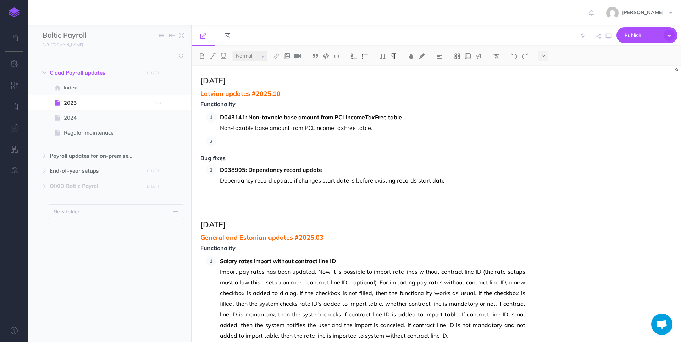
click at [224, 137] on p at bounding box center [372, 141] width 305 height 11
click at [220, 140] on p "D046348: AX2012 Remove Izmaksasdatums line from Social tax report" at bounding box center [372, 141] width 305 height 11
click at [283, 140] on strong "D046348: AX2012 Remove Izmaksasdatums line from Social tax report" at bounding box center [316, 141] width 192 height 7
drag, startPoint x: 249, startPoint y: 141, endPoint x: 369, endPoint y: 142, distance: 119.9
click at [339, 142] on strong "D046348: AX2012 Remove Izmaksasdatums line from Social tax report" at bounding box center [316, 141] width 192 height 7
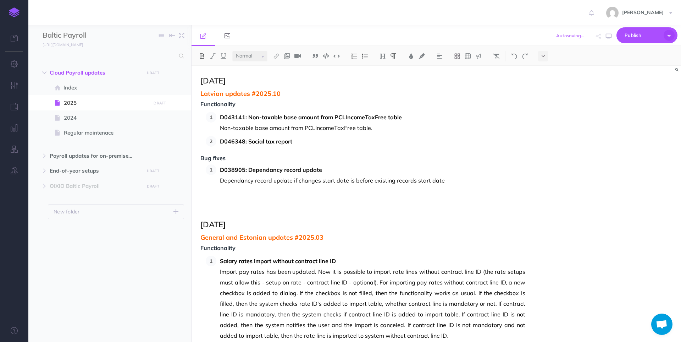
click at [315, 138] on p "D046348: Social tax report" at bounding box center [372, 141] width 305 height 11
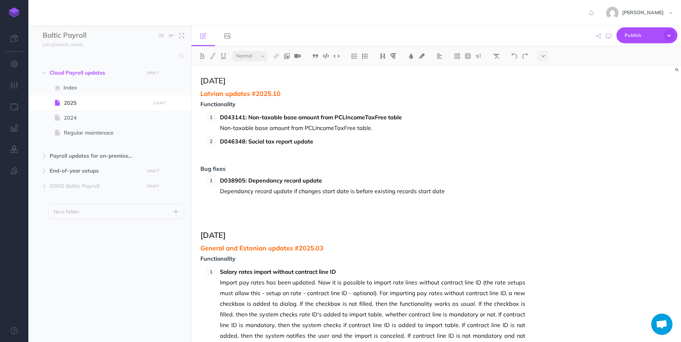
click at [299, 151] on p at bounding box center [372, 152] width 305 height 11
click at [88, 120] on span "2024" at bounding box center [106, 118] width 85 height 9
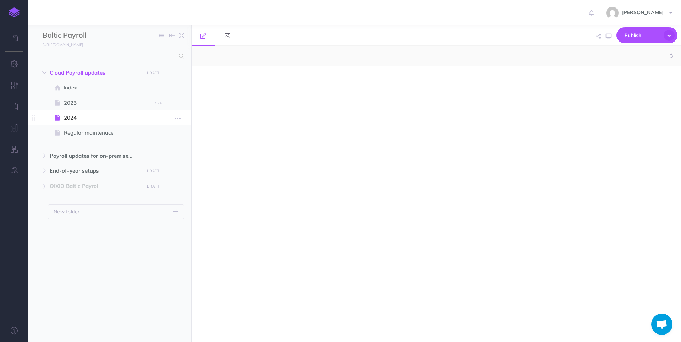
select select "null"
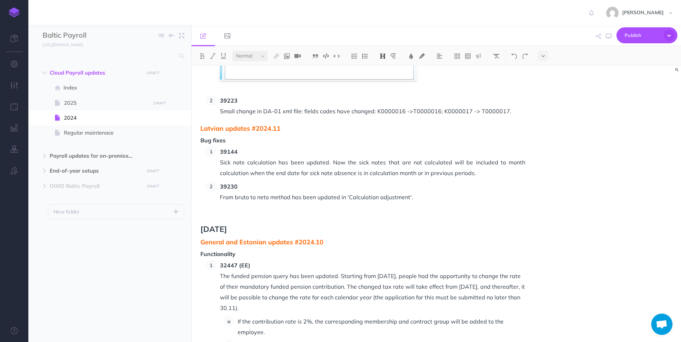
scroll to position [1029, 0]
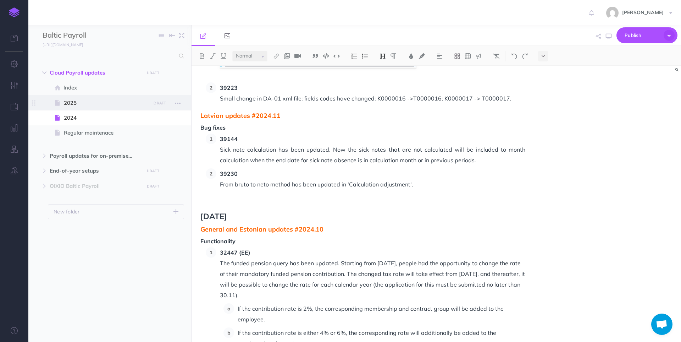
click at [78, 102] on span "2025" at bounding box center [106, 103] width 85 height 9
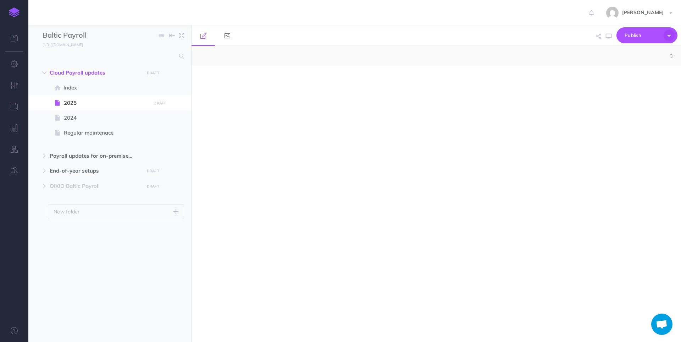
select select "null"
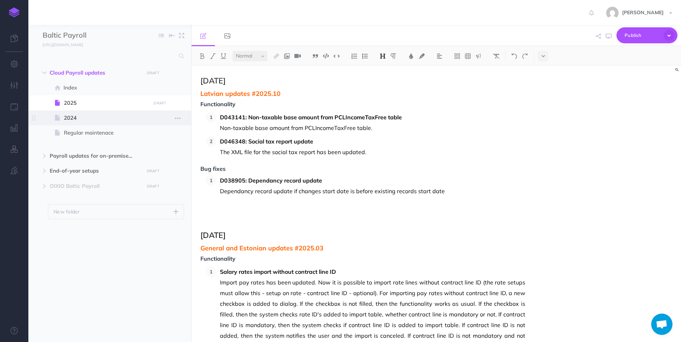
click at [65, 119] on span "2024" at bounding box center [106, 118] width 85 height 9
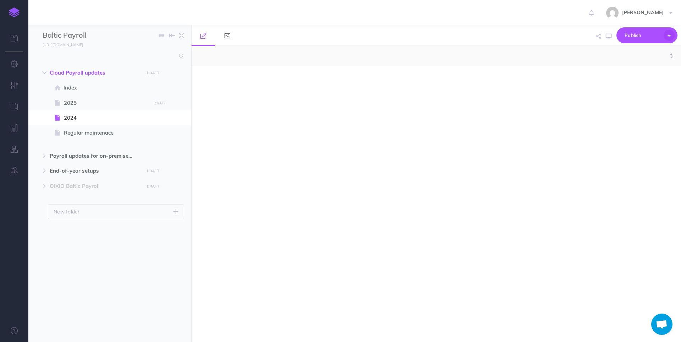
select select "null"
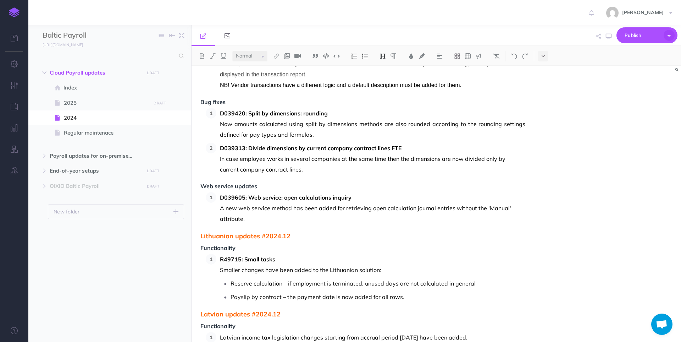
scroll to position [177, 0]
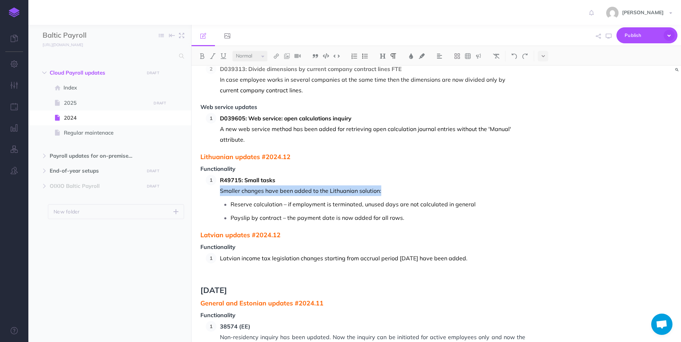
drag, startPoint x: 221, startPoint y: 191, endPoint x: 388, endPoint y: 189, distance: 167.4
click at [339, 189] on li "R49715: Small tasks Smaller changes have been added to the Lithuanian solution:…" at bounding box center [370, 199] width 309 height 48
copy p "Smaller changes have been added to the Lithuanian solution:"
click at [339, 168] on span "Functionality" at bounding box center [362, 169] width 325 height 6
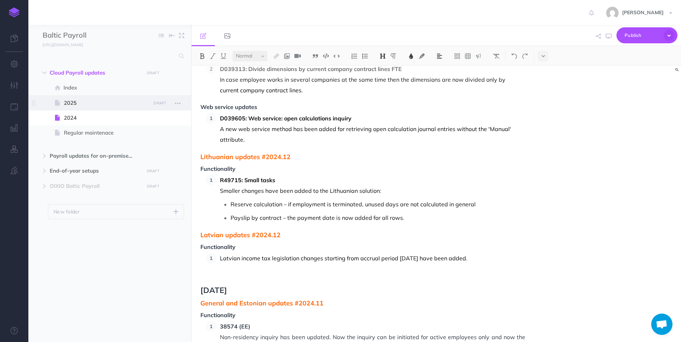
click at [87, 100] on span "2025" at bounding box center [106, 103] width 85 height 9
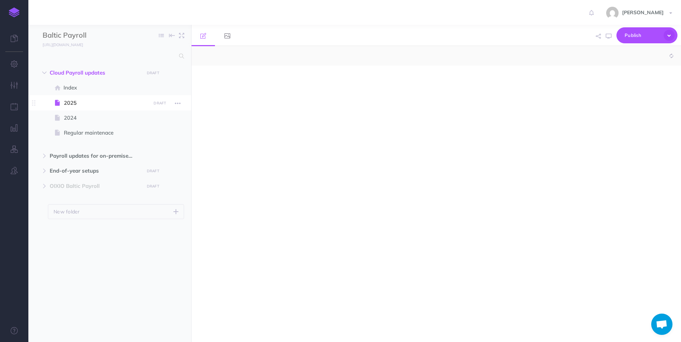
select select "null"
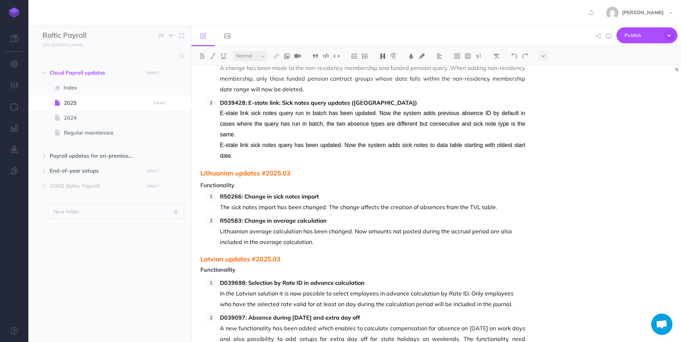
scroll to position [426, 0]
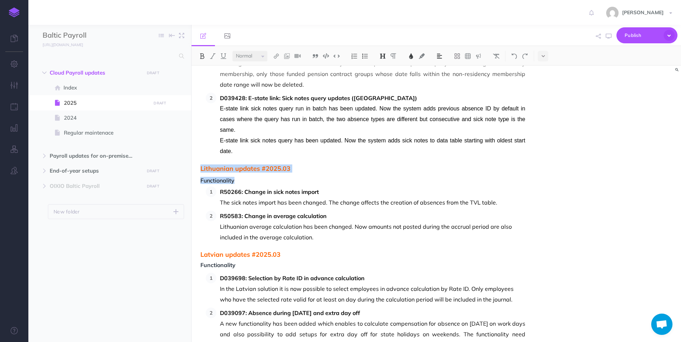
drag, startPoint x: 200, startPoint y: 157, endPoint x: 250, endPoint y: 167, distance: 50.2
click at [250, 167] on div "October 2025 Latvian updates #2025.10 Functionality D043141: Non-taxable base a…" at bounding box center [363, 112] width 343 height 945
copy div "Lithuanian updates #2025.03 Functionality"
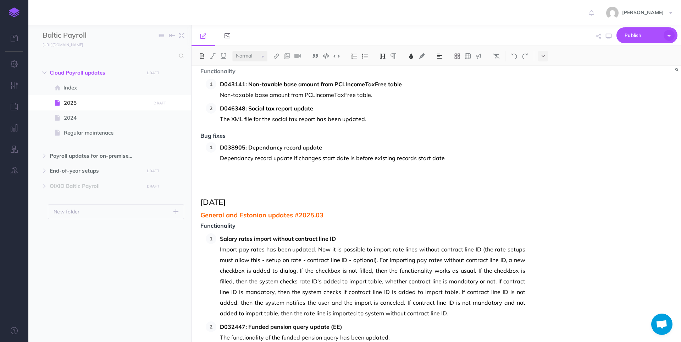
scroll to position [0, 0]
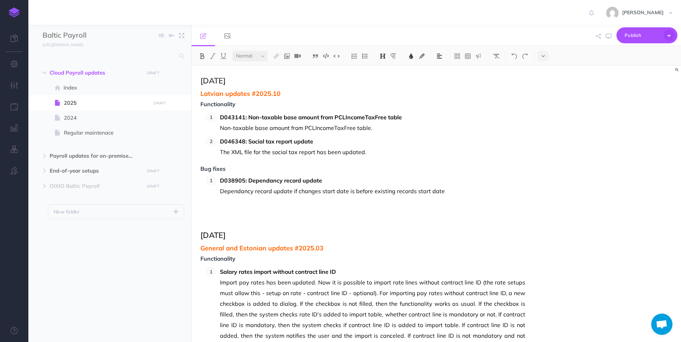
click at [201, 96] on span "Latvian updates #2025.10" at bounding box center [362, 93] width 325 height 7
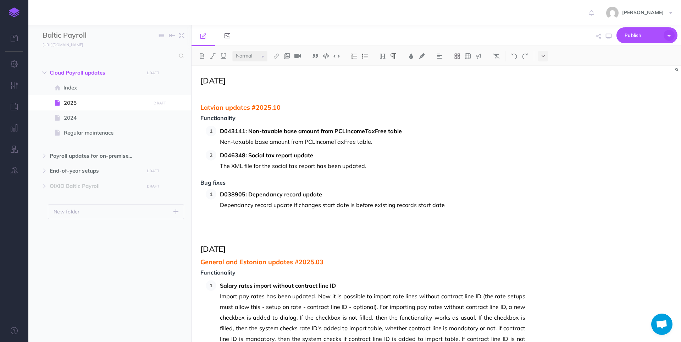
paste div
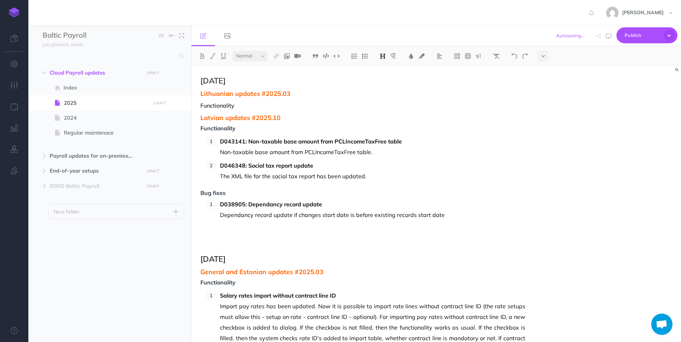
click at [292, 94] on span "Lithuanian updates #2025.03" at bounding box center [362, 93] width 325 height 7
click at [253, 105] on h4 "Functionality" at bounding box center [362, 106] width 325 height 6
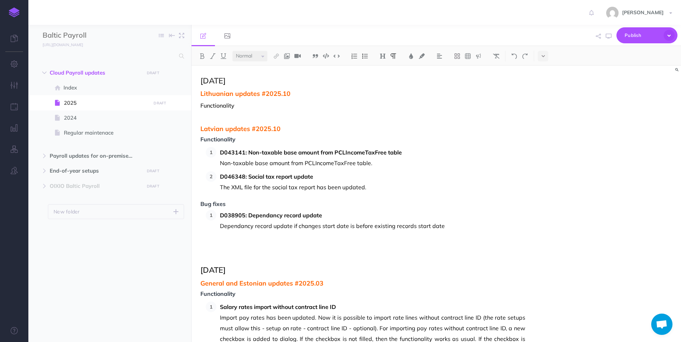
click at [206, 115] on p at bounding box center [362, 115] width 325 height 9
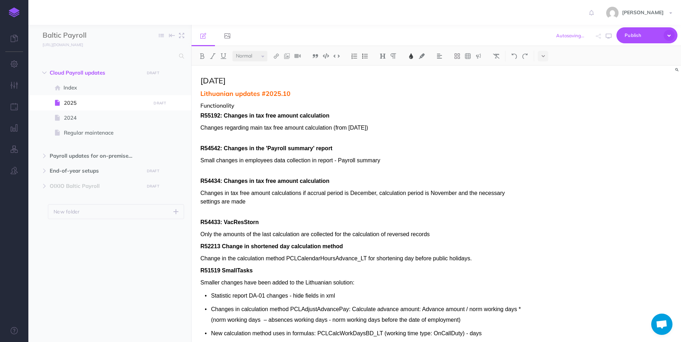
click at [205, 136] on p "Changes regarding main tax free amount calculation (from 2026-01-01)" at bounding box center [362, 131] width 325 height 17
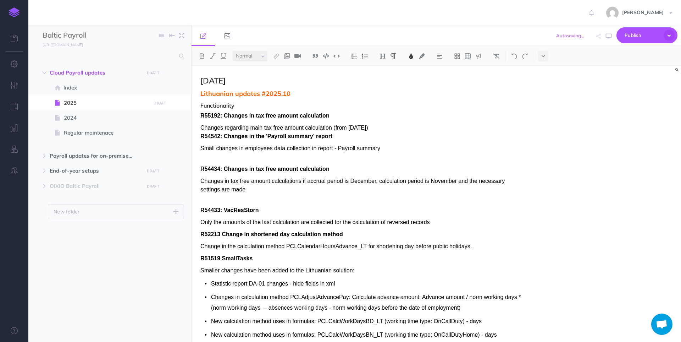
click at [203, 158] on p "Small changes in employees data collection in report - Payroll summary" at bounding box center [362, 152] width 325 height 17
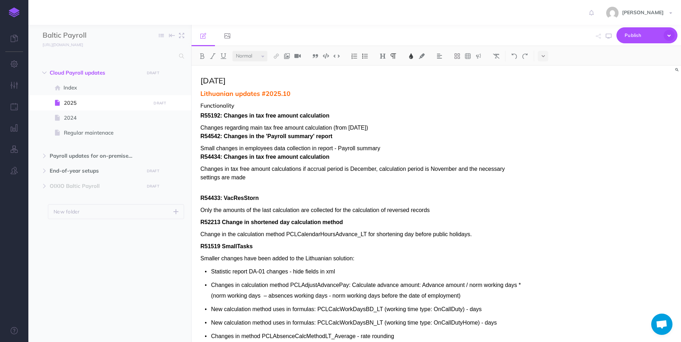
click at [204, 185] on p "Changes in tax free amount calculations if accrual period is December, calculat…" at bounding box center [362, 178] width 325 height 26
click at [204, 187] on p "Changes in tax free amount calculations if accrual period is December, calculat…" at bounding box center [362, 178] width 325 height 26
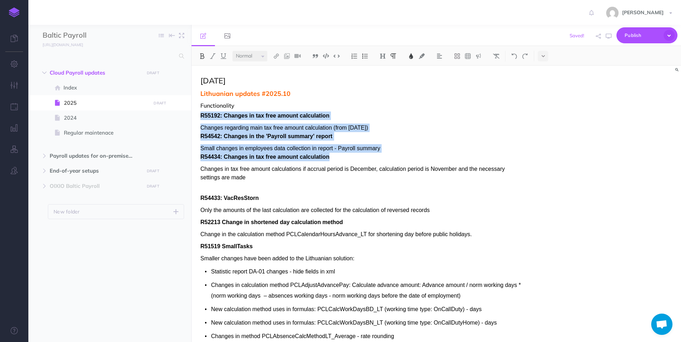
drag, startPoint x: 260, startPoint y: 200, endPoint x: 201, endPoint y: 114, distance: 104.6
click at [339, 57] on img at bounding box center [354, 56] width 6 height 6
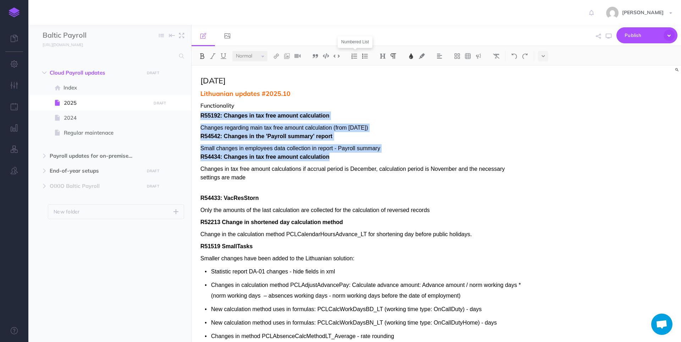
click at [339, 57] on img at bounding box center [354, 56] width 6 height 6
click at [251, 117] on span "R55192: Changes in tax free amount calculation" at bounding box center [264, 115] width 129 height 6
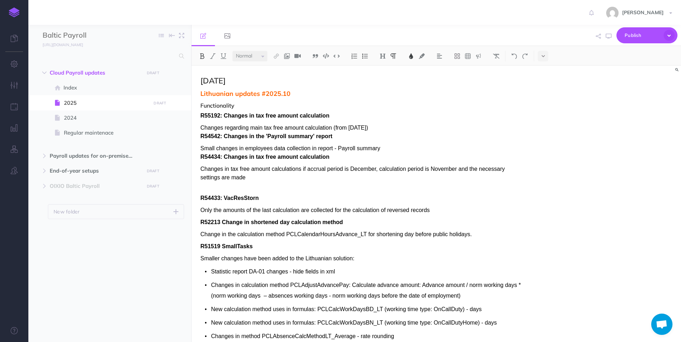
click at [339, 54] on img at bounding box center [354, 56] width 6 height 6
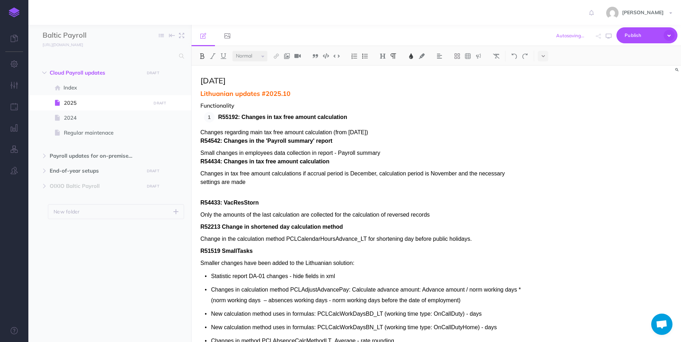
click at [339, 118] on p "R55192: Changes in tax free amount calculation" at bounding box center [371, 117] width 307 height 11
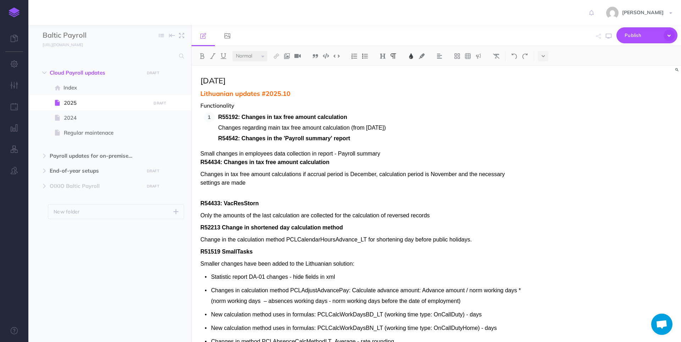
click at [219, 138] on span "R54542: Changes in the 'Payroll summary' report" at bounding box center [284, 138] width 132 height 6
click at [339, 55] on img at bounding box center [354, 56] width 6 height 6
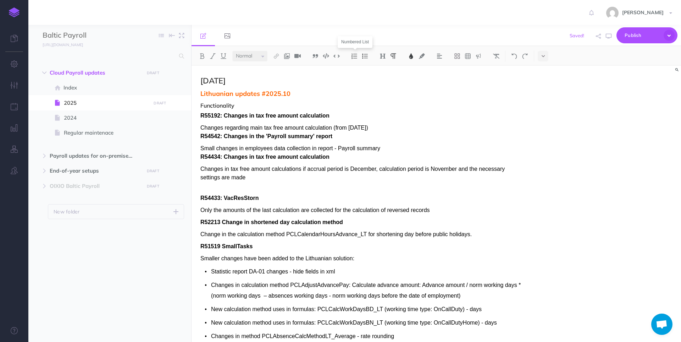
click at [339, 55] on img at bounding box center [354, 56] width 6 height 6
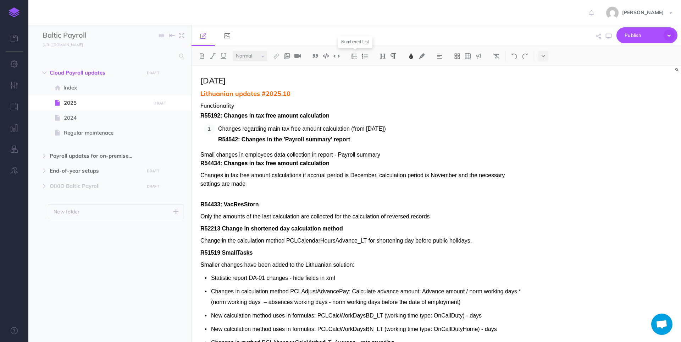
click at [339, 55] on img at bounding box center [354, 56] width 6 height 6
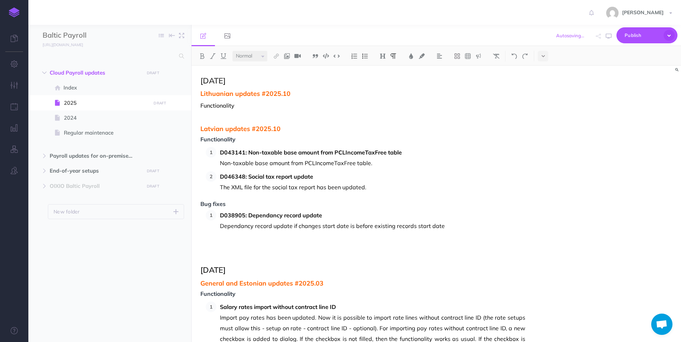
click at [339, 55] on img at bounding box center [354, 56] width 6 height 6
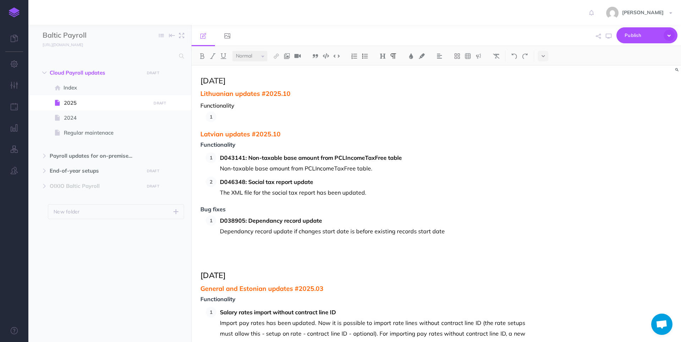
click at [237, 117] on p at bounding box center [372, 116] width 305 height 11
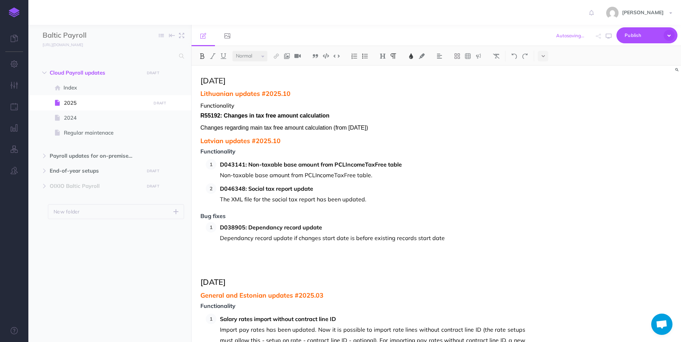
click at [215, 117] on span "R55192: Changes in tax free amount calculation" at bounding box center [264, 115] width 129 height 6
click at [339, 55] on img at bounding box center [354, 56] width 6 height 6
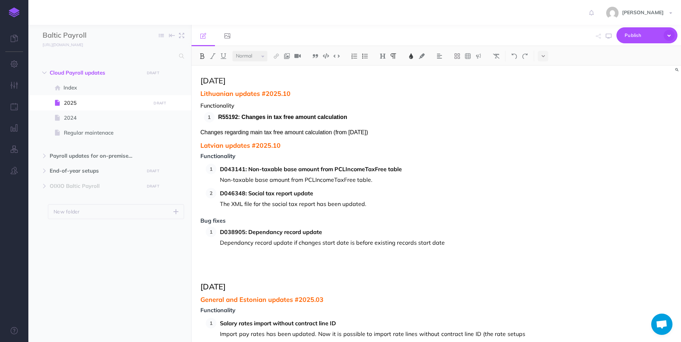
click at [339, 115] on p "R55192: Changes in tax free amount calculation" at bounding box center [371, 117] width 307 height 11
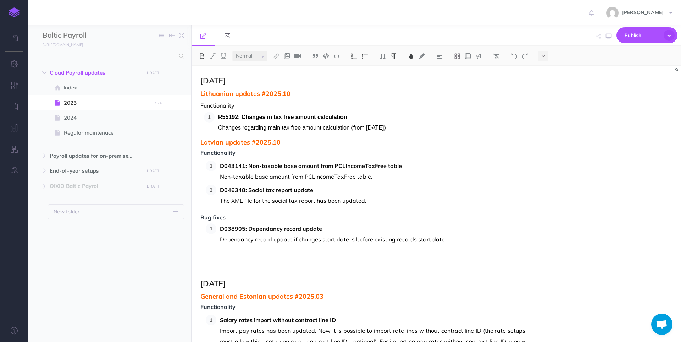
click at [339, 128] on p "Changes regarding main tax free amount calculation (from 2026-01-01)" at bounding box center [371, 127] width 307 height 11
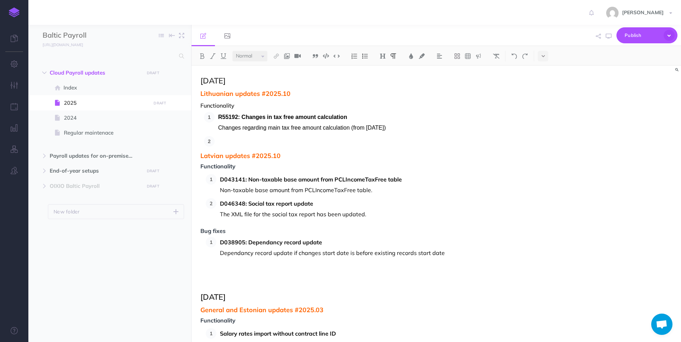
click at [228, 141] on p at bounding box center [371, 141] width 307 height 11
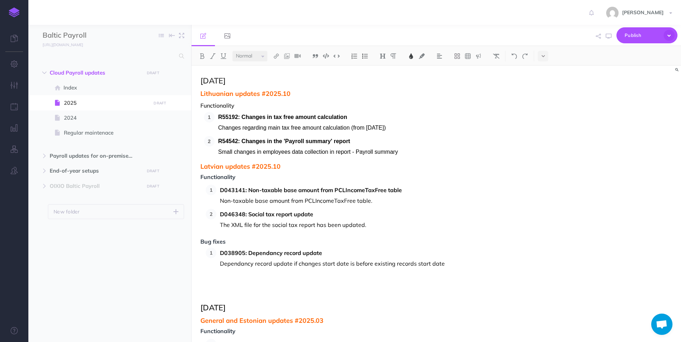
click at [339, 155] on p "Small changes in employees data collection in report - Payroll summary" at bounding box center [371, 152] width 307 height 11
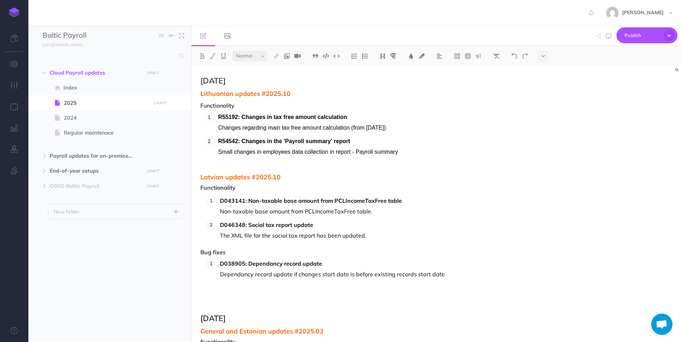
click at [339, 55] on button at bounding box center [354, 56] width 11 height 11
click at [339, 56] on img at bounding box center [354, 56] width 6 height 6
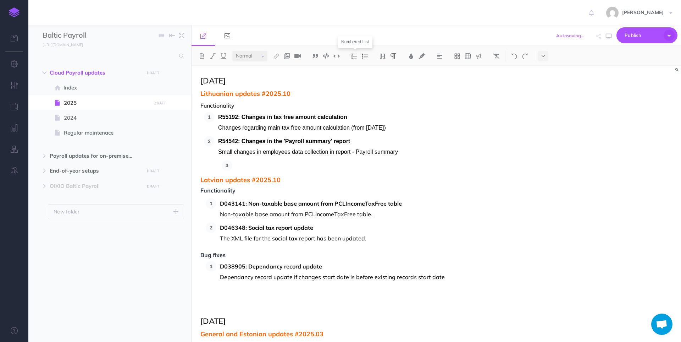
click at [339, 56] on img at bounding box center [354, 56] width 6 height 6
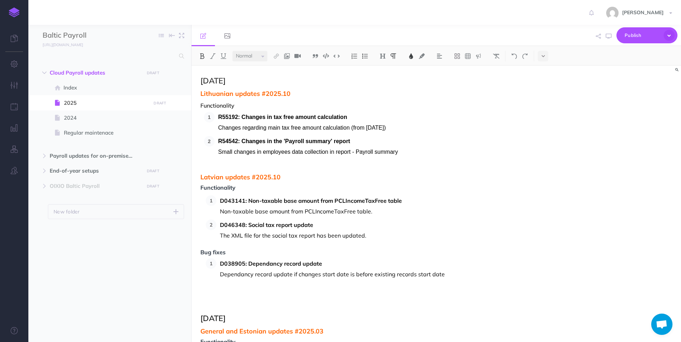
drag, startPoint x: 368, startPoint y: 137, endPoint x: 382, endPoint y: 127, distance: 17.8
click at [339, 137] on p "R54542: Changes in the 'Payroll summary' report" at bounding box center [371, 141] width 307 height 11
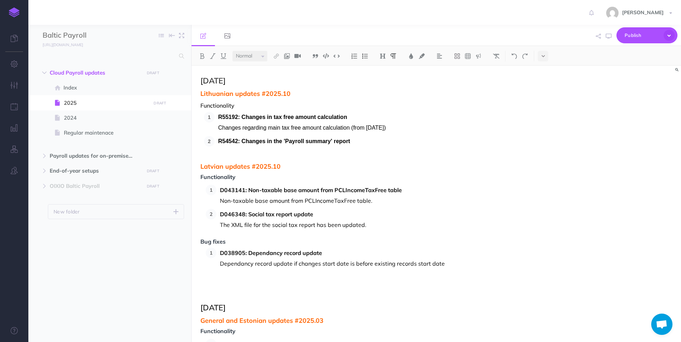
drag, startPoint x: 228, startPoint y: 149, endPoint x: 236, endPoint y: 148, distance: 7.3
click at [228, 149] on p at bounding box center [371, 152] width 307 height 11
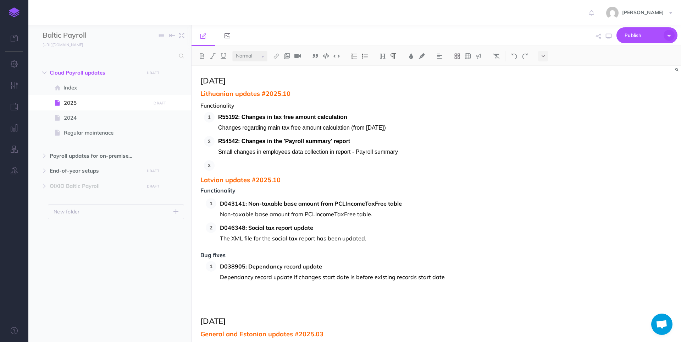
click at [232, 169] on p at bounding box center [371, 165] width 307 height 11
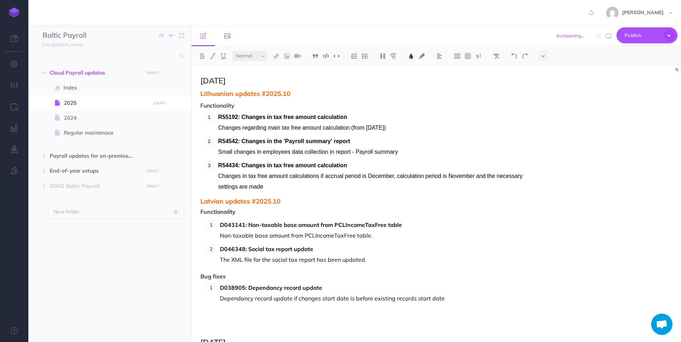
click at [292, 187] on p "Changes in tax free amount calculations if accrual period is December, calculat…" at bounding box center [371, 181] width 307 height 21
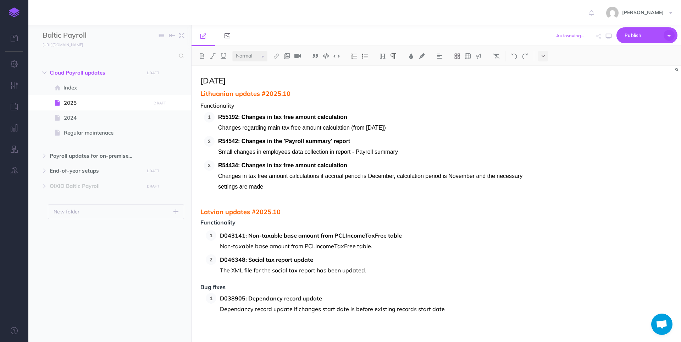
click at [339, 58] on img at bounding box center [354, 56] width 6 height 6
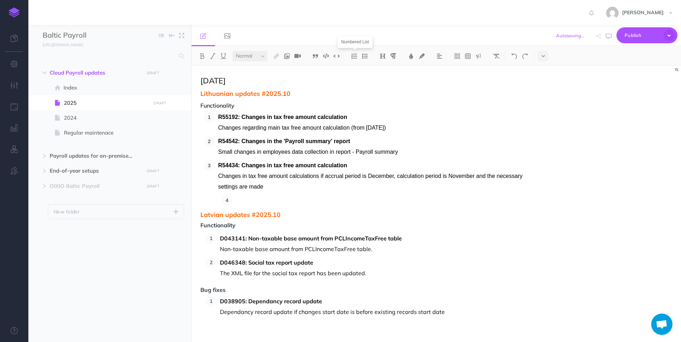
click at [339, 58] on img at bounding box center [354, 56] width 6 height 6
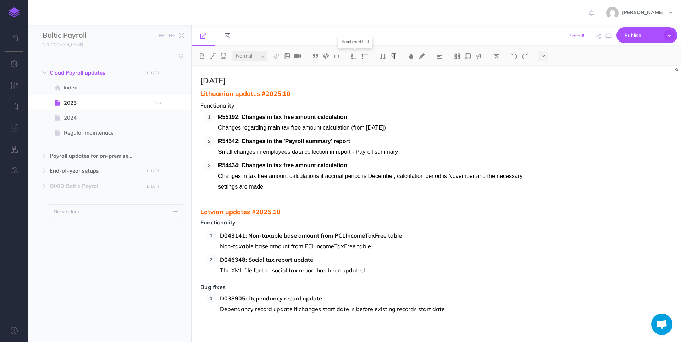
click at [339, 58] on img at bounding box center [354, 56] width 6 height 6
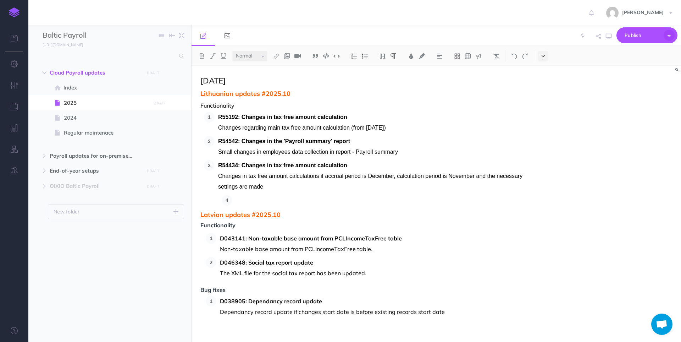
click at [339, 57] on button at bounding box center [543, 56] width 11 height 11
click at [219, 201] on div "Changes in tax free amount calculations if accrual period is December, calculat…" at bounding box center [371, 188] width 307 height 35
click at [252, 199] on p at bounding box center [380, 200] width 289 height 11
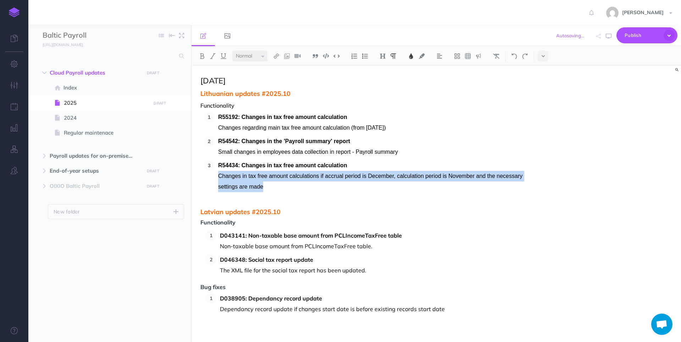
drag, startPoint x: 268, startPoint y: 187, endPoint x: 217, endPoint y: 176, distance: 52.3
click at [217, 176] on li "R54434: Changes in tax free amount calculation Changes in tax free amount calcu…" at bounding box center [370, 181] width 311 height 43
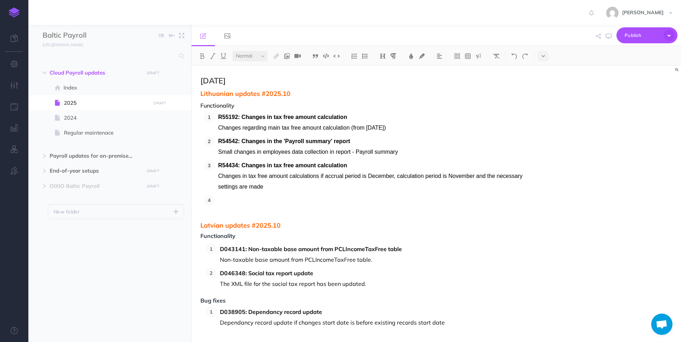
click at [226, 197] on p at bounding box center [371, 200] width 307 height 11
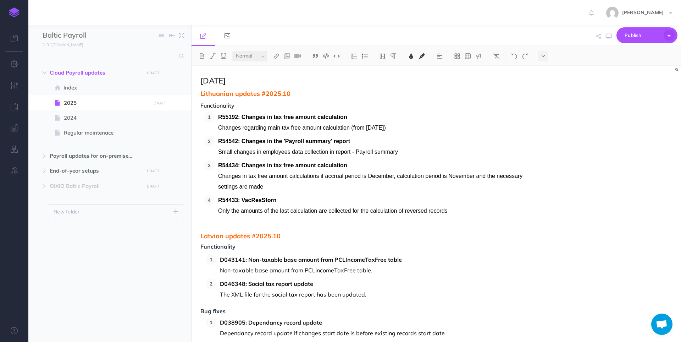
click at [299, 201] on p "R54433: VacResStorn" at bounding box center [371, 200] width 307 height 11
click at [239, 210] on p at bounding box center [371, 210] width 307 height 11
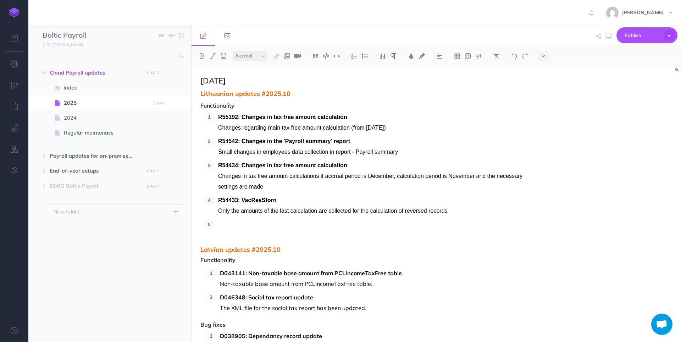
click at [254, 226] on p at bounding box center [371, 224] width 307 height 11
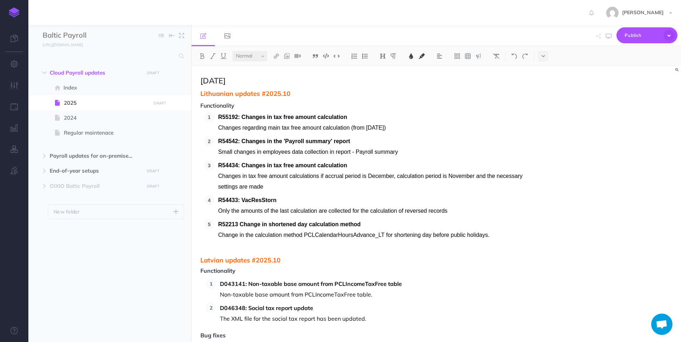
click at [339, 236] on span "Change in the calculation method PCLCalendarHoursAdvance_LT for shortening day …" at bounding box center [353, 235] width 271 height 6
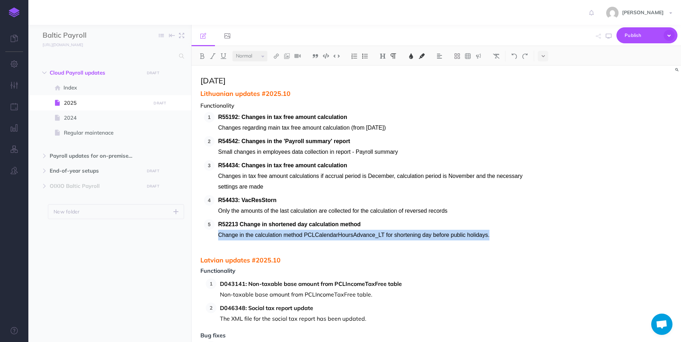
click at [339, 236] on span "Change in the calculation method PCLCalendarHoursAdvance_LT for shortening day …" at bounding box center [353, 235] width 271 height 6
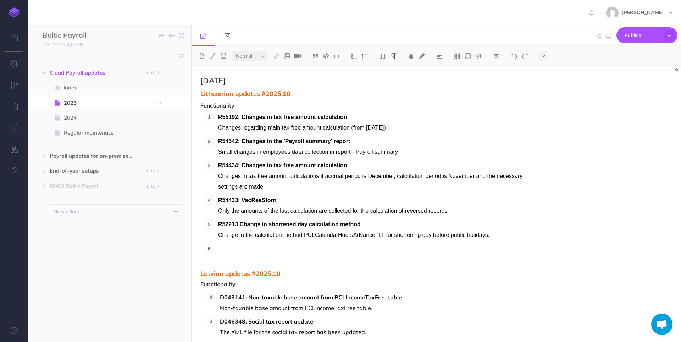
click at [282, 249] on p at bounding box center [371, 248] width 307 height 11
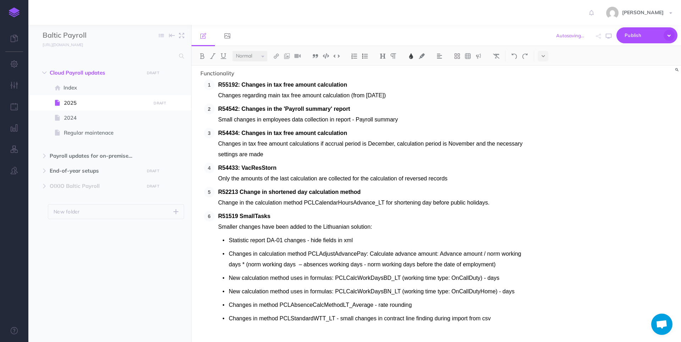
scroll to position [68, 0]
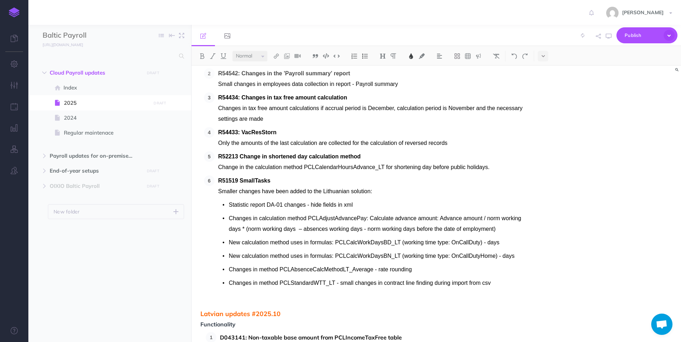
click at [339, 277] on p "Changes in method PCLStandardWTT_LT - small changes in contract line finding du…" at bounding box center [377, 282] width 297 height 11
click at [339, 281] on span "Changes in method PCLStandardWTT_LT - small changes in contract line finding du…" at bounding box center [360, 283] width 262 height 6
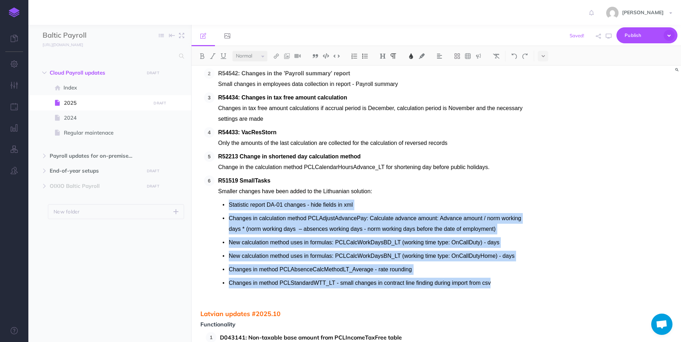
drag, startPoint x: 487, startPoint y: 282, endPoint x: 227, endPoint y: 200, distance: 273.1
click at [227, 200] on ul "Statistic report DA-01 changes - hide fields in xml Changes in calculation meth…" at bounding box center [371, 243] width 307 height 89
click at [339, 58] on img at bounding box center [365, 56] width 6 height 6
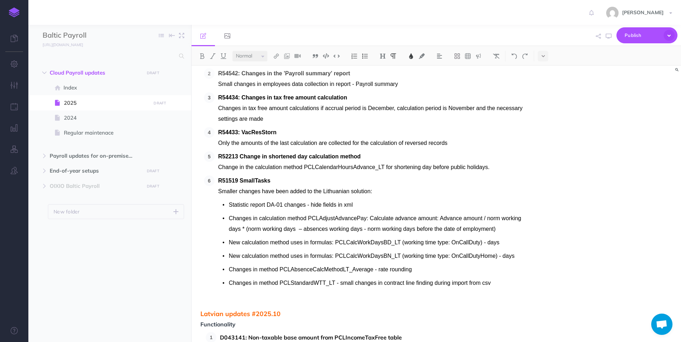
scroll to position [44, 0]
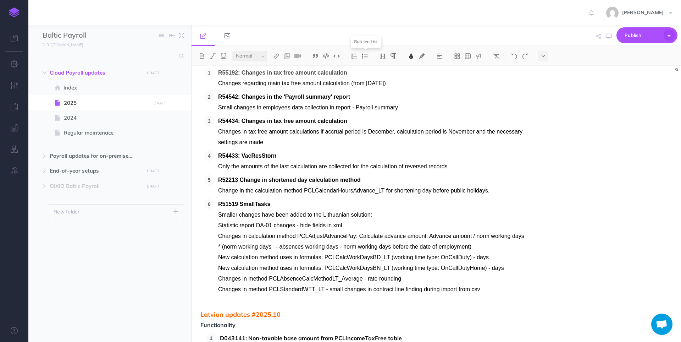
click at [339, 58] on img at bounding box center [365, 56] width 6 height 6
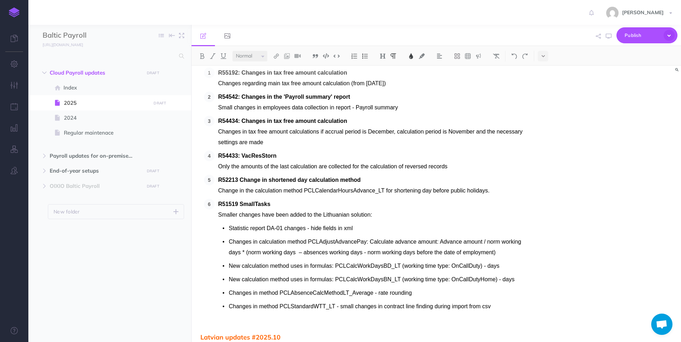
click at [339, 187] on p "Change in the calculation method PCLCalendarHoursAdvance_LT for shortening day …" at bounding box center [371, 190] width 307 height 11
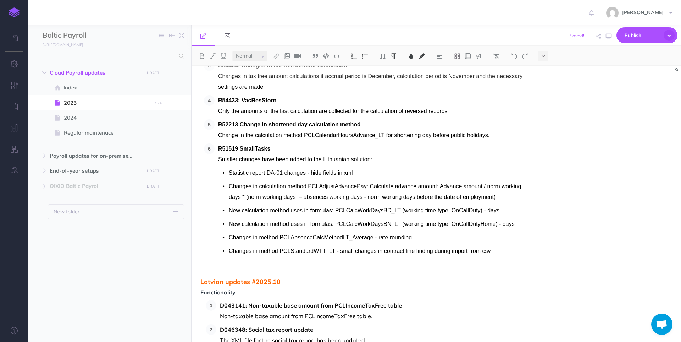
scroll to position [115, 0]
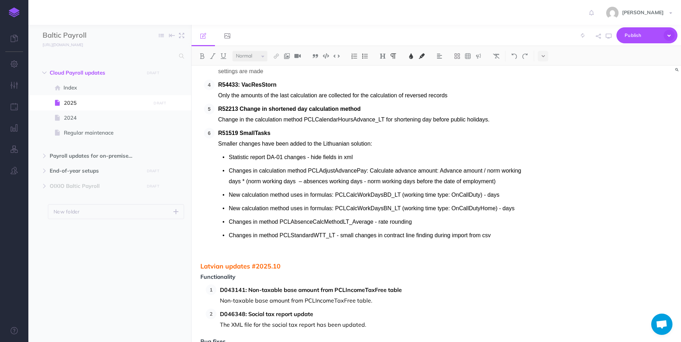
click at [203, 251] on div "R55192: Changes in tax free amount calculation Changes regarding main tax free …" at bounding box center [362, 126] width 325 height 260
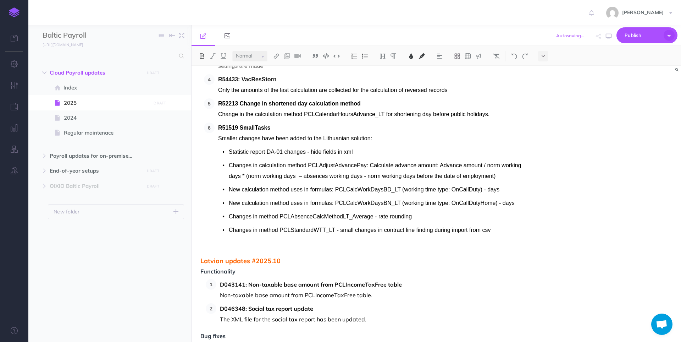
scroll to position [139, 0]
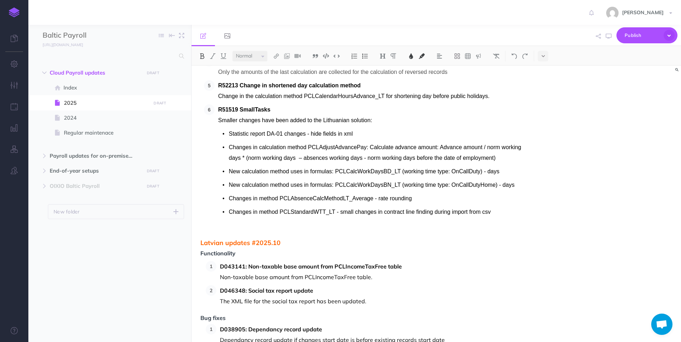
click at [225, 122] on span "Smaller changes have been added to the Lithuanian solution:" at bounding box center [295, 120] width 154 height 6
click at [222, 122] on span "Smaller changes have been added to the Lithuanian solution:" at bounding box center [295, 120] width 154 height 6
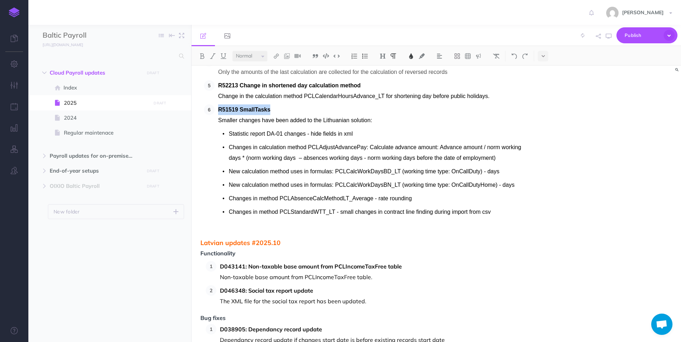
drag, startPoint x: 219, startPoint y: 120, endPoint x: 501, endPoint y: 213, distance: 297.3
click at [339, 213] on li "R51519 SmallTasks Smaller changes have been added to the Lithuanian solution: S…" at bounding box center [370, 168] width 311 height 129
click at [339, 213] on p "Changes in method PCLStandardWTT_LT - small changes in contract line finding du…" at bounding box center [377, 211] width 297 height 11
drag, startPoint x: 493, startPoint y: 212, endPoint x: 203, endPoint y: 123, distance: 304.1
click at [203, 123] on div "R55192: Changes in tax free amount calculation Changes regarding main tax free …" at bounding box center [362, 103] width 325 height 260
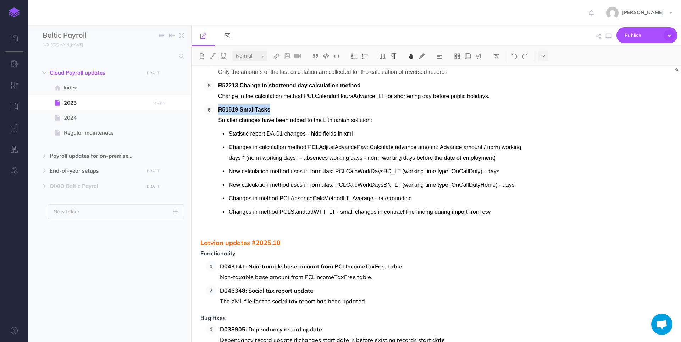
drag, startPoint x: 491, startPoint y: 214, endPoint x: 215, endPoint y: 120, distance: 290.8
click at [215, 120] on li "R51519 SmallTasks Smaller changes have been added to the Lithuanian solution: S…" at bounding box center [370, 168] width 311 height 129
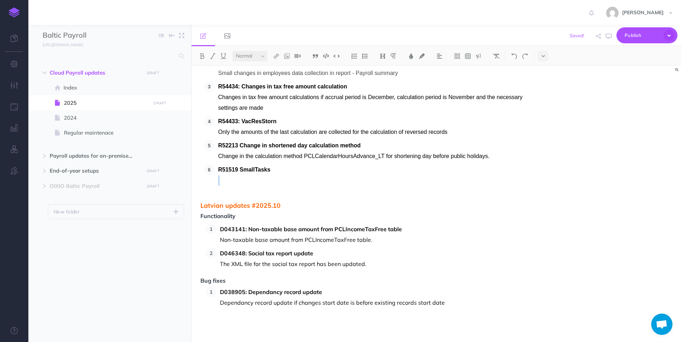
scroll to position [106, 0]
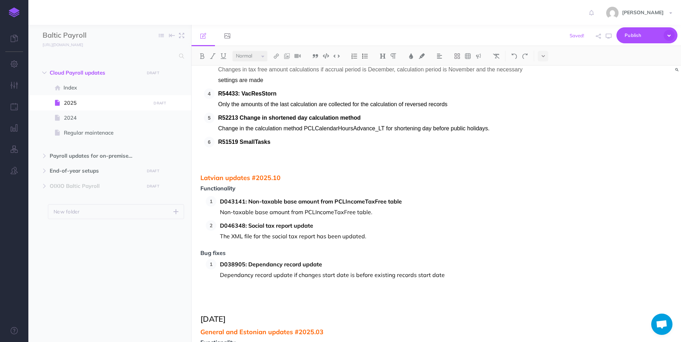
click at [274, 139] on p "R51519 SmallTasks" at bounding box center [371, 142] width 307 height 11
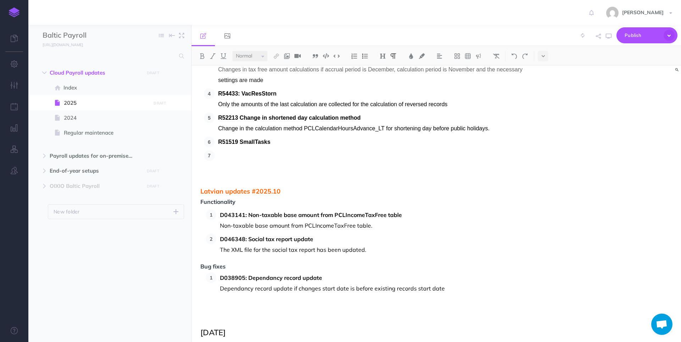
scroll to position [44, 0]
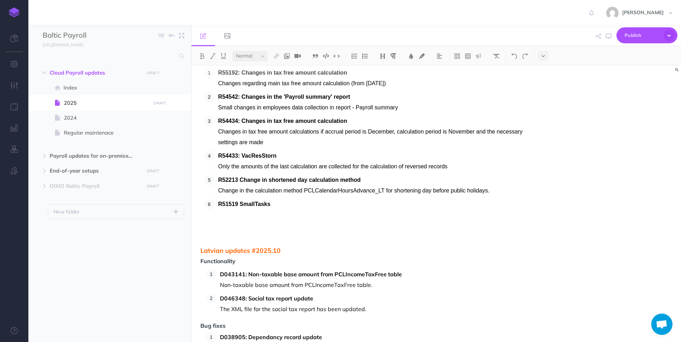
click at [242, 217] on p at bounding box center [371, 214] width 307 height 11
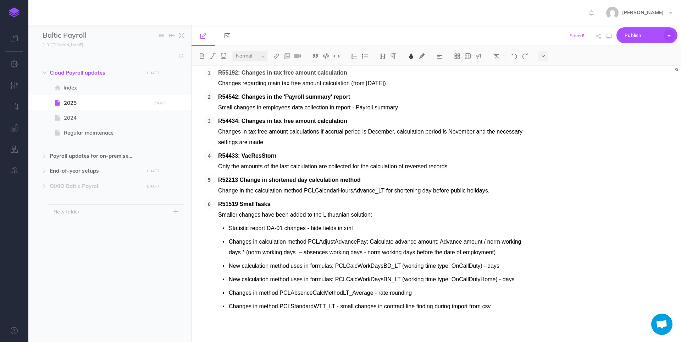
click at [339, 305] on span "Changes in method PCLStandardWTT_LT - small changes in contract line finding du…" at bounding box center [360, 306] width 262 height 6
click at [251, 227] on span "Statistic report DA-01 changes - hide fields in xml" at bounding box center [291, 228] width 124 height 6
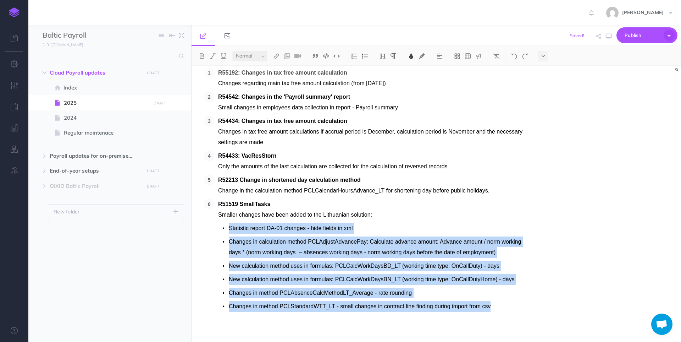
drag, startPoint x: 230, startPoint y: 228, endPoint x: 474, endPoint y: 233, distance: 244.5
click at [339, 306] on ul "Statistic report DA-01 changes - hide fields in xml Changes in calculation meth…" at bounding box center [371, 267] width 307 height 89
click at [339, 60] on button at bounding box center [365, 56] width 11 height 11
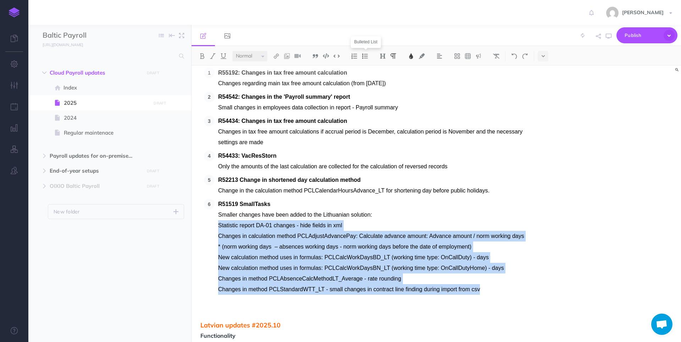
click at [339, 60] on button at bounding box center [365, 56] width 11 height 11
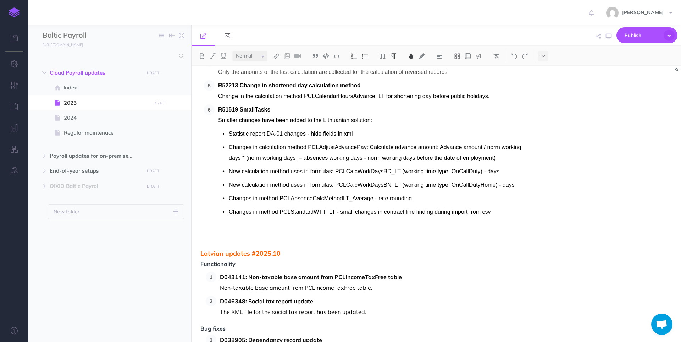
scroll to position [151, 0]
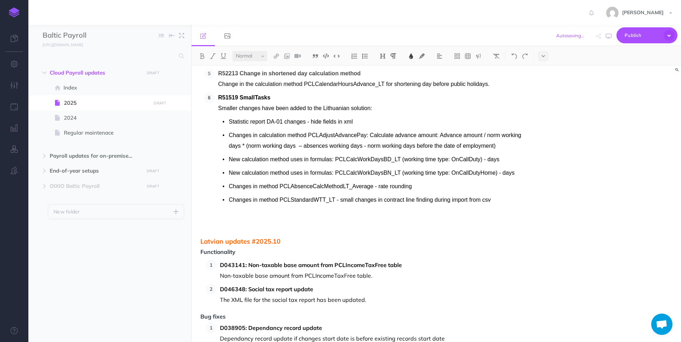
click at [225, 223] on p at bounding box center [371, 226] width 307 height 11
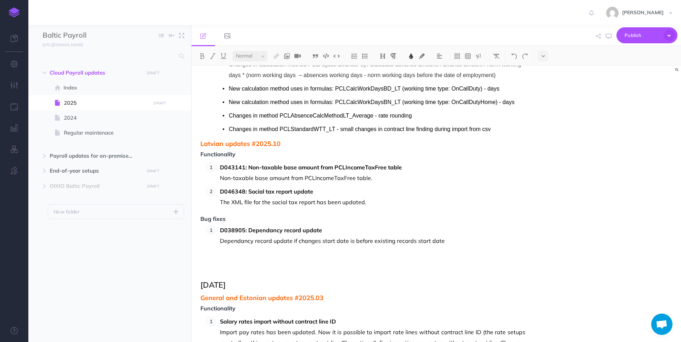
scroll to position [284, 0]
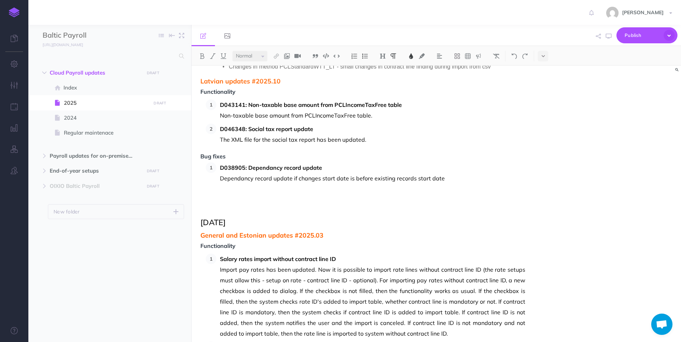
drag, startPoint x: 219, startPoint y: 167, endPoint x: 224, endPoint y: 163, distance: 6.8
click at [219, 167] on li "D038905: Dependancy record update Dependancy record update if changes start dat…" at bounding box center [370, 172] width 309 height 21
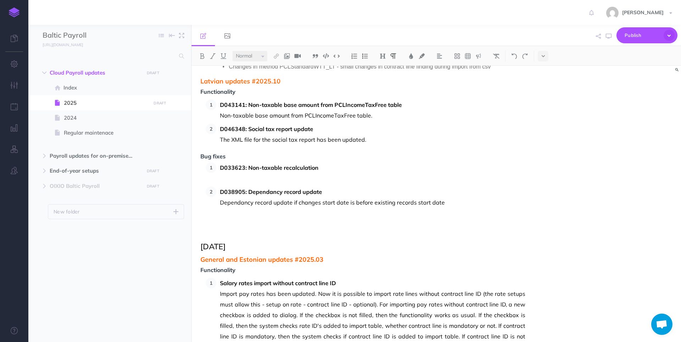
drag, startPoint x: 302, startPoint y: 177, endPoint x: 317, endPoint y: 172, distance: 15.9
click at [302, 177] on p at bounding box center [372, 178] width 305 height 11
click at [339, 202] on p "Dependancy record update if changes start date is before existing records start…" at bounding box center [372, 202] width 305 height 11
click at [339, 203] on p "Dependancy record update if changes start date is before existing records start…" at bounding box center [372, 202] width 305 height 11
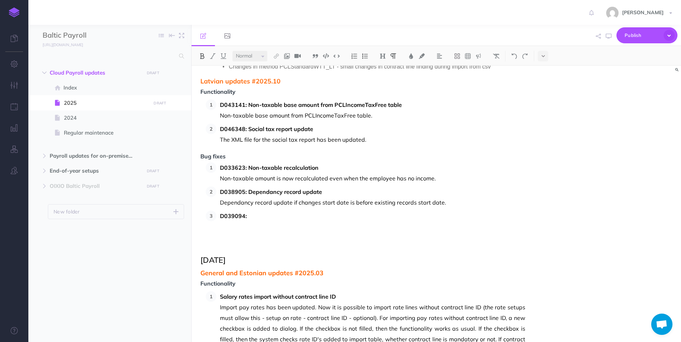
click at [310, 214] on p "D039094:" at bounding box center [372, 215] width 305 height 11
click at [248, 216] on p "D039094: Change in method 'Income tax down (LV)'" at bounding box center [372, 215] width 305 height 11
click at [339, 213] on p "D039094: Change in method 'Income tax down (LV)'" at bounding box center [372, 215] width 305 height 11
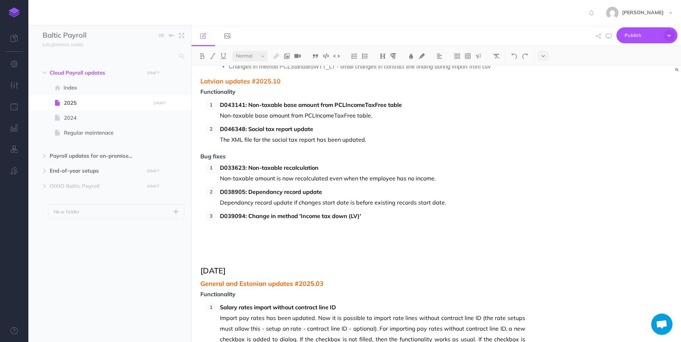
drag, startPoint x: 282, startPoint y: 230, endPoint x: 308, endPoint y: 223, distance: 27.5
click at [282, 230] on p at bounding box center [372, 226] width 305 height 11
click at [231, 226] on p at bounding box center [372, 226] width 305 height 11
drag, startPoint x: 440, startPoint y: 227, endPoint x: 217, endPoint y: 228, distance: 222.8
click at [217, 228] on li "D039094: Change in method 'Income tax down (LV)' The formula method 'Income tax…" at bounding box center [370, 220] width 309 height 21
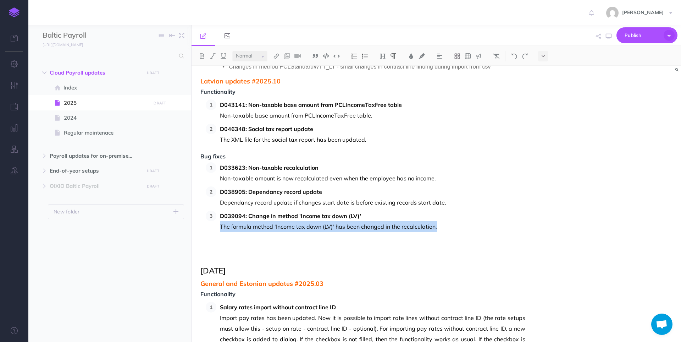
copy p "The formula method 'Income tax down (LV)' has been changed in the recalculation."
drag, startPoint x: 267, startPoint y: 248, endPoint x: 282, endPoint y: 244, distance: 15.2
click at [267, 247] on p at bounding box center [362, 244] width 325 height 9
click at [339, 230] on p "The formula method 'Income tax down (LV)' has been changed in the recalculation." at bounding box center [372, 226] width 305 height 11
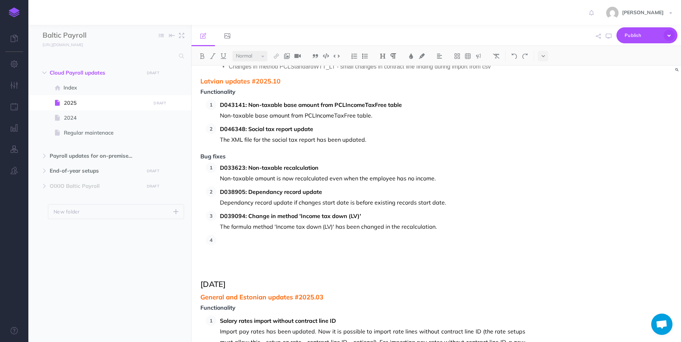
click at [227, 241] on p at bounding box center [372, 239] width 305 height 11
click at [221, 241] on p "Tax-free history functionality change" at bounding box center [372, 239] width 305 height 11
click at [339, 241] on p "D042996: Tax-free history functionality change" at bounding box center [372, 239] width 305 height 11
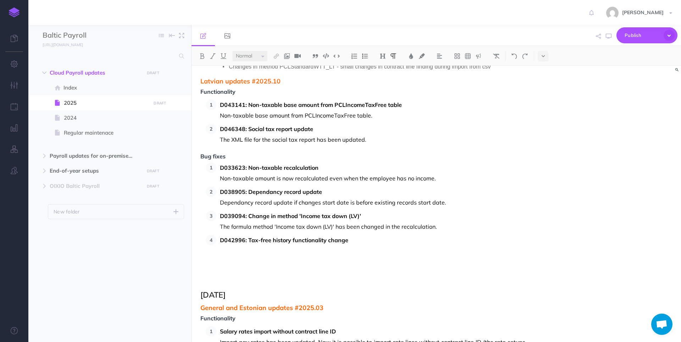
click at [294, 249] on p at bounding box center [372, 250] width 305 height 11
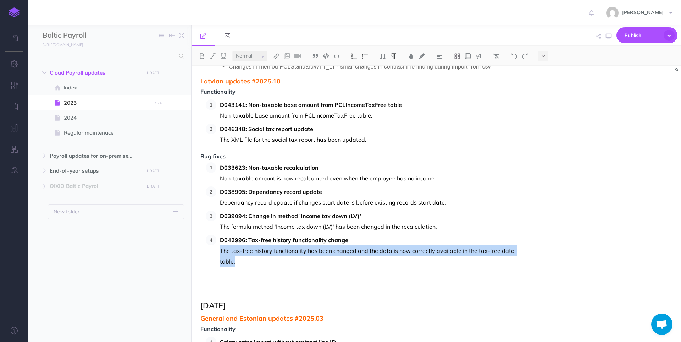
drag, startPoint x: 251, startPoint y: 263, endPoint x: 219, endPoint y: 251, distance: 34.7
click at [219, 251] on li "D042996: Tax-free history functionality change The tax-free history functionali…" at bounding box center [370, 250] width 309 height 32
copy p "The tax-free history functionality has been changed and the data is now correct…"
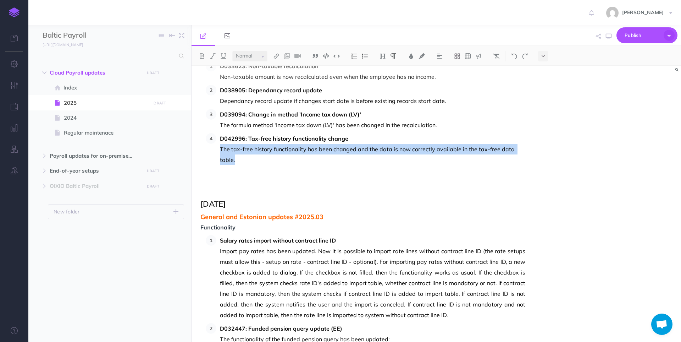
scroll to position [390, 0]
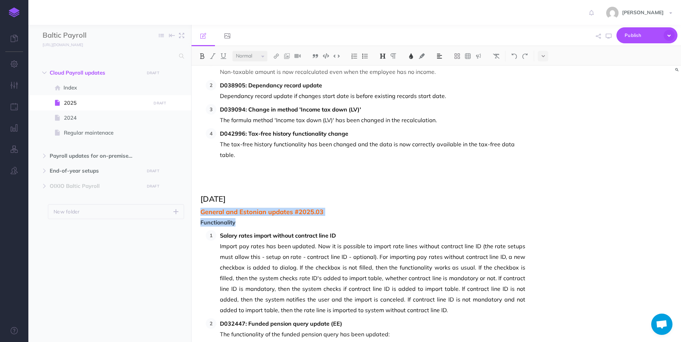
drag, startPoint x: 250, startPoint y: 223, endPoint x: 200, endPoint y: 211, distance: 52.1
click at [200, 211] on div "October 2025 Lithuanian updates #2025.10 Functionality R55192: Changes in tax f…" at bounding box center [363, 324] width 343 height 1299
copy div "General and Estonian updates #2025.03 Functionality"
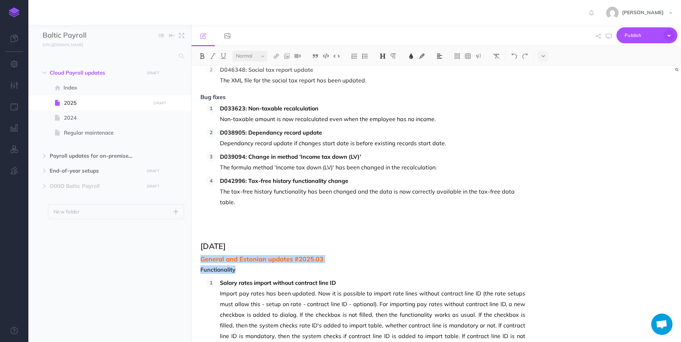
scroll to position [0, 0]
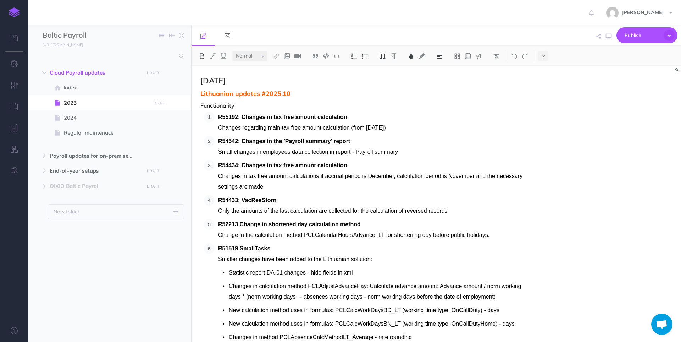
click at [200, 91] on span "Lithuanian updates #2025.10" at bounding box center [362, 93] width 325 height 7
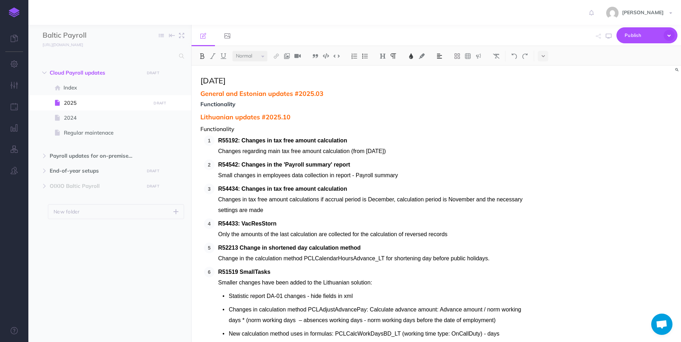
click at [325, 93] on span "General and Estonian updates #2025.03" at bounding box center [362, 93] width 325 height 7
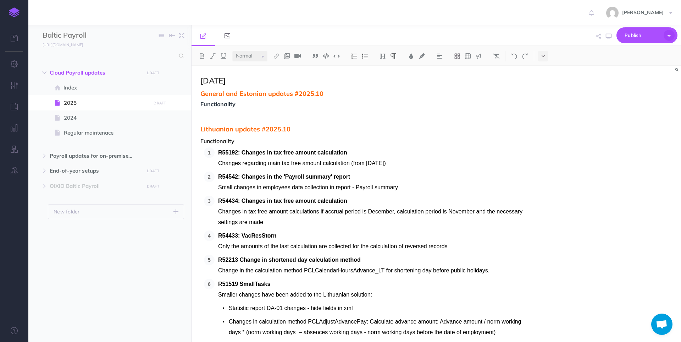
click at [205, 116] on p at bounding box center [362, 116] width 325 height 9
click at [339, 54] on img at bounding box center [354, 56] width 6 height 6
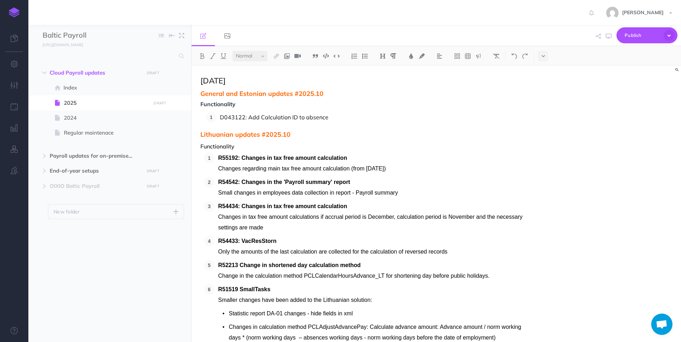
click at [258, 116] on p "D043122: Add Calculation ID to absence" at bounding box center [372, 117] width 305 height 11
drag, startPoint x: 334, startPoint y: 119, endPoint x: 220, endPoint y: 114, distance: 114.3
click at [220, 114] on p "D043122: Adding calculation ID to absence" at bounding box center [372, 117] width 305 height 11
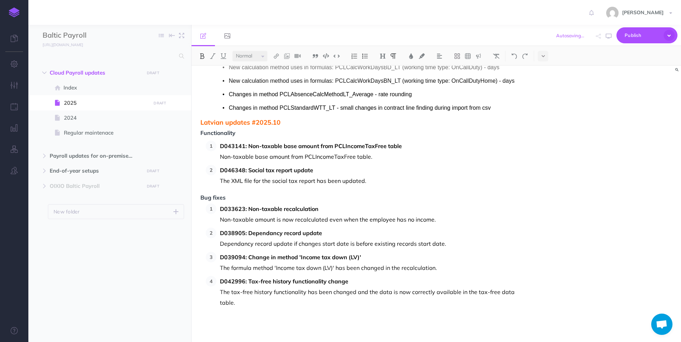
scroll to position [284, 0]
drag, startPoint x: 225, startPoint y: 197, endPoint x: 200, endPoint y: 195, distance: 24.2
click at [200, 195] on span "Bug fixes" at bounding box center [362, 197] width 325 height 6
copy span "Bug fixes"
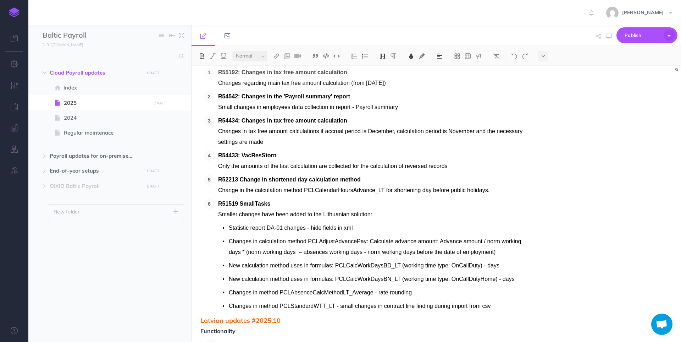
scroll to position [0, 0]
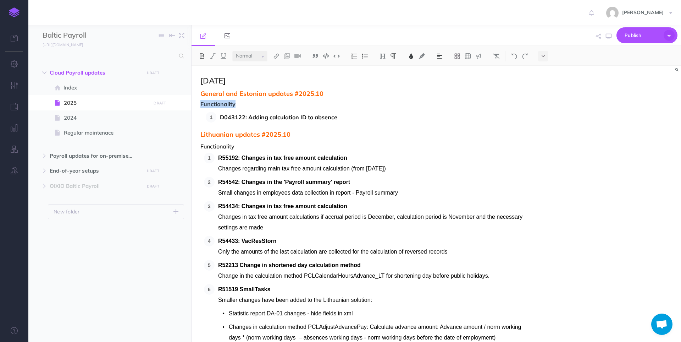
drag, startPoint x: 236, startPoint y: 105, endPoint x: 198, endPoint y: 104, distance: 37.6
click at [338, 115] on p "D043122: Adding calculation ID to absence" at bounding box center [372, 116] width 305 height 11
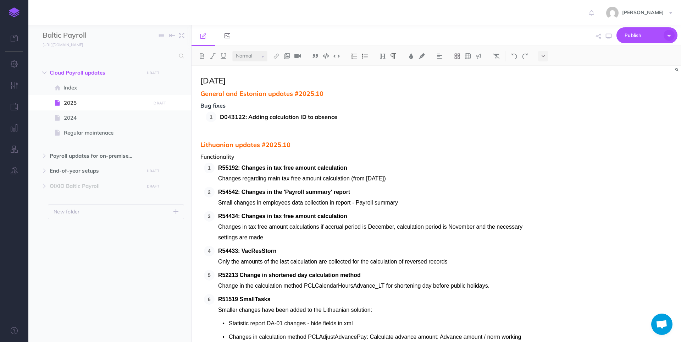
drag, startPoint x: 229, startPoint y: 126, endPoint x: 239, endPoint y: 130, distance: 11.0
click at [230, 126] on p at bounding box center [372, 127] width 305 height 11
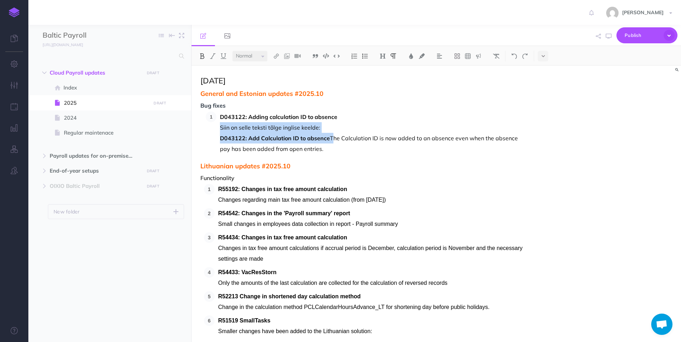
drag, startPoint x: 331, startPoint y: 139, endPoint x: 213, endPoint y: 125, distance: 118.3
click at [213, 125] on ol "D043122: Adding calculation ID to absence Siin on selle teksti tõlge inglise ke…" at bounding box center [366, 132] width 320 height 43
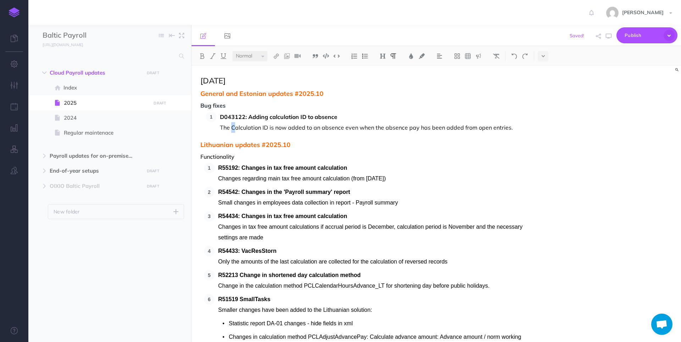
click at [232, 127] on p "The Calculation ID is now added to an absence even when the absence pay has bee…" at bounding box center [372, 127] width 305 height 11
click at [229, 127] on p "The Calculation ID is now added to an absence even when the absence pay has bee…" at bounding box center [372, 127] width 305 height 11
click at [339, 128] on p "Calculation ID is now added to an absence even when the absence pay has been ad…" at bounding box center [372, 127] width 305 height 11
click at [339, 126] on p "Calculation ID is now added to an absence even when absence pay has been added …" at bounding box center [372, 127] width 305 height 11
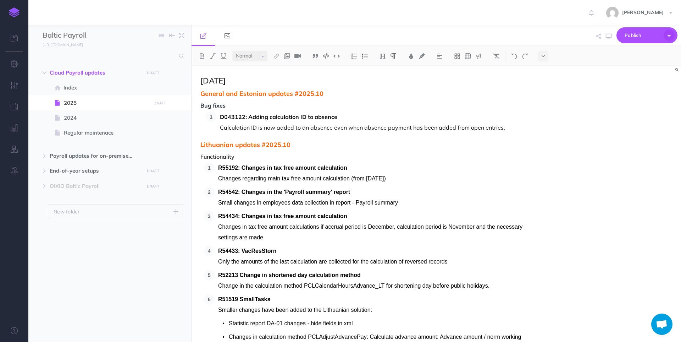
click at [339, 126] on p "Calculation ID is now added to an absence even when absence payment has been ad…" at bounding box center [372, 127] width 305 height 11
click at [339, 143] on span "Lithuanian updates #2025.10" at bounding box center [362, 144] width 325 height 7
click at [306, 126] on p "Calculation ID is now added to an absence even when absence payment has been ad…" at bounding box center [372, 127] width 305 height 11
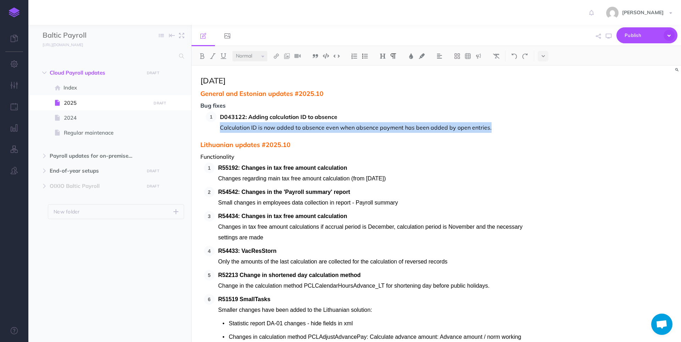
drag, startPoint x: 489, startPoint y: 128, endPoint x: 218, endPoint y: 132, distance: 271.4
click at [218, 132] on li "D043122: Adding calculation ID to absence Calculation ID is now added to absenc…" at bounding box center [370, 121] width 309 height 21
copy p "Calculation ID is now added to absence even when absence payment has been added…"
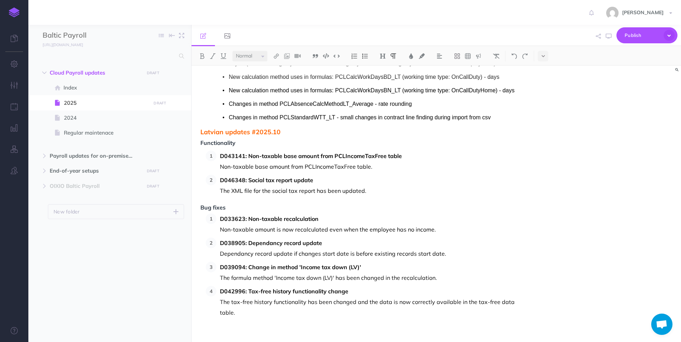
scroll to position [319, 0]
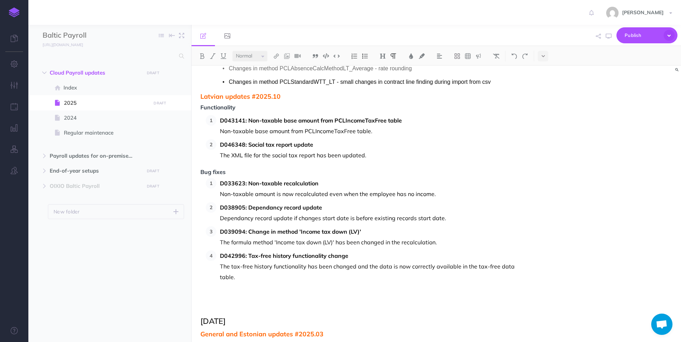
click at [251, 277] on p "The tax-free history functionality has been changed and the data is now correct…" at bounding box center [372, 271] width 305 height 21
drag, startPoint x: 376, startPoint y: 157, endPoint x: 381, endPoint y: 156, distance: 4.7
click at [339, 157] on p "The XML file for the social tax report has been updated." at bounding box center [372, 155] width 305 height 11
click at [233, 291] on p at bounding box center [372, 290] width 305 height 11
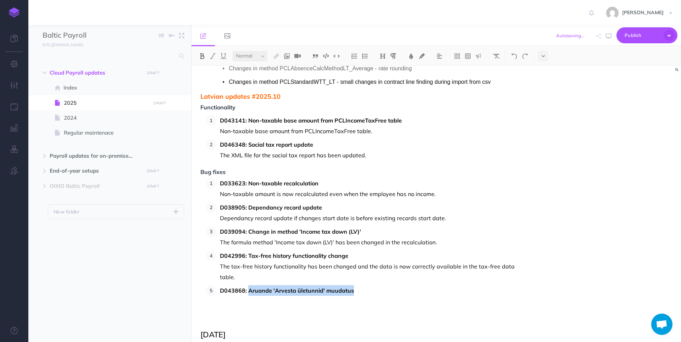
click at [249, 291] on strong "D043868: Aruande 'Arvesta ületunnid' muudatus" at bounding box center [287, 290] width 134 height 7
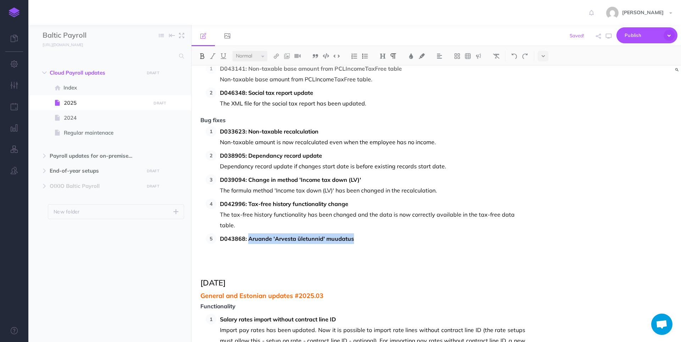
scroll to position [390, 0]
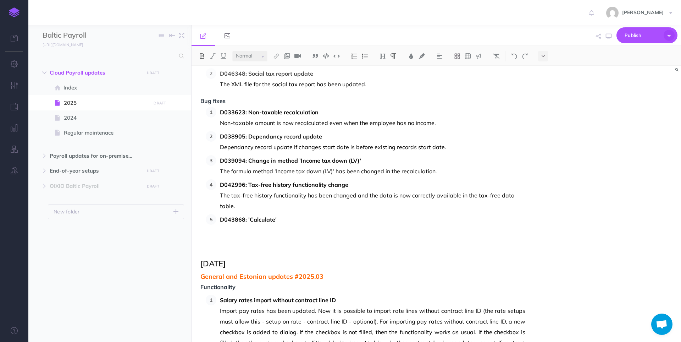
drag, startPoint x: 276, startPoint y: 222, endPoint x: 288, endPoint y: 216, distance: 12.9
click at [276, 222] on p "D043868: 'Calculate'" at bounding box center [372, 219] width 305 height 11
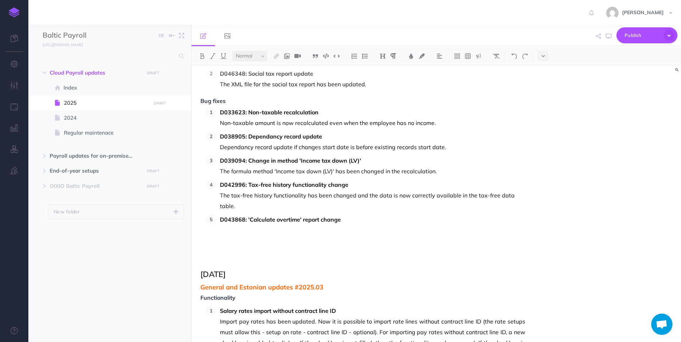
click at [252, 231] on p at bounding box center [372, 230] width 305 height 11
drag, startPoint x: 345, startPoint y: 230, endPoint x: 362, endPoint y: 229, distance: 17.0
click at [339, 229] on p "The 'Calculate overtime' report no longer shows unconfirmed contracts." at bounding box center [372, 230] width 305 height 11
drag, startPoint x: 327, startPoint y: 231, endPoint x: 378, endPoint y: 231, distance: 51.1
click at [339, 231] on p "The 'Calculate overtime' report no longer shows unconfirmed contracts." at bounding box center [372, 230] width 305 height 11
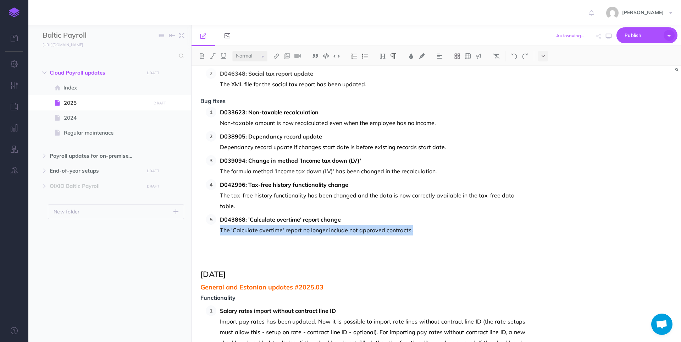
drag, startPoint x: 409, startPoint y: 231, endPoint x: 221, endPoint y: 231, distance: 188.7
click at [221, 231] on p "The 'Calculate overtime' report no longer include not approved contracts." at bounding box center [372, 230] width 305 height 11
copy p "The 'Calculate overtime' report no longer include not approved contracts."
click at [339, 230] on p "The 'Calculate overtime' report no longer include not approved contracts." at bounding box center [372, 230] width 305 height 11
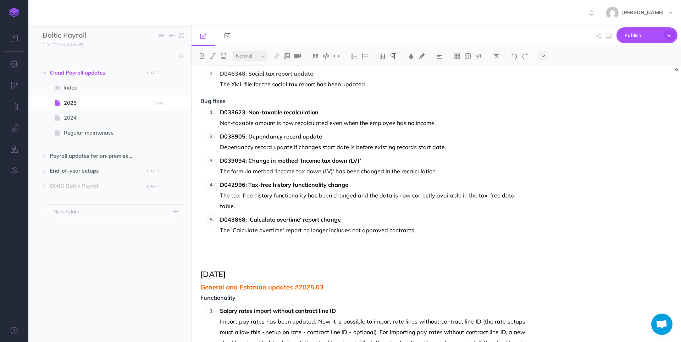
click at [339, 228] on p "The 'Calculate overtime' report no longer includes not approved contracts." at bounding box center [372, 230] width 305 height 11
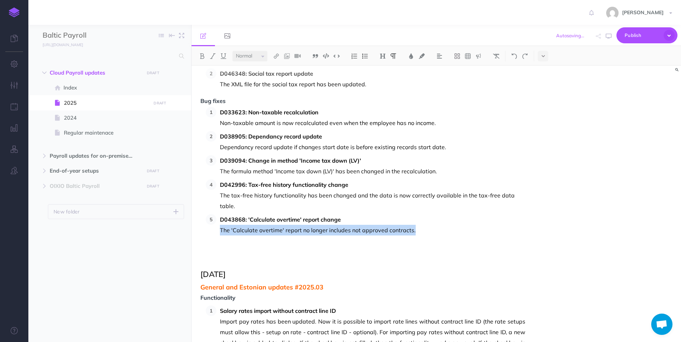
drag, startPoint x: 416, startPoint y: 228, endPoint x: 221, endPoint y: 232, distance: 195.1
click at [221, 232] on p "The 'Calculate overtime' report no longer includes not approved contracts." at bounding box center [372, 230] width 305 height 11
click at [339, 232] on p "The 'Calculate overtime' report no longer includes not approved contracts." at bounding box center [372, 230] width 305 height 11
click at [339, 231] on p "The 'Calculate overtime' report no longer includes not approved contracts." at bounding box center [372, 230] width 305 height 11
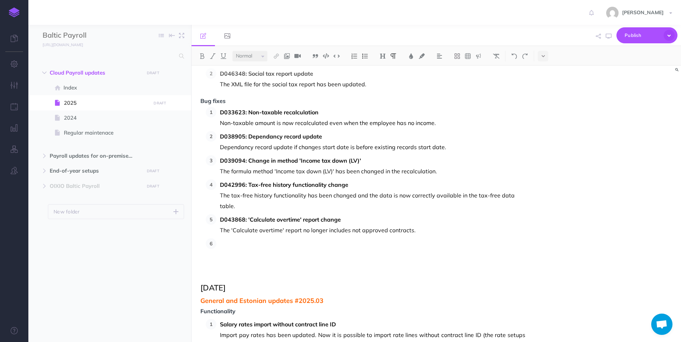
click at [256, 243] on p at bounding box center [372, 243] width 305 height 11
click at [249, 245] on strong "D043875: Arvutusmeetodi 'Palga säilitamine' muudatus" at bounding box center [296, 243] width 152 height 7
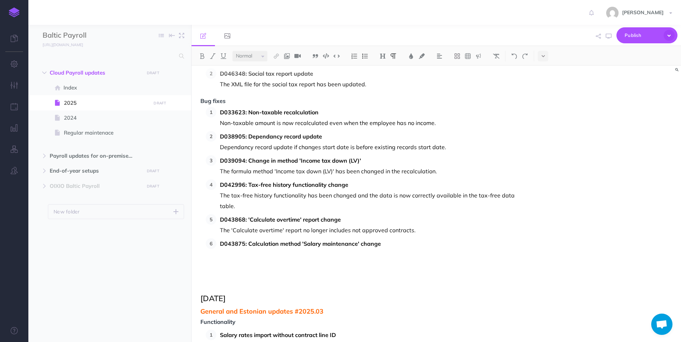
click at [310, 255] on p at bounding box center [372, 254] width 305 height 11
click at [272, 251] on p at bounding box center [372, 254] width 305 height 11
click at [339, 255] on span "The situation fixed where rate was not correct with calculation method `Salary …" at bounding box center [344, 253] width 249 height 7
drag, startPoint x: 480, startPoint y: 255, endPoint x: 461, endPoint y: 142, distance: 114.7
click at [339, 254] on p "The situation fixed where rate was not correct with calculation method 'Salary …" at bounding box center [372, 254] width 305 height 11
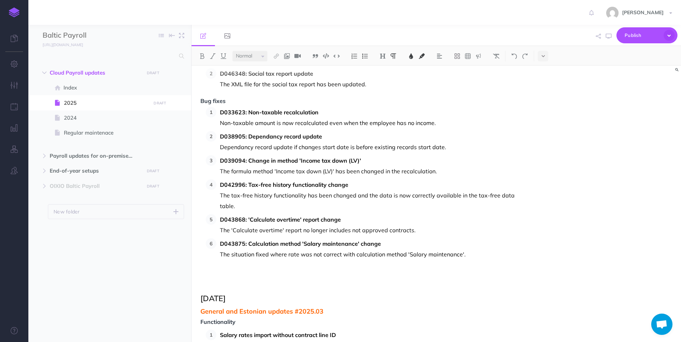
scroll to position [0, 0]
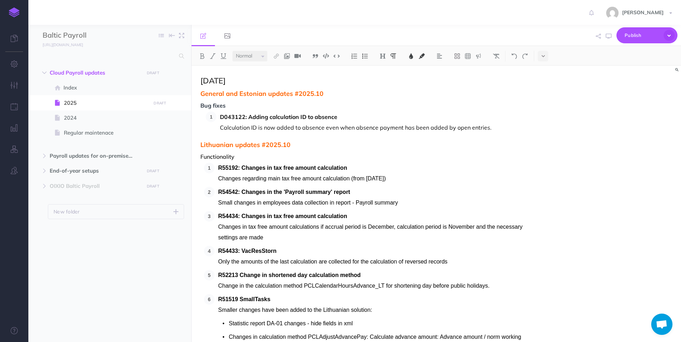
click at [339, 122] on p "D043122: Adding calculation ID to absence" at bounding box center [372, 116] width 305 height 11
click at [339, 128] on p "Calculation ID is now added to absence even when absence payment has been added…" at bounding box center [372, 127] width 305 height 11
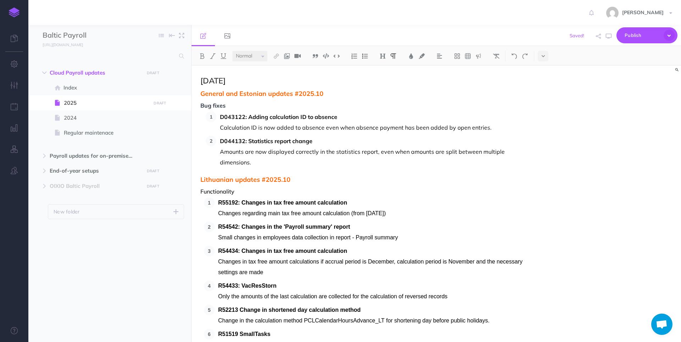
click at [262, 167] on p "Amounts are now displayed correctly in the statistics report, even when amounts…" at bounding box center [372, 156] width 305 height 21
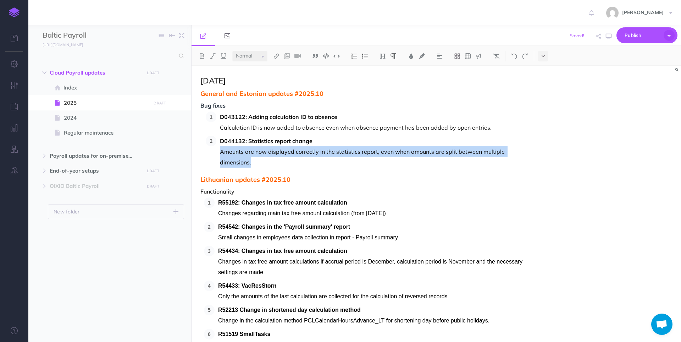
drag, startPoint x: 232, startPoint y: 161, endPoint x: 214, endPoint y: 155, distance: 19.4
click at [214, 155] on ol "D043122: Adding calculation ID to absence Calculation ID is now added to absenc…" at bounding box center [366, 139] width 320 height 56
click at [270, 163] on p "Amounts are now displayed correctly in the statistics report, even when amounts…" at bounding box center [372, 156] width 305 height 21
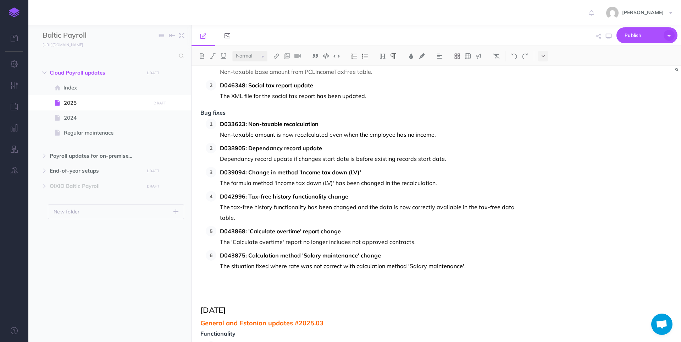
scroll to position [426, 0]
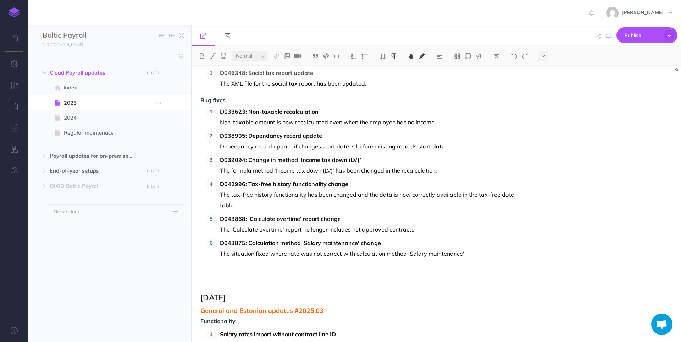
click at [339, 254] on p "The situation fixed where rate was not correct with calculation method 'Salary …" at bounding box center [372, 253] width 305 height 11
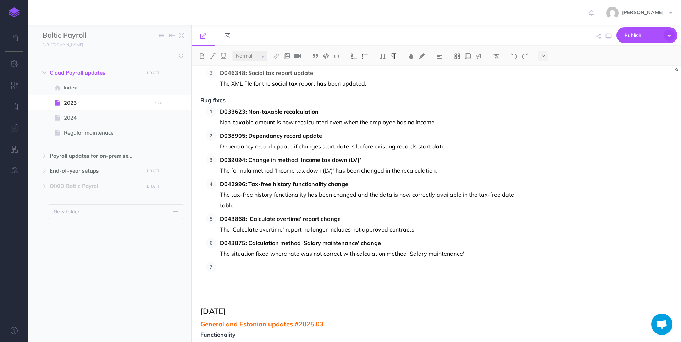
click at [281, 265] on p at bounding box center [372, 266] width 305 height 11
click at [220, 267] on p "D044317: EDS xml file change" at bounding box center [372, 266] width 305 height 11
click at [328, 270] on p "D044317: EDS xml file change" at bounding box center [372, 266] width 305 height 11
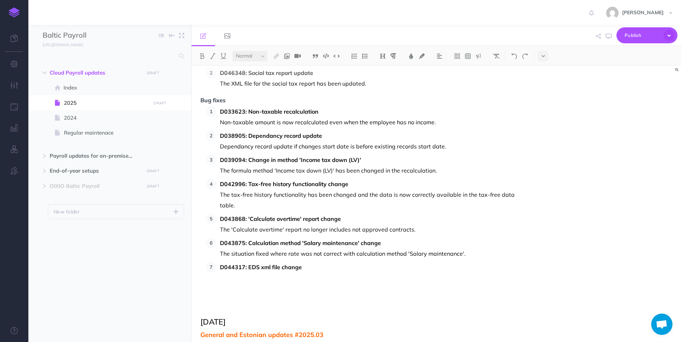
click at [339, 275] on p at bounding box center [372, 277] width 305 height 11
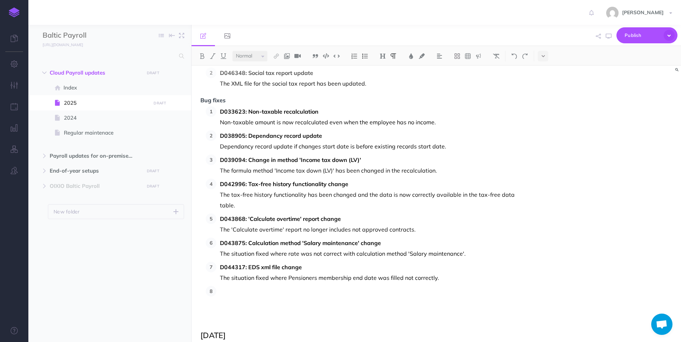
click at [250, 295] on p at bounding box center [372, 291] width 305 height 11
drag, startPoint x: 248, startPoint y: 292, endPoint x: 293, endPoint y: 293, distance: 44.4
click at [293, 293] on p "D044933: AX2012 change formula method PCLCoefFTE_LT" at bounding box center [372, 291] width 305 height 11
click at [292, 292] on p "D044933: Formula method PCLCoefFTE_LT" at bounding box center [372, 291] width 305 height 11
click at [281, 299] on p at bounding box center [372, 301] width 305 height 11
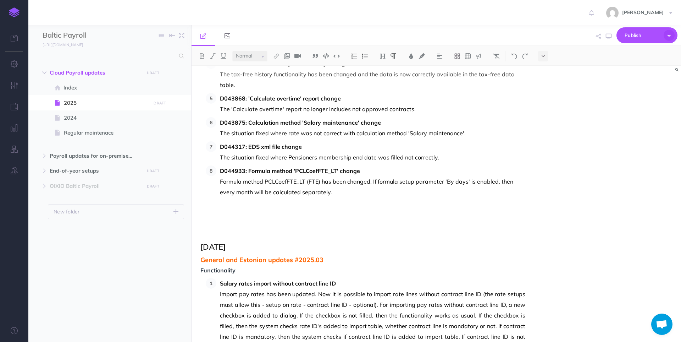
scroll to position [568, 0]
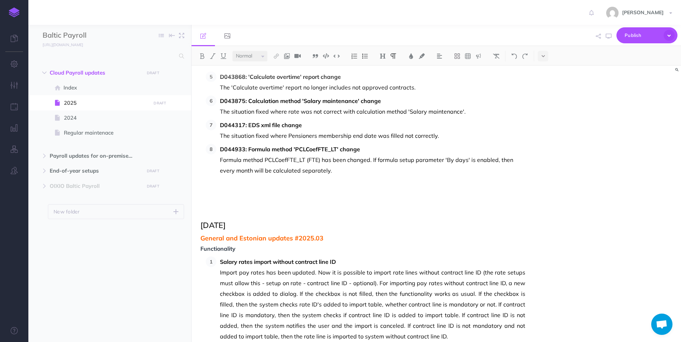
click at [339, 174] on p "Formula method PCLCoefFTE_LT (FTE) has been changed. If formula setup parameter…" at bounding box center [372, 164] width 305 height 21
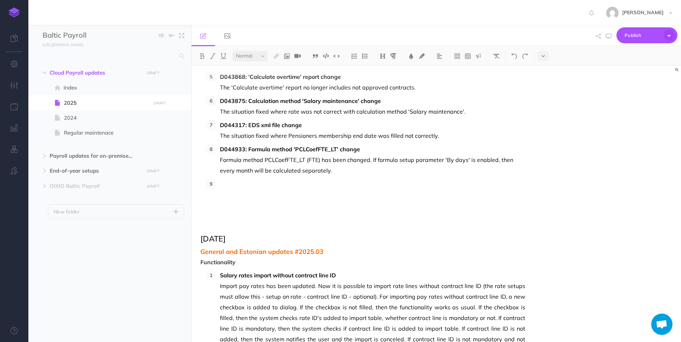
click at [258, 187] on p at bounding box center [372, 183] width 305 height 11
drag, startPoint x: 229, startPoint y: 185, endPoint x: 237, endPoint y: 182, distance: 7.9
click at [229, 185] on p at bounding box center [372, 183] width 305 height 11
drag, startPoint x: 248, startPoint y: 184, endPoint x: 271, endPoint y: 184, distance: 23.1
click at [271, 184] on p "D044956: AX2012 EDS import" at bounding box center [372, 183] width 305 height 11
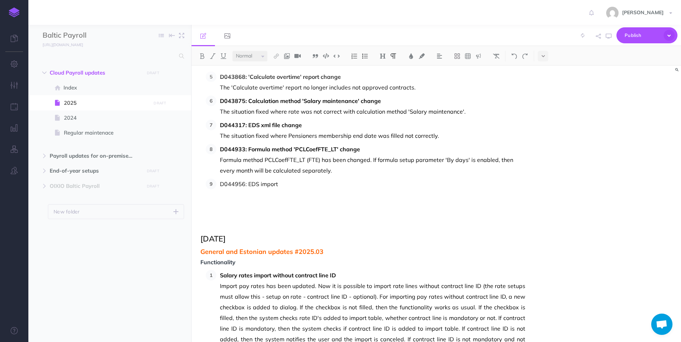
click at [287, 184] on p "D044956: EDS import" at bounding box center [372, 183] width 305 height 11
click at [221, 184] on p "D044956: EDS import change" at bounding box center [372, 183] width 305 height 11
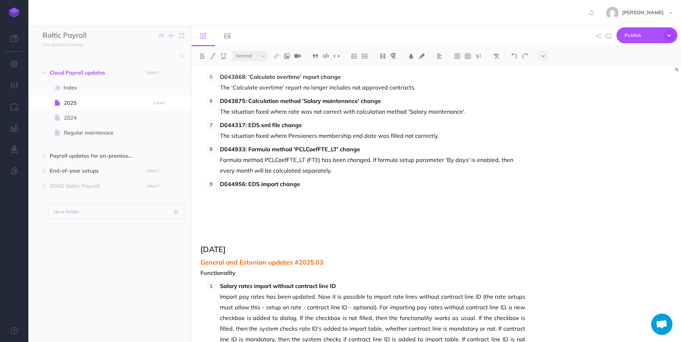
click at [294, 192] on p at bounding box center [372, 194] width 305 height 11
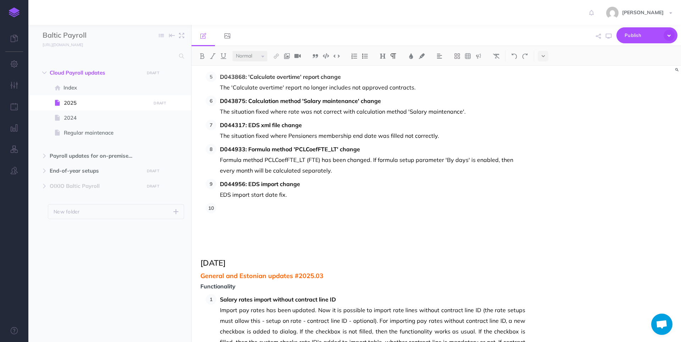
click at [251, 207] on p at bounding box center [372, 208] width 305 height 11
drag, startPoint x: 221, startPoint y: 209, endPoint x: 249, endPoint y: 209, distance: 28.4
click at [249, 209] on p "D045213: 2012AX Income tax negative amount is not taken into account" at bounding box center [372, 208] width 305 height 11
click at [249, 210] on p "D045213: 2012AX Income tax negative amount is not taken into account" at bounding box center [372, 208] width 305 height 11
click at [339, 208] on p "D045213: 2012AX Income tax negative amount is not taken into account" at bounding box center [372, 208] width 305 height 11
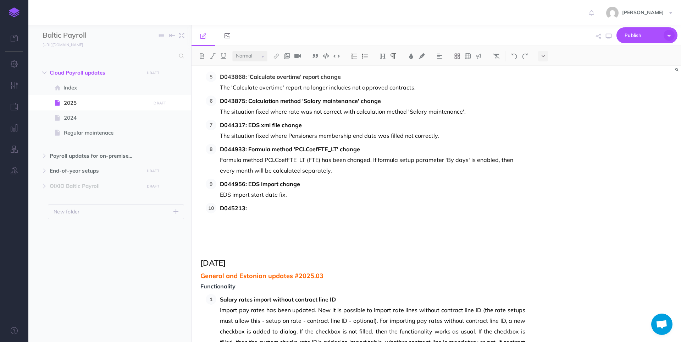
click at [264, 207] on p "D045213:" at bounding box center [372, 208] width 305 height 11
click at [250, 210] on p "D045213: negative amounts in income tax calculation" at bounding box center [372, 208] width 305 height 11
drag, startPoint x: 248, startPoint y: 207, endPoint x: 424, endPoint y: 201, distance: 176.8
click at [339, 201] on ol "D033623: Non-taxable recalculation Non-taxable amount is now recalculated even …" at bounding box center [366, 94] width 320 height 260
click at [339, 211] on strong "Negative amounts in income tax calculation" at bounding box center [307, 207] width 118 height 7
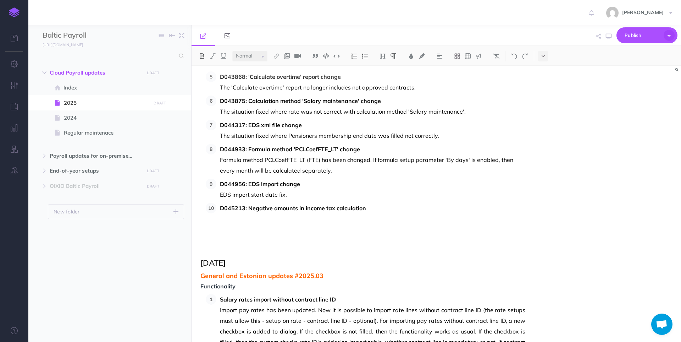
click at [306, 218] on p at bounding box center [372, 218] width 305 height 11
click at [256, 219] on p "Negative entries are now correctly included in the income tax recalculation." at bounding box center [372, 218] width 305 height 11
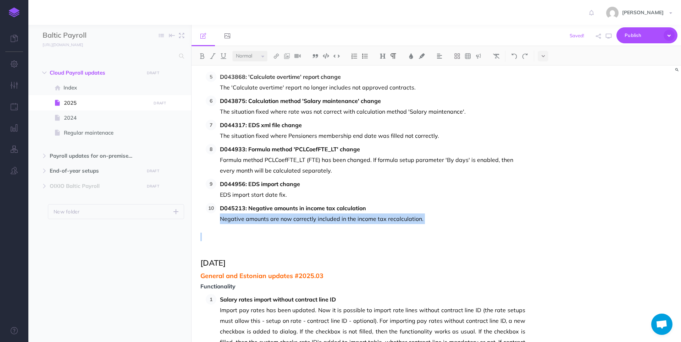
drag, startPoint x: 220, startPoint y: 218, endPoint x: 432, endPoint y: 227, distance: 212.7
click at [339, 227] on div "October 2025 General and Estonian updates #2025.10 Bug fixes D043122: Adding ca…" at bounding box center [363, 268] width 343 height 1541
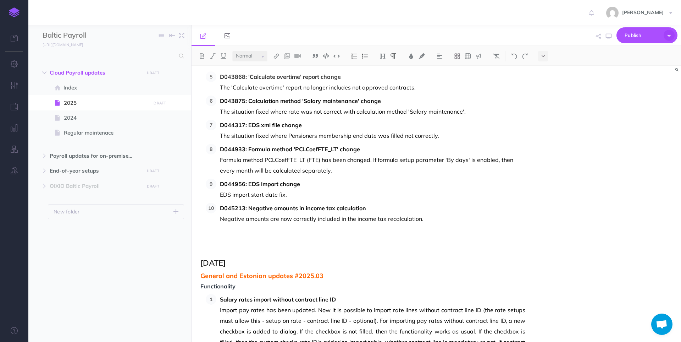
click at [316, 211] on strong "Negative amounts in income tax calculation" at bounding box center [307, 207] width 118 height 7
drag, startPoint x: 371, startPoint y: 208, endPoint x: 201, endPoint y: 208, distance: 169.9
click at [201, 208] on div "October 2025 General and Estonian updates #2025.10 Bug fixes D043122: Adding ca…" at bounding box center [363, 268] width 343 height 1541
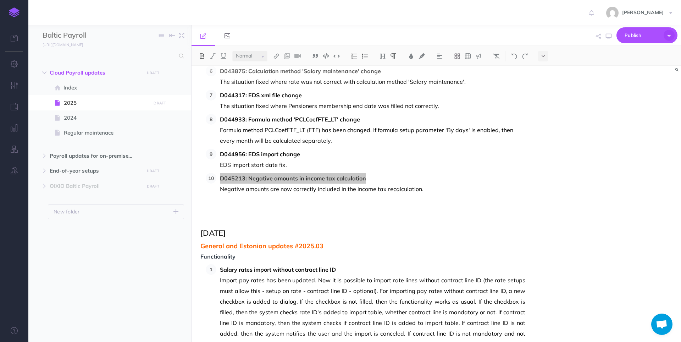
scroll to position [603, 0]
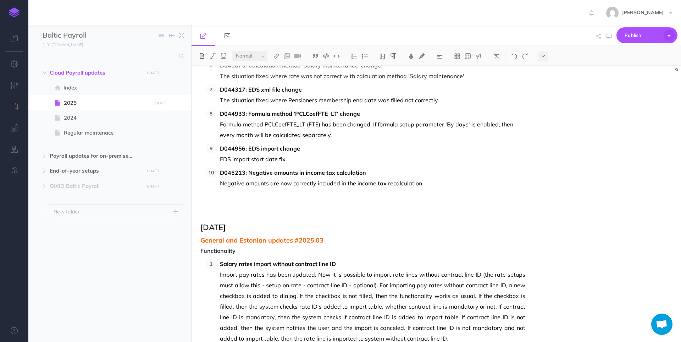
click at [339, 183] on p "Negative amounts are now correctly included in the income tax recalculation." at bounding box center [372, 183] width 305 height 11
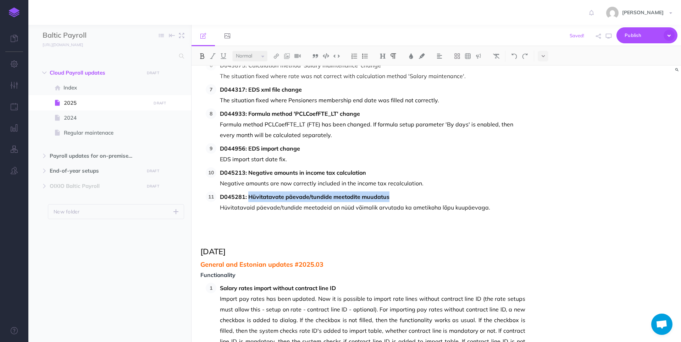
drag, startPoint x: 250, startPoint y: 197, endPoint x: 391, endPoint y: 195, distance: 140.8
click at [339, 195] on p "D045281: Hüvitatavate päevade/tundide meetodite muudatus" at bounding box center [372, 196] width 305 height 11
drag, startPoint x: 282, startPoint y: 199, endPoint x: 278, endPoint y: 199, distance: 4.3
click at [282, 199] on strong "D045281: Hüvitatavate päevade/tundide meetodite muudatus" at bounding box center [305, 196] width 170 height 7
click at [250, 199] on p "D045281: compensated days/hours methods" at bounding box center [372, 196] width 305 height 11
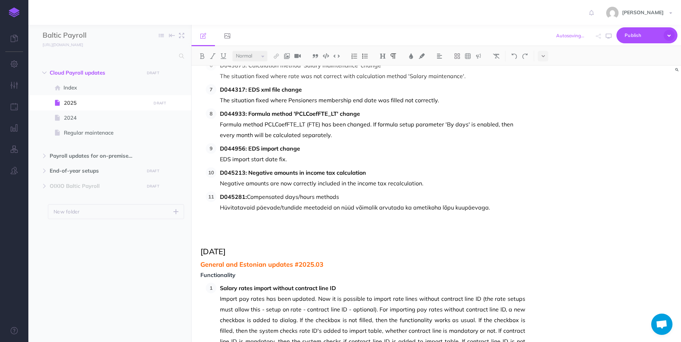
click at [339, 195] on p "D045281: Compensated days/hours methods" at bounding box center [372, 196] width 305 height 11
click at [248, 195] on p "D045281: Compensated days/hours methods change" at bounding box center [372, 196] width 305 height 11
click at [313, 208] on p "Hüvitatavaid päevade/tundide meetodeid on nüüd võimalik arvutada ka ametikoha l…" at bounding box center [372, 207] width 305 height 11
click at [219, 207] on li "D045281: Compensated days/hours methods change Hüvitatavaid päevade/tundide mee…" at bounding box center [370, 201] width 309 height 21
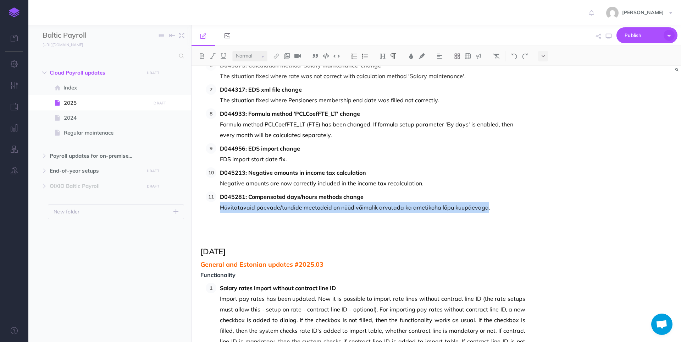
click at [339, 207] on p "Hüvitatavaid päevade/tundide meetodeid on nüüd võimalik arvutada ka ametikoha l…" at bounding box center [372, 207] width 305 height 11
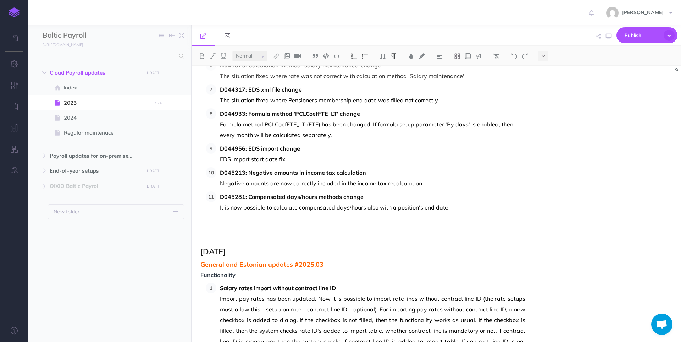
click at [339, 206] on p "It is now possible to calculate compensated days/hours also with a position's e…" at bounding box center [372, 207] width 305 height 11
drag, startPoint x: 459, startPoint y: 207, endPoint x: 209, endPoint y: 204, distance: 250.1
click at [209, 204] on ol "D033623: Non-taxable recalculation Non-taxable amount is now recalculated even …" at bounding box center [366, 71] width 320 height 284
click at [339, 207] on p "It is now possible to calculate compensated days/hours also with a position's e…" at bounding box center [372, 207] width 305 height 11
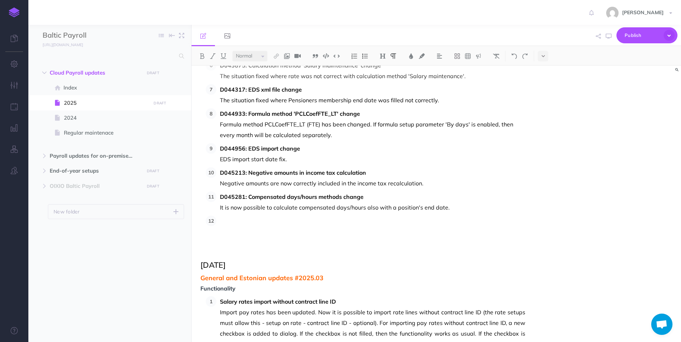
click at [234, 221] on p at bounding box center [372, 220] width 305 height 11
click at [221, 219] on p "D045339:" at bounding box center [372, 220] width 305 height 11
click at [282, 220] on p "D045339:" at bounding box center [372, 220] width 305 height 11
click at [259, 221] on p "D045339:" at bounding box center [372, 220] width 305 height 11
click at [336, 222] on p "D045339: State holiday during work day LV fixes" at bounding box center [372, 220] width 305 height 11
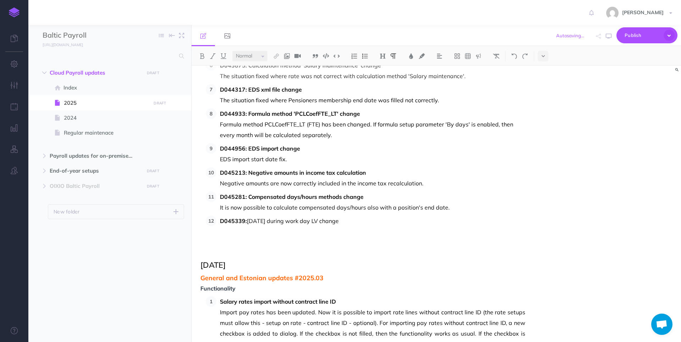
click at [247, 223] on strong "D045339:" at bounding box center [233, 220] width 27 height 7
click at [274, 228] on div "October 2025 General and Estonian updates #2025.10 Bug fixes D043122: Adding ca…" at bounding box center [363, 252] width 343 height 1578
click at [339, 217] on p "D045339: State holiday during work day LV change" at bounding box center [372, 220] width 305 height 11
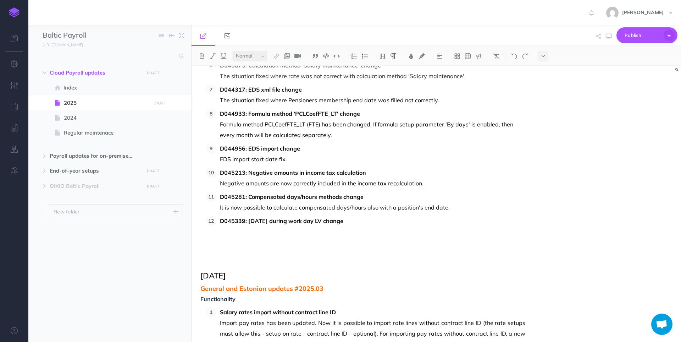
drag, startPoint x: 319, startPoint y: 226, endPoint x: 326, endPoint y: 221, distance: 8.5
click at [319, 226] on p "D045339: State holiday during work day LV change" at bounding box center [372, 220] width 305 height 11
click at [338, 232] on p at bounding box center [372, 231] width 305 height 11
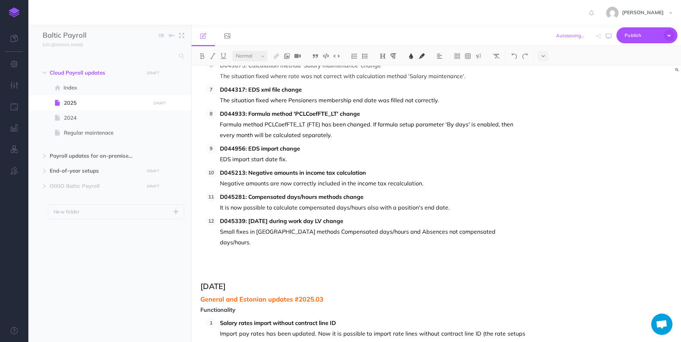
click at [339, 221] on strong "D045339: State holiday during work day LV change" at bounding box center [281, 220] width 123 height 7
click at [339, 256] on p at bounding box center [362, 260] width 325 height 9
click at [339, 231] on p "Small fixes in Latvian methods Compensated days/hours and Absences not compensa…" at bounding box center [372, 236] width 305 height 21
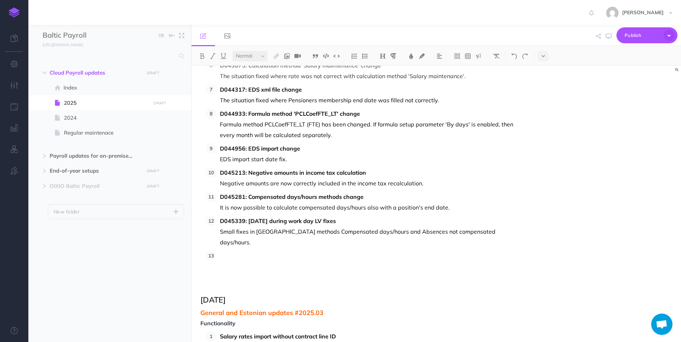
click at [234, 250] on p at bounding box center [372, 255] width 305 height 11
drag, startPoint x: 248, startPoint y: 245, endPoint x: 274, endPoint y: 246, distance: 25.9
click at [274, 250] on p "D046000: 2012AX additional vacation for children LV" at bounding box center [372, 255] width 305 height 11
click at [339, 250] on p "D046000: Additional vacation for children LV" at bounding box center [372, 255] width 305 height 11
drag, startPoint x: 367, startPoint y: 247, endPoint x: 218, endPoint y: 245, distance: 149.0
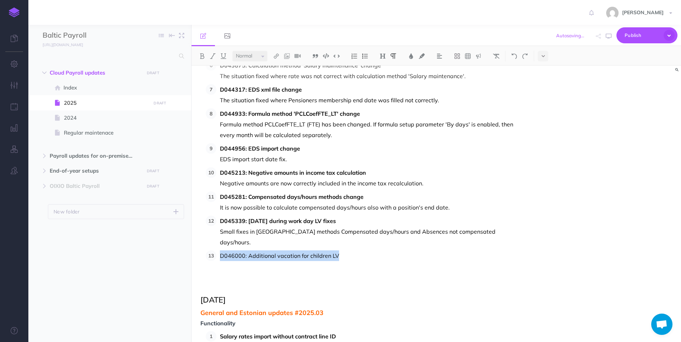
click at [218, 250] on li "D046000: Additional vacation for children LV" at bounding box center [370, 255] width 309 height 11
click at [230, 254] on div "October 2025 General and Estonian updates #2025.10 Bug fixes D043122: Adding ca…" at bounding box center [363, 269] width 343 height 1613
click at [339, 250] on p "D046000: Additional vacation for children LV" at bounding box center [372, 255] width 305 height 11
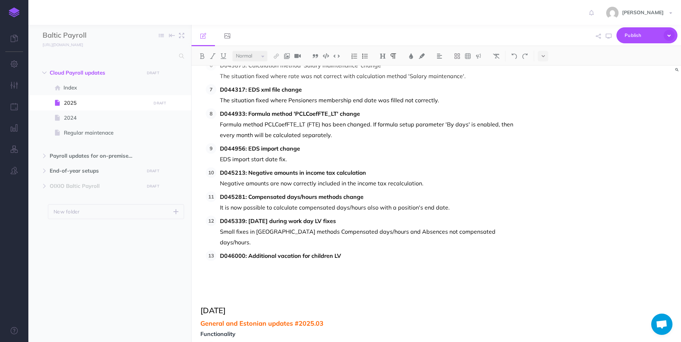
drag, startPoint x: 262, startPoint y: 249, endPoint x: 282, endPoint y: 248, distance: 19.6
click at [262, 250] on p "D046000: Additional vacation for children LV" at bounding box center [372, 255] width 305 height 11
click at [331, 261] on p at bounding box center [372, 266] width 305 height 11
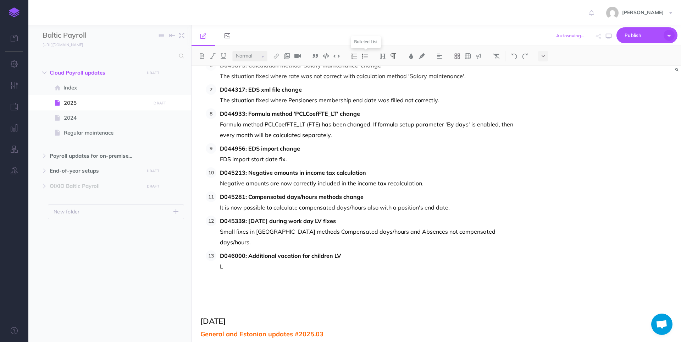
click at [339, 58] on img at bounding box center [365, 56] width 6 height 6
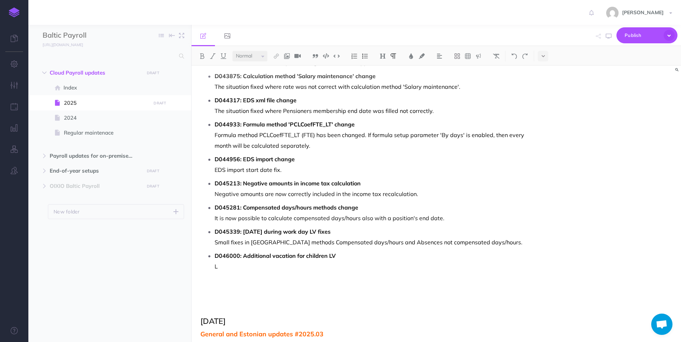
click at [339, 57] on img at bounding box center [365, 56] width 6 height 6
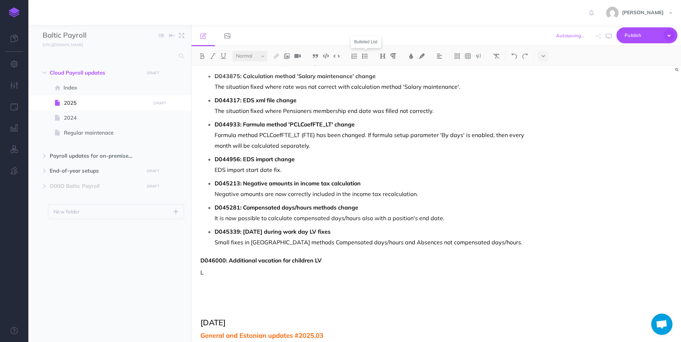
click at [339, 57] on img at bounding box center [365, 56] width 6 height 6
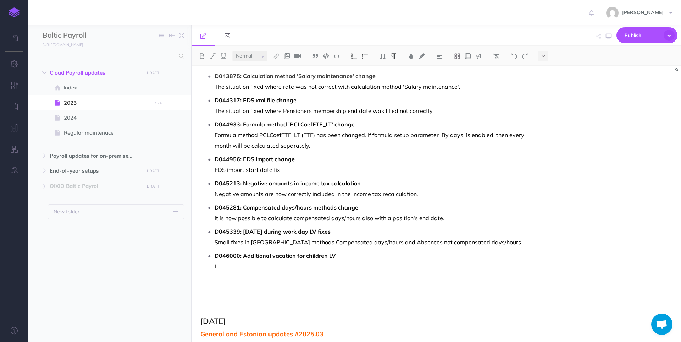
click at [227, 261] on p "L" at bounding box center [370, 266] width 311 height 11
click at [234, 261] on p "L" at bounding box center [370, 266] width 311 height 11
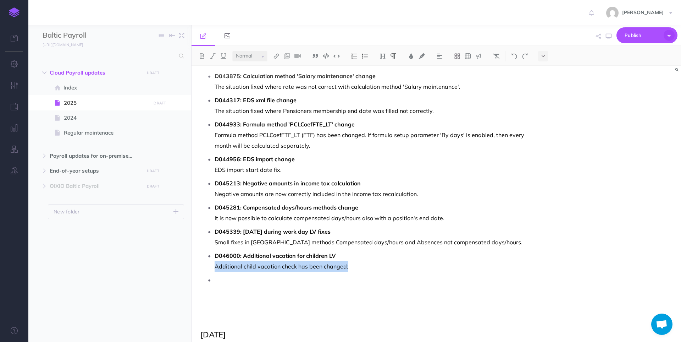
drag, startPoint x: 216, startPoint y: 255, endPoint x: 349, endPoint y: 257, distance: 132.7
click at [339, 261] on p "Additional child vacation check has been changed:" at bounding box center [370, 266] width 311 height 11
click at [339, 58] on img at bounding box center [514, 56] width 6 height 6
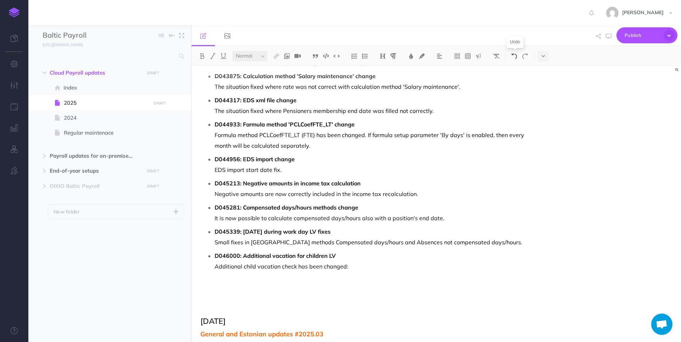
click at [339, 58] on img at bounding box center [514, 56] width 6 height 6
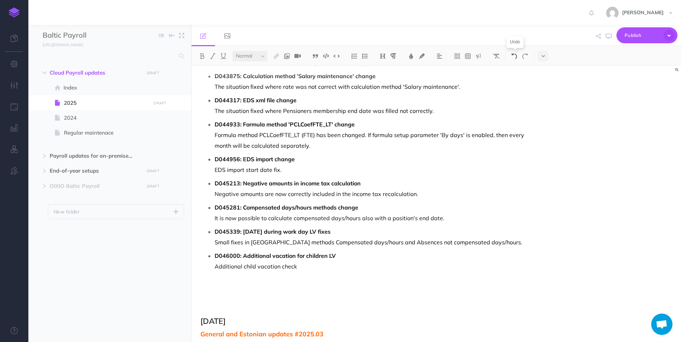
click at [339, 58] on img at bounding box center [514, 56] width 6 height 6
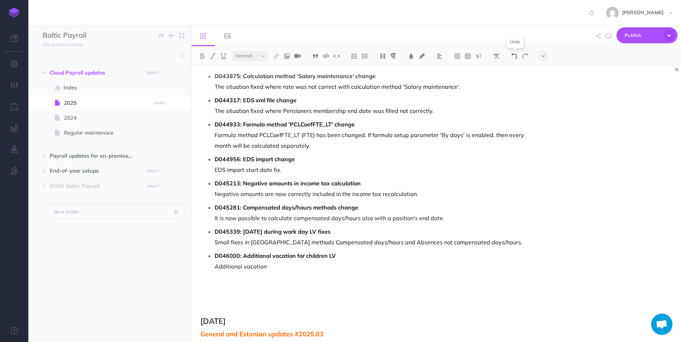
click at [339, 58] on img at bounding box center [514, 56] width 6 height 6
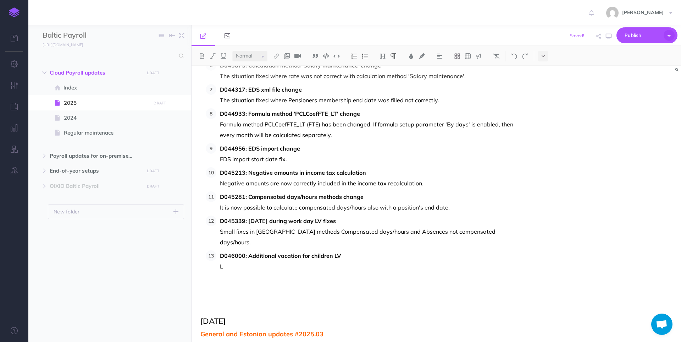
drag, startPoint x: 226, startPoint y: 257, endPoint x: 229, endPoint y: 255, distance: 3.7
click at [227, 261] on p "L" at bounding box center [372, 266] width 305 height 11
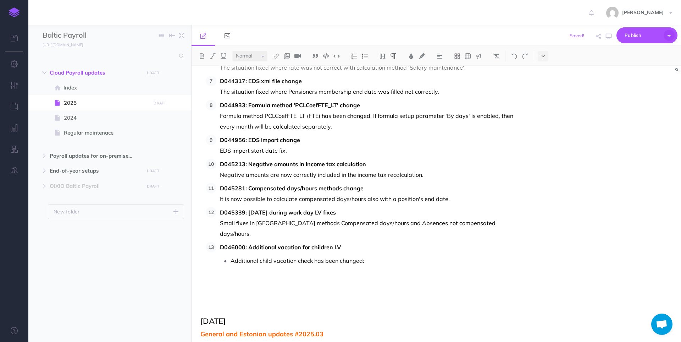
click at [339, 55] on img at bounding box center [365, 56] width 6 height 6
click at [221, 255] on p "Additional child vacation check has been changed:" at bounding box center [372, 260] width 305 height 11
drag, startPoint x: 254, startPoint y: 262, endPoint x: 265, endPoint y: 256, distance: 12.5
click at [254, 266] on p at bounding box center [372, 271] width 305 height 11
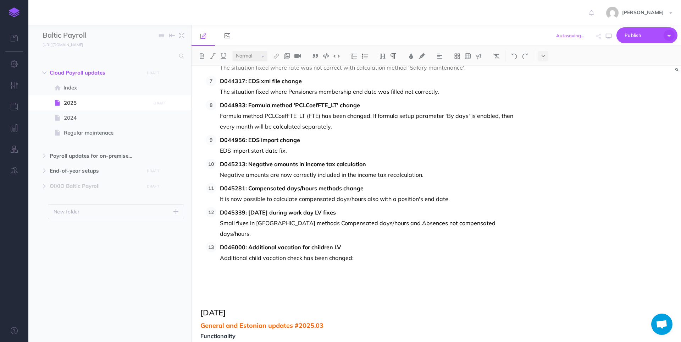
click at [339, 57] on img at bounding box center [365, 56] width 6 height 6
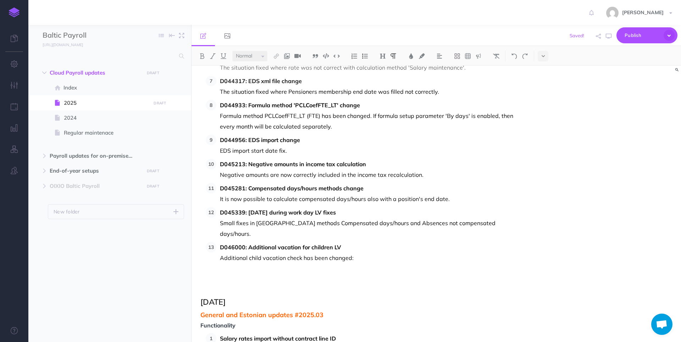
scroll to position [601, 0]
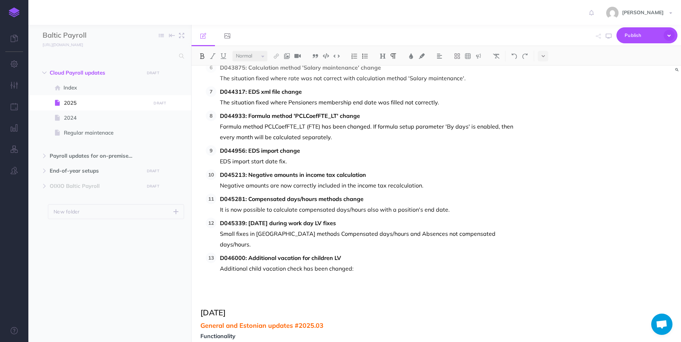
drag, startPoint x: 355, startPoint y: 243, endPoint x: 388, endPoint y: 231, distance: 35.4
click at [339, 252] on p "D046000: Additional vacation for children LV" at bounding box center [372, 257] width 305 height 11
drag, startPoint x: 387, startPoint y: 257, endPoint x: 401, endPoint y: 246, distance: 17.7
click at [339, 263] on p "Additional child vacation check has been changed:" at bounding box center [372, 268] width 305 height 11
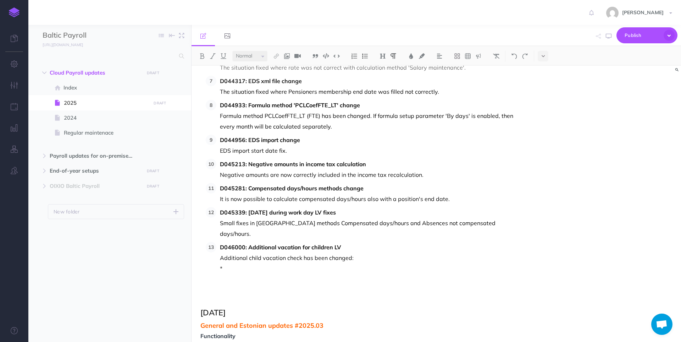
scroll to position [614, 0]
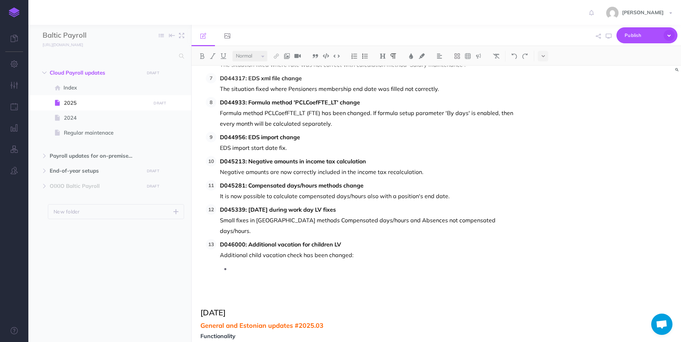
click at [243, 263] on p at bounding box center [378, 268] width 295 height 11
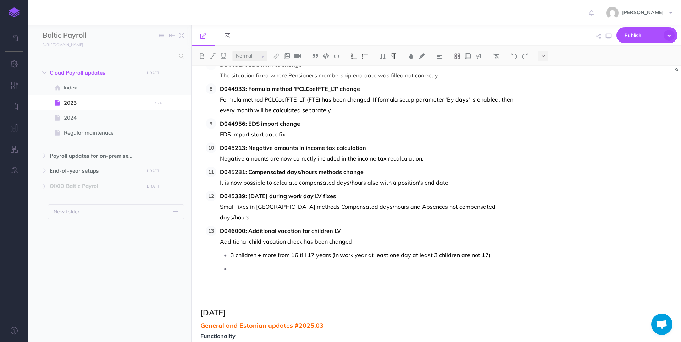
click at [250, 263] on p at bounding box center [378, 268] width 295 height 11
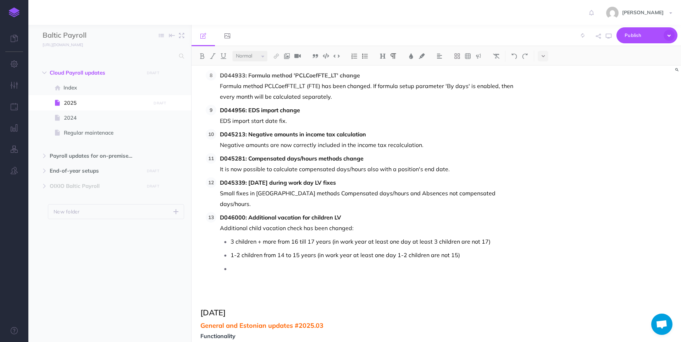
click at [320, 263] on p at bounding box center [378, 268] width 295 height 11
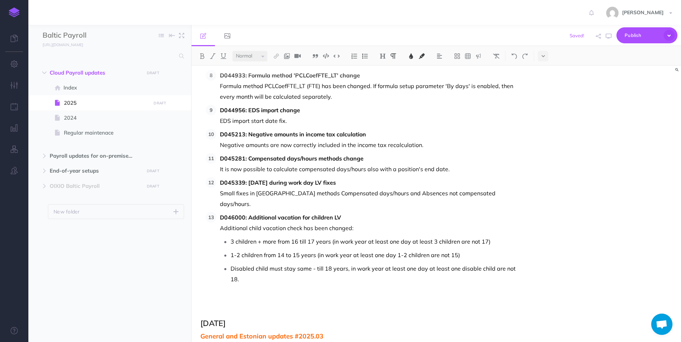
click at [270, 222] on li "D046000: Additional vacation for children LV Additional child vacation check ha…" at bounding box center [370, 248] width 309 height 72
drag, startPoint x: 220, startPoint y: 218, endPoint x: 354, endPoint y: 218, distance: 134.1
click at [339, 222] on p "Additional child vacation check has been changed:" at bounding box center [372, 227] width 305 height 11
click at [235, 267] on div "October 2025 General and Estonian updates #2025.10 Bug fixes D043122: Adding ca…" at bounding box center [363, 261] width 343 height 1675
click at [339, 54] on img at bounding box center [354, 56] width 6 height 6
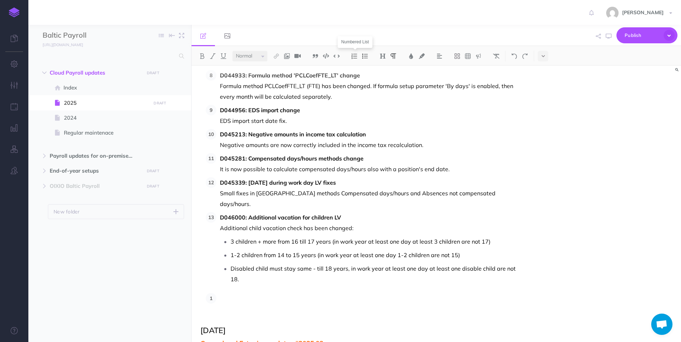
click at [339, 54] on img at bounding box center [354, 56] width 6 height 6
click at [270, 300] on p at bounding box center [372, 305] width 305 height 11
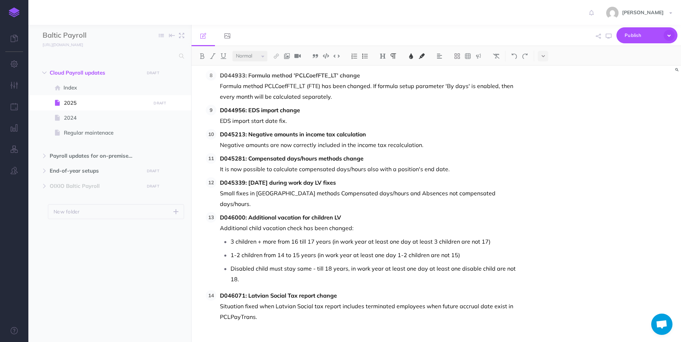
click at [267, 300] on p "Situation fixed when Latvian Social tax report includes terminated employees wh…" at bounding box center [372, 310] width 305 height 21
drag, startPoint x: 249, startPoint y: 308, endPoint x: 350, endPoint y: 305, distance: 101.1
click at [339, 326] on strong "D046291: Töövõtjate tulumaksu koodi parandus" at bounding box center [285, 329] width 131 height 7
click at [337, 325] on p "D046291: Income code for contractors fix" at bounding box center [372, 330] width 305 height 11
drag, startPoint x: 225, startPoint y: 310, endPoint x: 337, endPoint y: 310, distance: 112.1
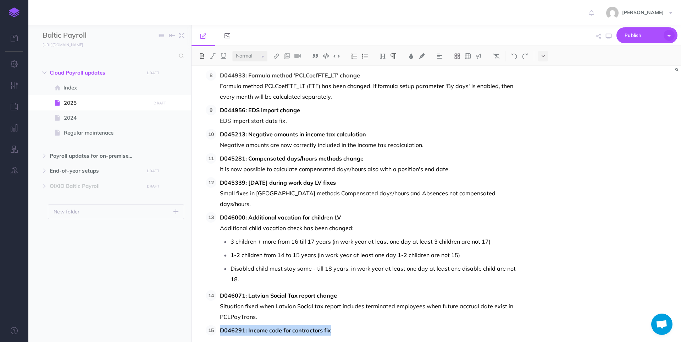
click at [337, 325] on p "D046291: Income code for contractors fix" at bounding box center [372, 330] width 305 height 11
click at [286, 335] on p at bounding box center [372, 340] width 305 height 11
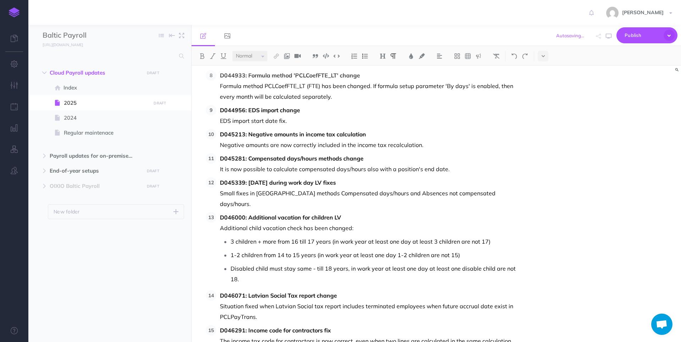
click at [256, 335] on p "The income tax code for contractors is now correct, even when two lines are cal…" at bounding box center [372, 340] width 305 height 11
drag, startPoint x: 508, startPoint y: 319, endPoint x: 218, endPoint y: 322, distance: 289.8
click at [218, 325] on li "D046291: Income code for contractors fix The income code for contractors is now…" at bounding box center [370, 335] width 309 height 21
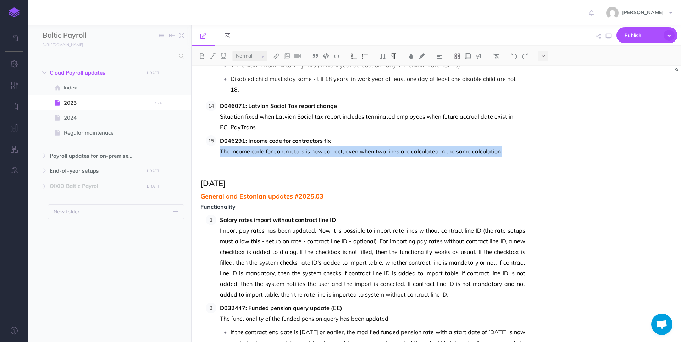
scroll to position [819, 0]
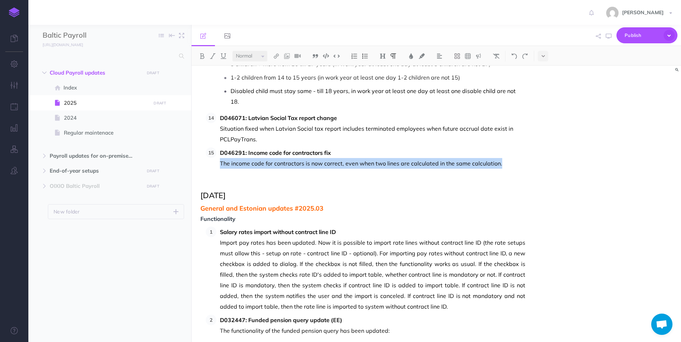
click at [339, 158] on p "The income code for contractors is now correct, even when two lines are calcula…" at bounding box center [372, 163] width 305 height 11
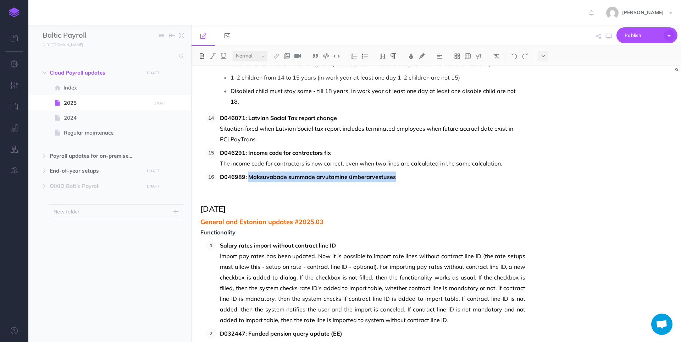
click at [249, 173] on strong "D046989: Maksuvabade summade arvutamine ümberarvestuses" at bounding box center [308, 176] width 176 height 7
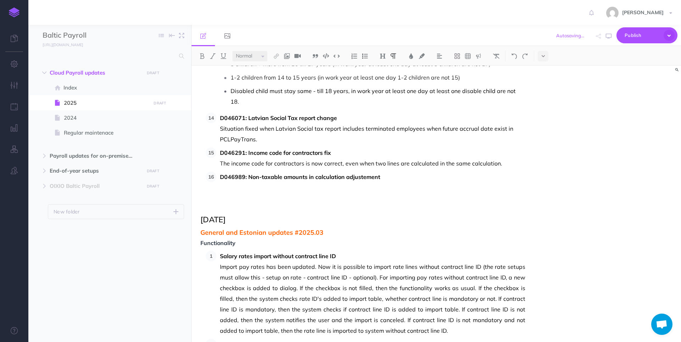
click at [339, 173] on strong "D046989: Non-taxable amounts in calculation adjustement" at bounding box center [300, 176] width 160 height 7
click at [254, 182] on p at bounding box center [372, 187] width 305 height 11
drag, startPoint x: 459, startPoint y: 166, endPoint x: 197, endPoint y: 169, distance: 262.2
click at [197, 169] on div "October 2025 General and Estonian updates #2025.10 Bug fixes D043122: Adding ca…" at bounding box center [363, 121] width 343 height 1748
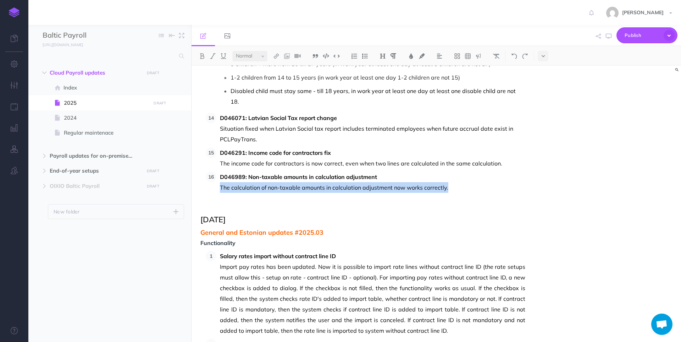
click at [339, 182] on p "The calculation of non-taxable amounts in calculation adjustment now works corr…" at bounding box center [372, 187] width 305 height 11
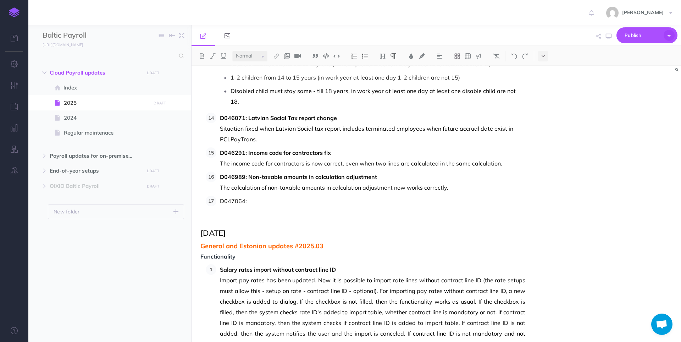
click at [314, 195] on p "D047064:" at bounding box center [372, 200] width 305 height 11
click at [221, 195] on p "D047064: SRS EDS for 1PENS fix" at bounding box center [372, 200] width 305 height 11
click at [295, 189] on div "October 2025 General and Estonian updates #2025.10 Bug fixes D043122: Adding ca…" at bounding box center [363, 128] width 343 height 1762
drag, startPoint x: 249, startPoint y: 178, endPoint x: 300, endPoint y: 179, distance: 51.8
click at [300, 197] on strong "D047064: SRS EDS for 1PENS fix" at bounding box center [264, 200] width 89 height 7
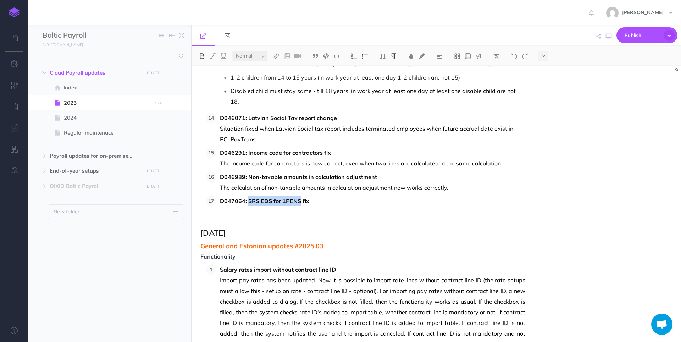
click at [252, 197] on strong "D047064: SRS EDS for 1PENS fix" at bounding box center [264, 200] width 89 height 7
drag, startPoint x: 248, startPoint y: 181, endPoint x: 271, endPoint y: 181, distance: 23.1
click at [272, 197] on strong "D047064: SRS EDS for 1PENS fix" at bounding box center [264, 200] width 89 height 7
click at [339, 195] on p "D047064: SRS EDS for 1PENS fix" at bounding box center [372, 200] width 305 height 11
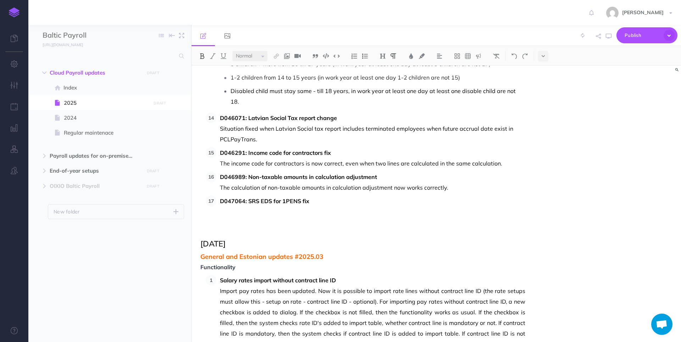
click at [301, 197] on strong "D047064: SRS EDS for 1PENS fix" at bounding box center [264, 200] width 89 height 7
click at [239, 206] on p at bounding box center [372, 211] width 305 height 11
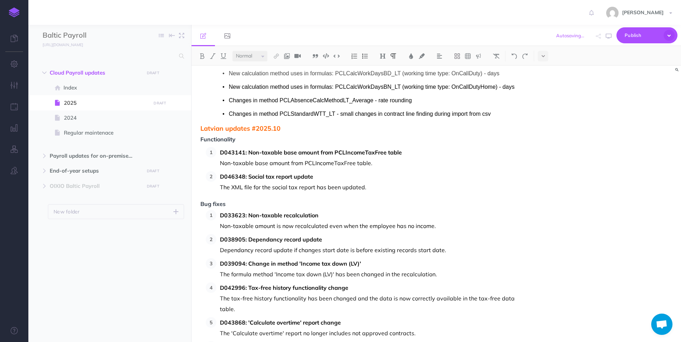
scroll to position [0, 0]
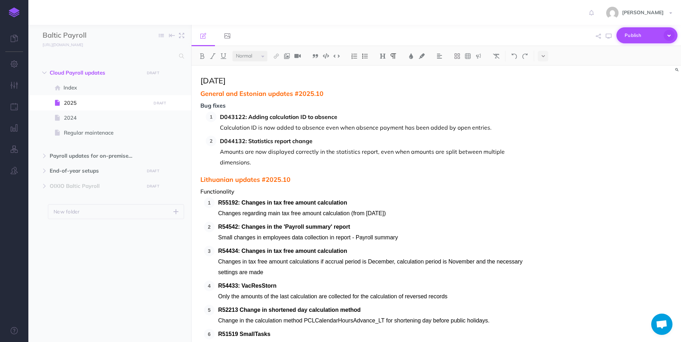
click at [339, 36] on span "Publish" at bounding box center [642, 35] width 35 height 11
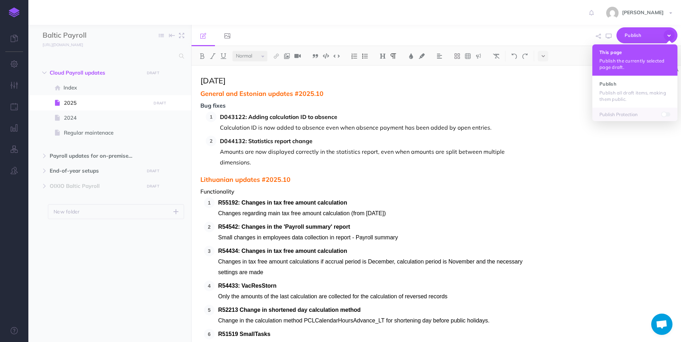
click at [339, 60] on p "Publish the currently selected page draft." at bounding box center [634, 63] width 71 height 13
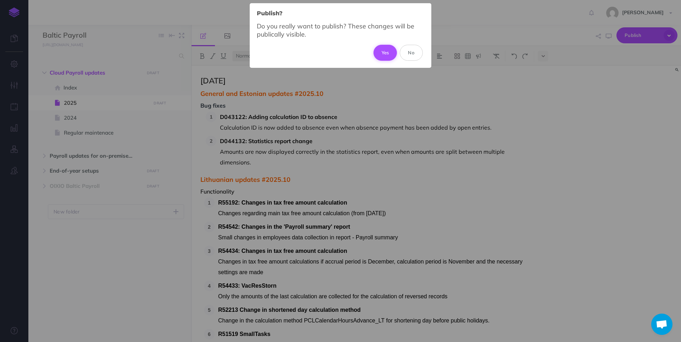
click at [339, 52] on button "Yes" at bounding box center [386, 53] width 24 height 16
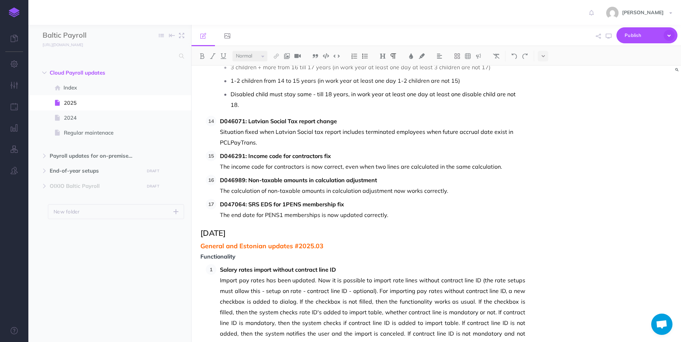
scroll to position [816, 0]
click at [339, 209] on p "The end date for PENS1 memberships is now updated correctly." at bounding box center [372, 214] width 305 height 11
drag, startPoint x: 401, startPoint y: 194, endPoint x: 215, endPoint y: 195, distance: 185.9
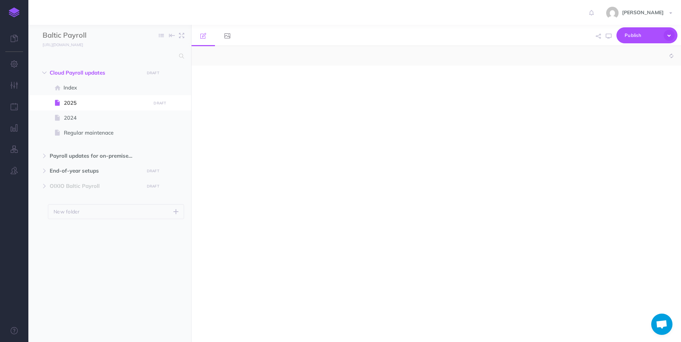
select select "null"
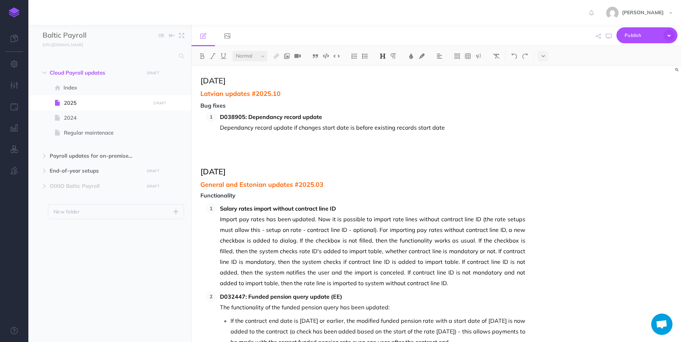
click at [11, 14] on img at bounding box center [14, 12] width 11 height 10
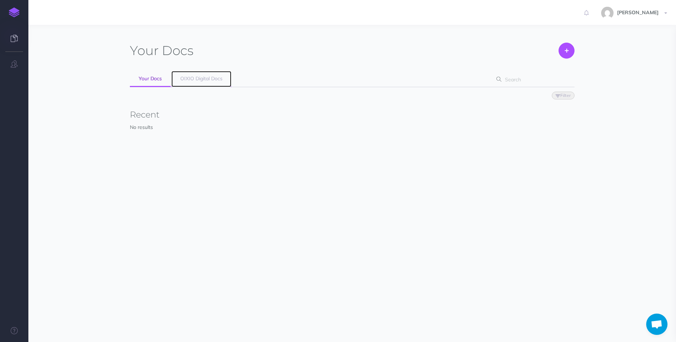
click at [203, 79] on span "OIXIO Digital Docs" at bounding box center [201, 78] width 42 height 6
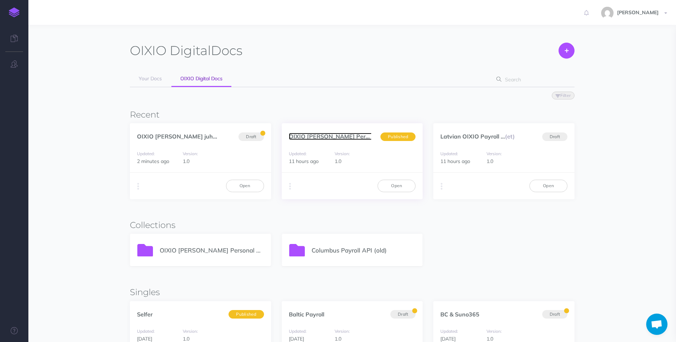
click at [335, 137] on link "OIXIO Palk ja Personal... (et)" at bounding box center [341, 136] width 105 height 7
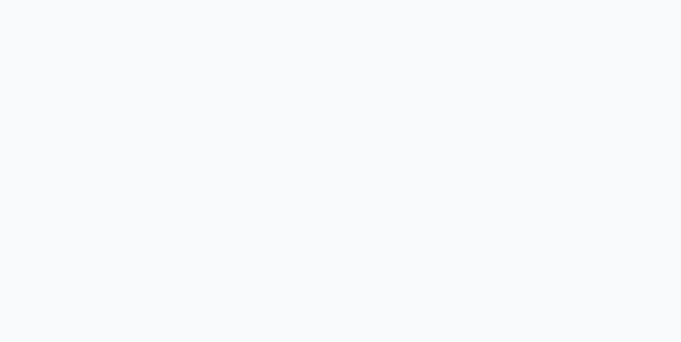
select select "et"
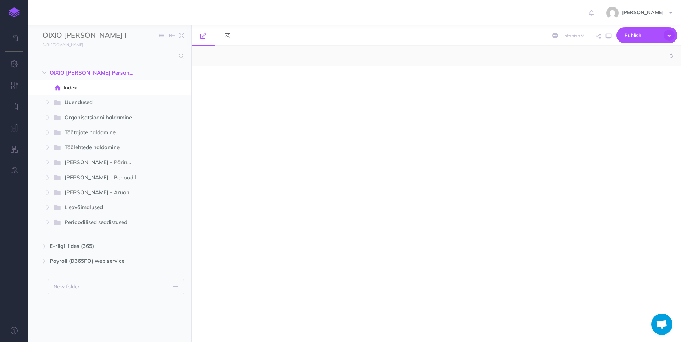
select select "null"
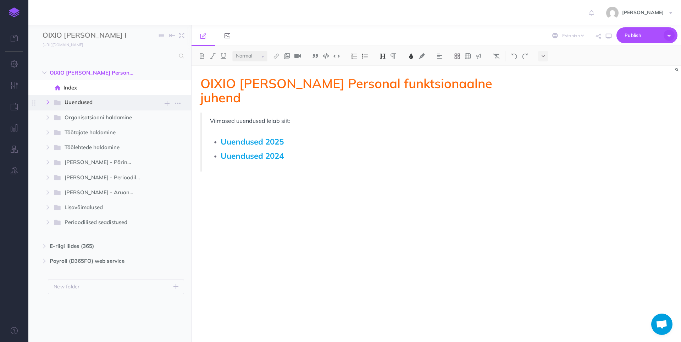
click at [46, 104] on icon "button" at bounding box center [48, 102] width 4 height 4
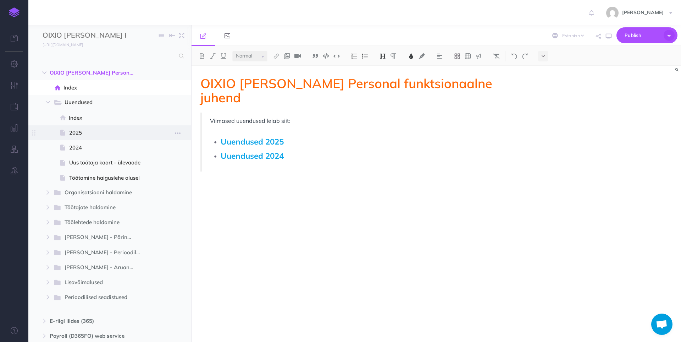
click at [75, 131] on span "2025" at bounding box center [108, 132] width 79 height 9
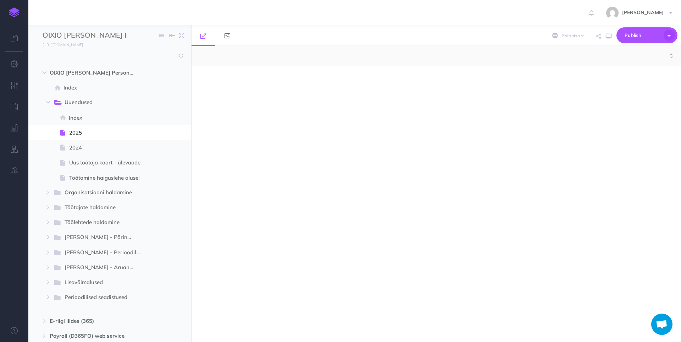
select select "null"
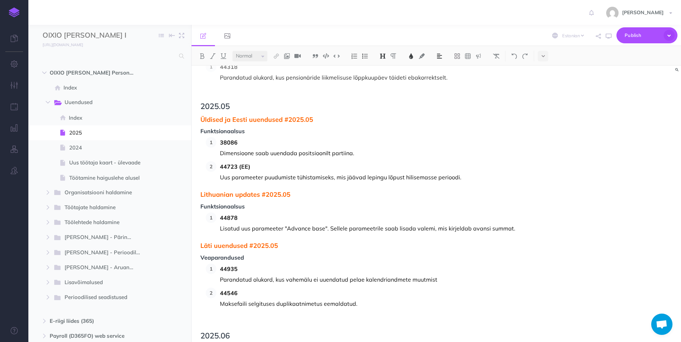
scroll to position [2235, 0]
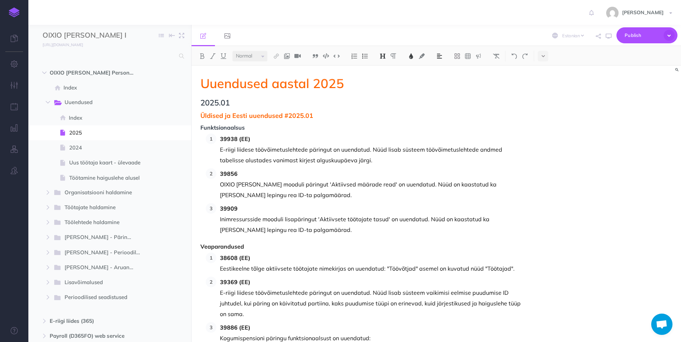
select select "et"
select select "null"
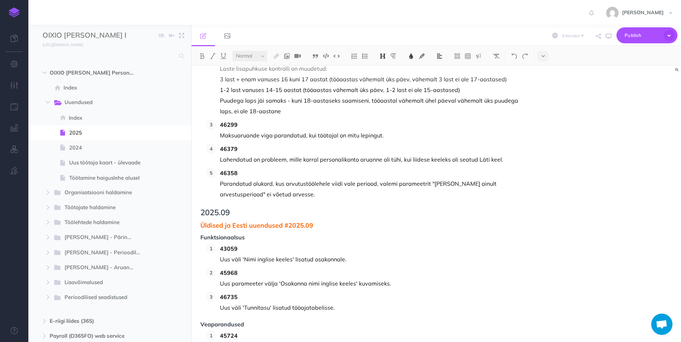
scroll to position [3264, 0]
